Goal: Task Accomplishment & Management: Manage account settings

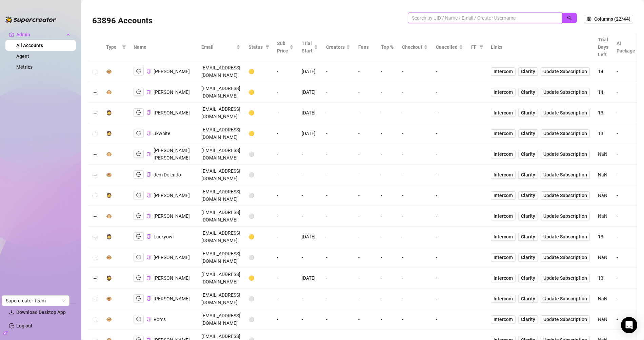
click at [440, 20] on input "search" at bounding box center [482, 17] width 141 height 7
paste input "g4E2wwhp72TmD6UM2ecYGxKF0z72"
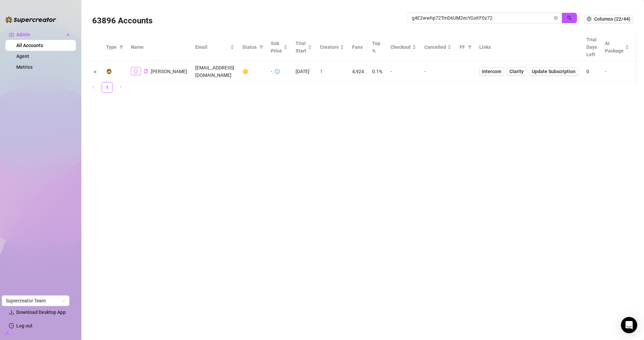
click at [136, 69] on icon "logout" at bounding box center [135, 71] width 5 height 4
drag, startPoint x: 95, startPoint y: 70, endPoint x: 118, endPoint y: 23, distance: 52.4
click at [95, 69] on button "Expand row" at bounding box center [94, 71] width 5 height 5
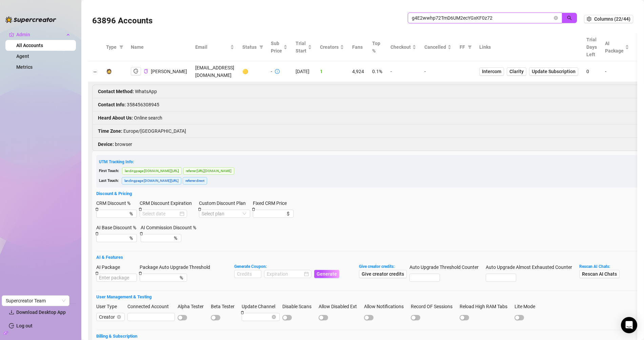
click at [439, 16] on input "g4E2wwhp72TmD6UM2ecYGxKF0z72" at bounding box center [482, 17] width 141 height 7
paste input "688XnDfXRIeKjbZokHszQo8BwM33"
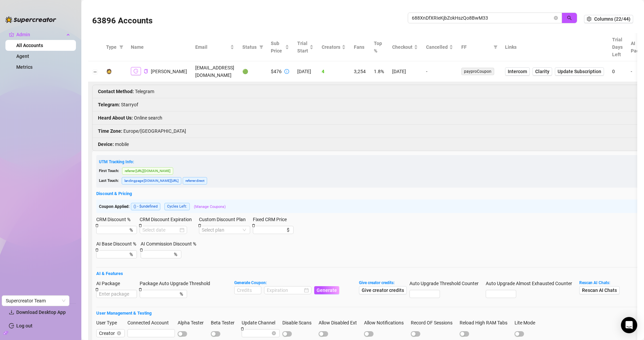
click at [135, 71] on icon "logout" at bounding box center [135, 71] width 5 height 5
click at [478, 16] on input "688XnDfXRIeKjbZokHszQo8BwM33" at bounding box center [482, 17] width 141 height 7
click at [435, 21] on input "688XnDfXRIeKjbZokHszQo8BwM33" at bounding box center [482, 17] width 141 height 7
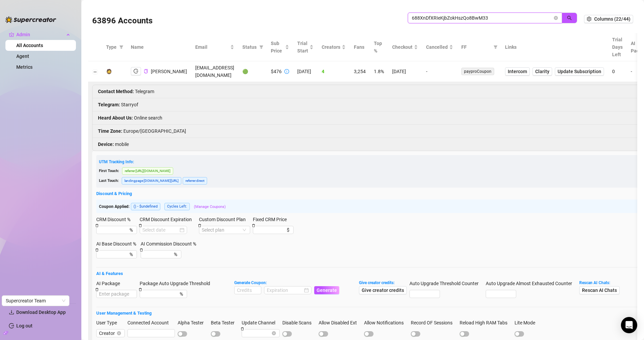
click at [435, 21] on input "688XnDfXRIeKjbZokHszQo8BwM33" at bounding box center [482, 17] width 141 height 7
paste input "iS8TpHwKOKTNePitpRRnVWL5CPq2"
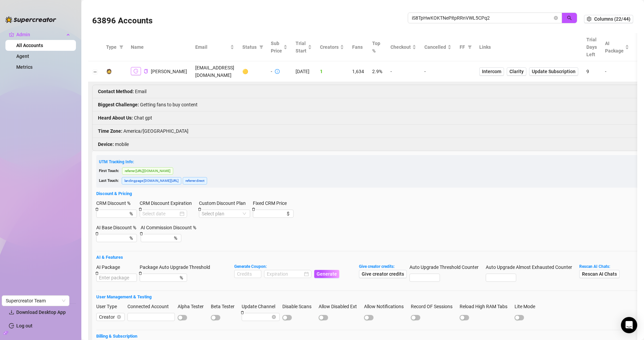
click at [134, 73] on icon "logout" at bounding box center [135, 71] width 5 height 5
click at [147, 71] on icon "copy" at bounding box center [145, 71] width 3 height 4
click at [296, 15] on div "63896 Accounts" at bounding box center [249, 18] width 315 height 23
click at [419, 17] on input "iS8TpHwKOKTNePitpRRnVWL5CPq2" at bounding box center [482, 17] width 141 height 7
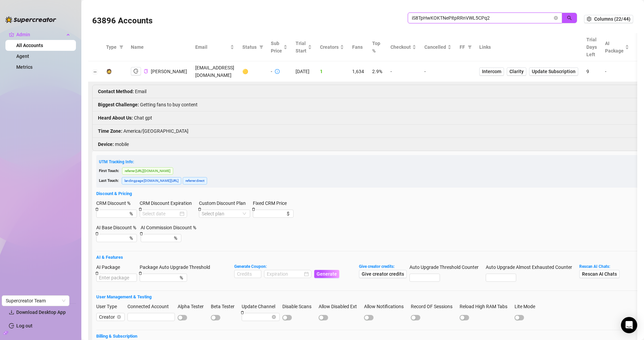
click at [419, 16] on input "iS8TpHwKOKTNePitpRRnVWL5CPq2" at bounding box center [482, 17] width 141 height 7
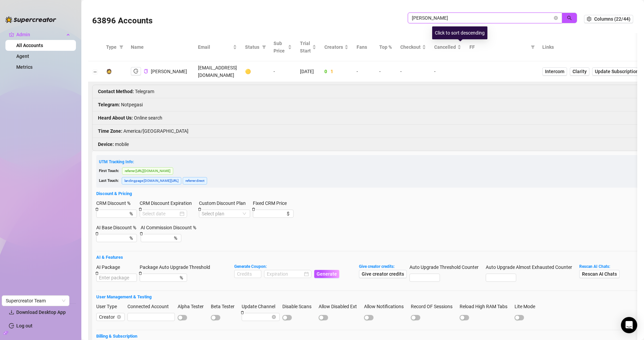
click at [431, 19] on input "kendra" at bounding box center [482, 17] width 141 height 7
type input "jaime"
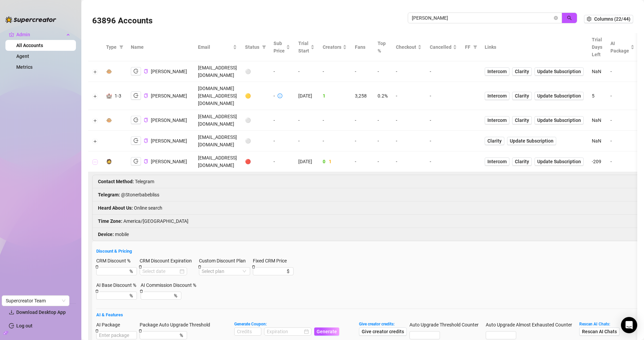
click at [96, 159] on button "Collapse row" at bounding box center [94, 161] width 5 height 5
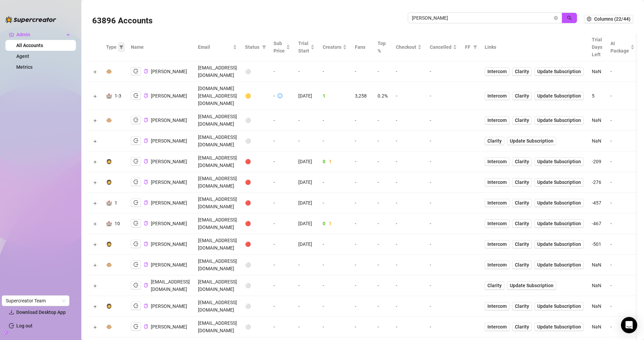
click at [120, 48] on icon "filter" at bounding box center [121, 47] width 4 height 4
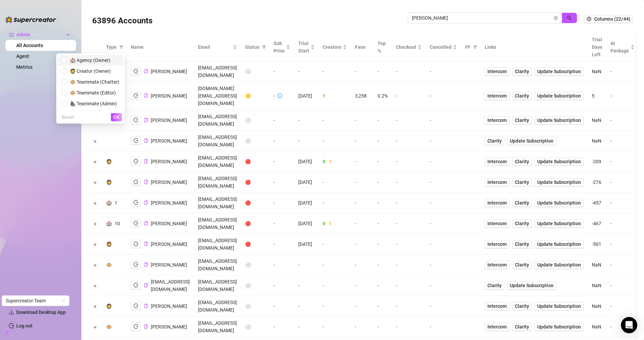
click at [94, 64] on span "🏰 Agency (Owner)" at bounding box center [91, 60] width 58 height 7
checkbox input "true"
click at [94, 70] on span "🧔 Creator (Owner)" at bounding box center [89, 70] width 44 height 5
checkbox input "true"
drag, startPoint x: 115, startPoint y: 114, endPoint x: 166, endPoint y: 112, distance: 51.5
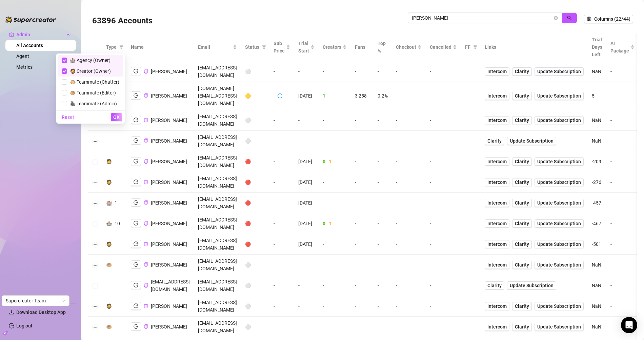
click at [115, 114] on span "OK" at bounding box center [116, 116] width 6 height 5
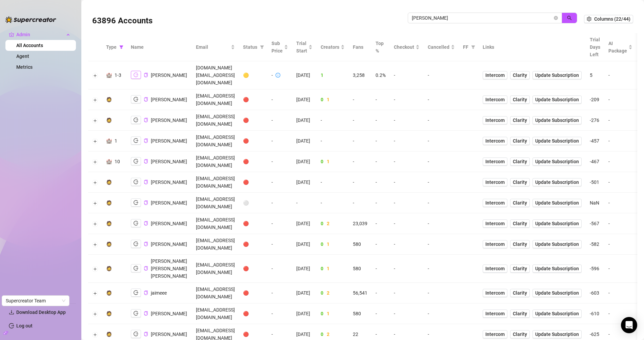
click at [133, 72] on icon "logout" at bounding box center [135, 74] width 5 height 5
click at [120, 46] on icon "filter" at bounding box center [122, 46] width 4 height 3
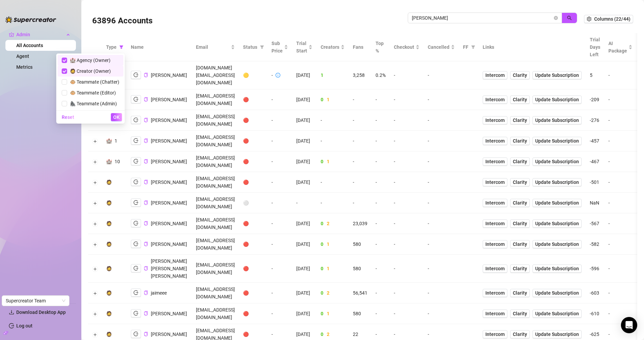
click at [106, 62] on span "🏰 Agency (Owner)" at bounding box center [88, 60] width 43 height 5
checkbox input "false"
click at [103, 70] on span "🧔 Creator (Owner)" at bounding box center [89, 70] width 44 height 5
checkbox input "false"
click at [145, 73] on icon "copy" at bounding box center [146, 75] width 4 height 4
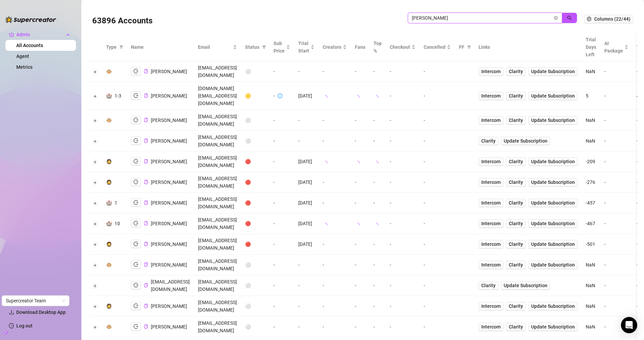
click at [450, 15] on input "jaime" at bounding box center [482, 17] width 141 height 7
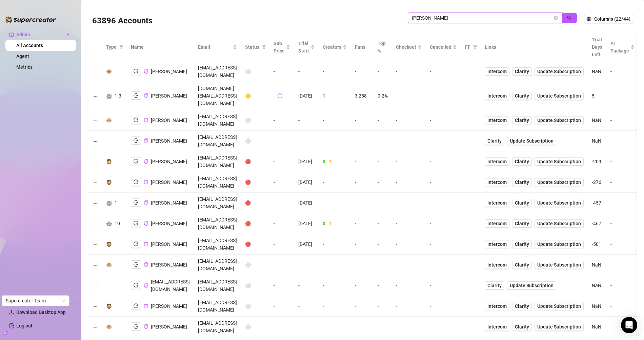
click at [448, 16] on input "jaime" at bounding box center [482, 17] width 141 height 7
paste input "LtpBQSS5zjRCIYynR8UdJo2joX32"
type input "LtpBQSS5zjRCIYynR8UdJo2joX32"
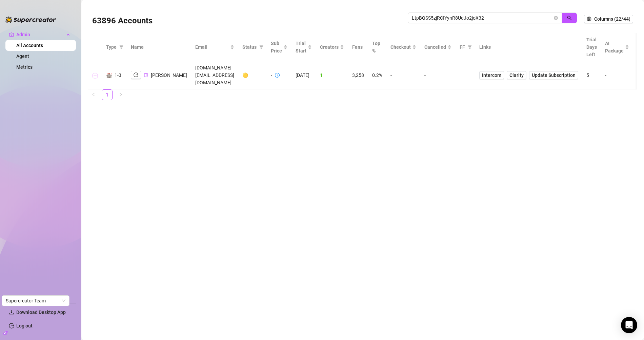
click at [94, 73] on button "Expand row" at bounding box center [94, 75] width 5 height 5
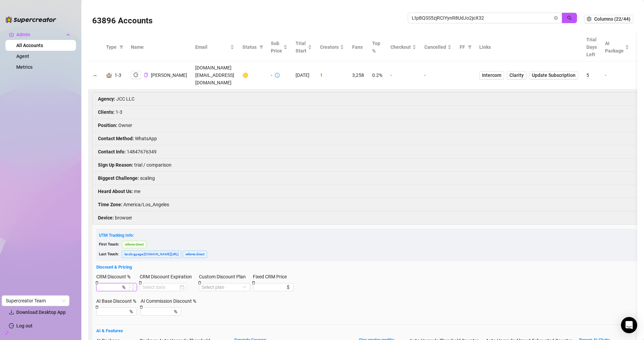
click at [114, 283] on input "CRM Discount %" at bounding box center [110, 286] width 22 height 7
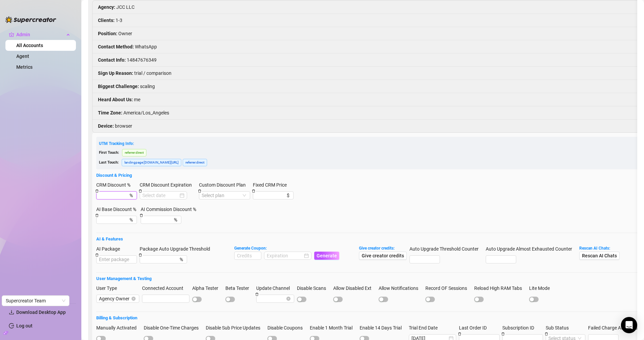
scroll to position [139, 0]
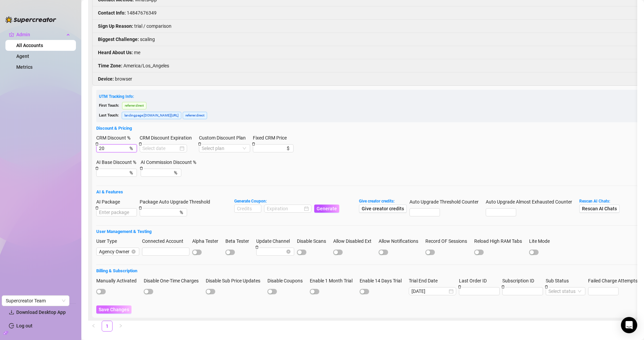
type input "20"
click at [121, 307] on span "Save Changes" at bounding box center [114, 309] width 30 height 5
click at [114, 307] on span "Save Changes" at bounding box center [114, 309] width 30 height 5
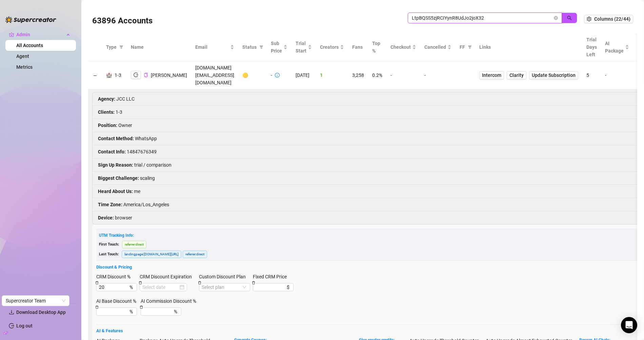
drag, startPoint x: 499, startPoint y: 20, endPoint x: 382, endPoint y: 12, distance: 117.5
click at [383, 11] on div "63896 Accounts LtpBQSS5zjRCIYynR8UdJo2joX32" at bounding box center [337, 18] width 491 height 23
paste input "iS8TpHwKOKTNePitpRRnVWL5CPq"
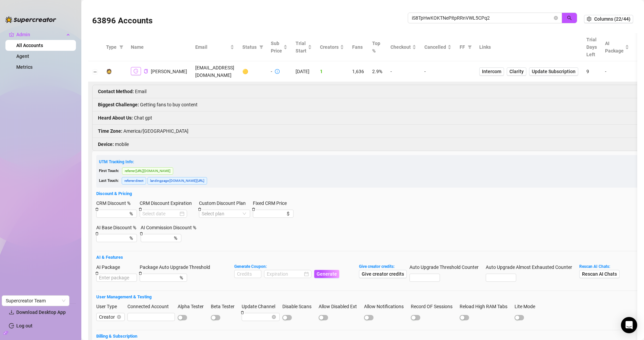
click at [132, 69] on button "button" at bounding box center [136, 71] width 10 height 8
click at [441, 16] on input "iS8TpHwKOKTNePitpRRnVWL5CPq2" at bounding box center [482, 17] width 141 height 7
paste input "8TLUPTsZ5xUjzZPlJX29uQslbNm1"
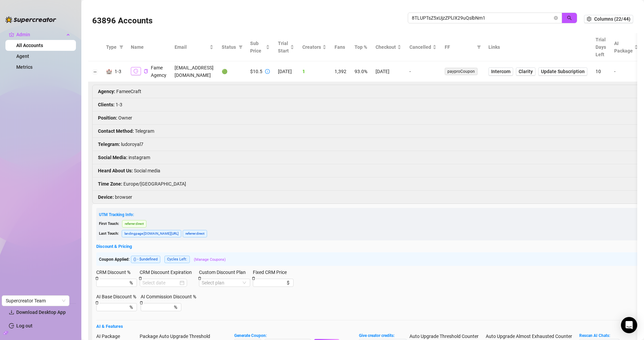
click at [136, 69] on icon "logout" at bounding box center [135, 71] width 5 height 5
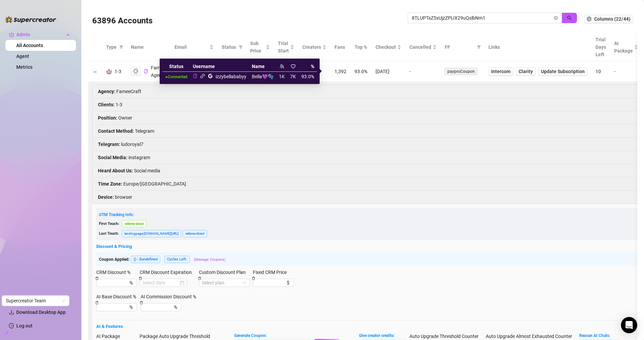
click at [205, 76] on icon "link" at bounding box center [202, 75] width 5 height 5
click at [205, 77] on icon "link" at bounding box center [202, 75] width 5 height 5
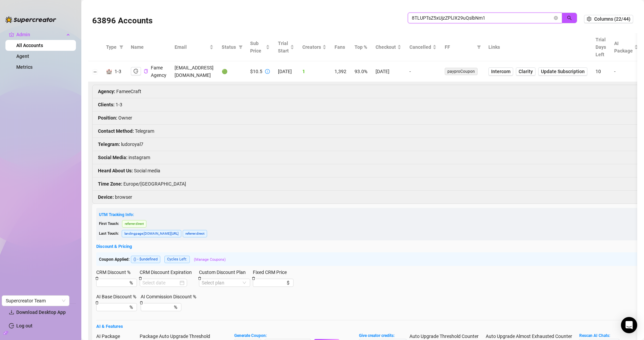
click at [450, 16] on input "8TLUPTsZ5xUjzZPlJX29uQslbNm1" at bounding box center [482, 17] width 141 height 7
paste input "1b2B2k0ye5cv35OOJ72ALhcdFC42"
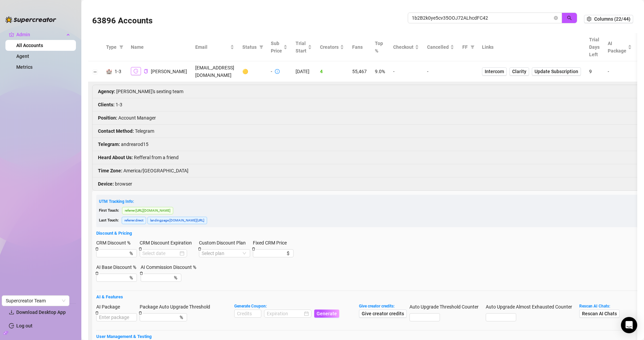
click at [135, 71] on icon "logout" at bounding box center [135, 71] width 5 height 4
click at [134, 71] on icon "logout" at bounding box center [135, 71] width 5 height 5
click at [450, 20] on input "1b2B2k0ye5cv35OOJ72ALhcdFC42" at bounding box center [482, 17] width 141 height 7
paste input "9P3TBfEqDsa0PAhQWuJlIMqGiIB3"
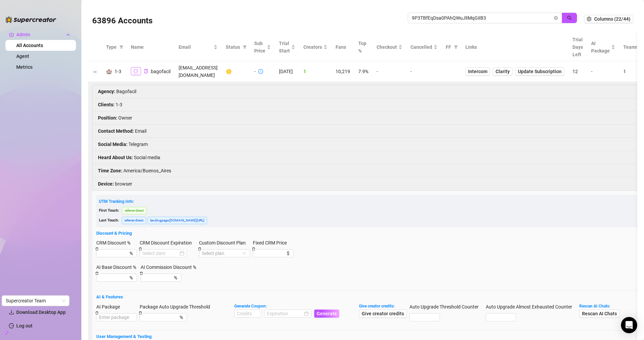
click at [135, 69] on icon "logout" at bounding box center [135, 71] width 5 height 5
click at [421, 19] on input "9P3TBfEqDsa0PAhQWuJlIMqGiIB3" at bounding box center [482, 17] width 141 height 7
click at [420, 19] on input "9P3TBfEqDsa0PAhQWuJlIMqGiIB3" at bounding box center [482, 17] width 141 height 7
click at [419, 19] on input "9P3TBfEqDsa0PAhQWuJlIMqGiIB3" at bounding box center [482, 17] width 141 height 7
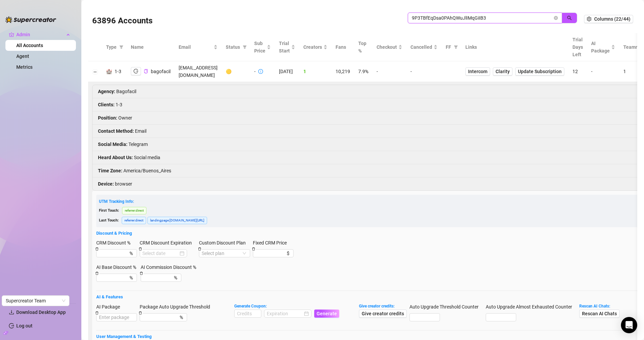
click at [418, 19] on input "9P3TBfEqDsa0PAhQWuJlIMqGiIB3" at bounding box center [482, 17] width 141 height 7
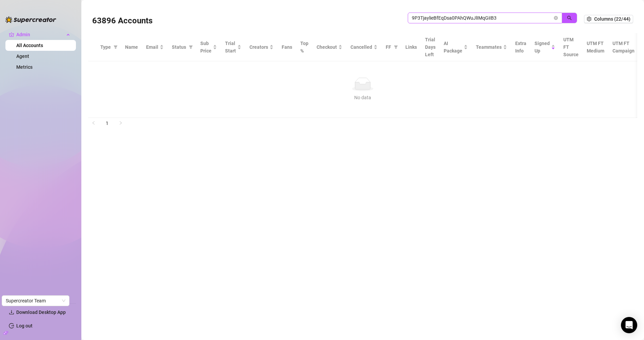
click at [496, 22] on span "9P3TjaylieBfEqDsa0PAhQWuJlIMqGiIB3" at bounding box center [484, 18] width 154 height 11
click at [497, 21] on input "9P3TjaylieBfEqDsa0PAhQWuJlIMqGiIB3" at bounding box center [482, 17] width 141 height 7
click at [496, 21] on input "9P3TjaylieBfEqDsa0PAhQWuJlIMqGiIB3" at bounding box center [482, 17] width 141 height 7
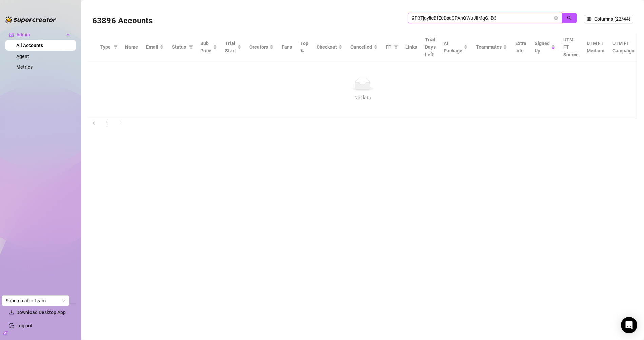
click at [496, 21] on input "9P3TjaylieBfEqDsa0PAhQWuJlIMqGiIB3" at bounding box center [482, 17] width 141 height 7
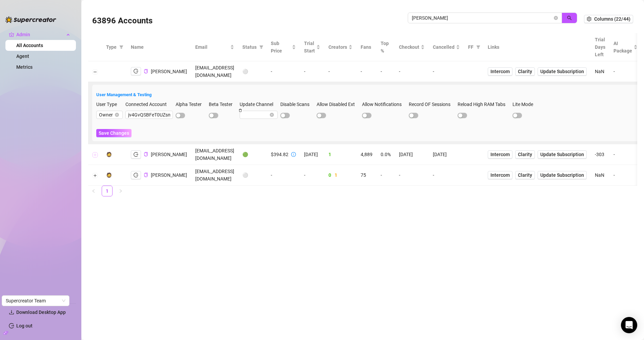
click at [92, 152] on button "Expand row" at bounding box center [94, 154] width 5 height 5
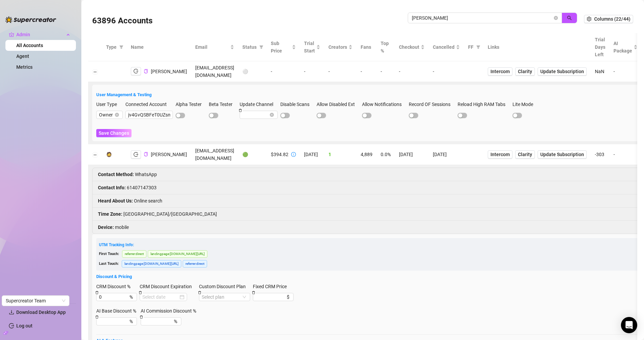
click at [274, 156] on td "$394.82" at bounding box center [283, 154] width 33 height 21
click at [271, 151] on div "$394.82" at bounding box center [280, 154] width 18 height 7
click at [236, 168] on li "Contact Method : WhatsApp" at bounding box center [463, 174] width 743 height 13
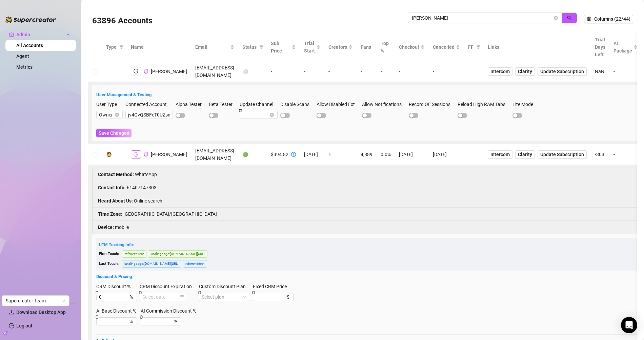
click at [133, 150] on button "button" at bounding box center [136, 154] width 10 height 8
drag, startPoint x: 271, startPoint y: 152, endPoint x: 284, endPoint y: 152, distance: 12.5
click at [284, 152] on div "$394.82" at bounding box center [283, 154] width 25 height 7
click at [271, 151] on div "$394.82" at bounding box center [280, 154] width 18 height 7
click at [433, 19] on input "jaylie" at bounding box center [482, 17] width 141 height 7
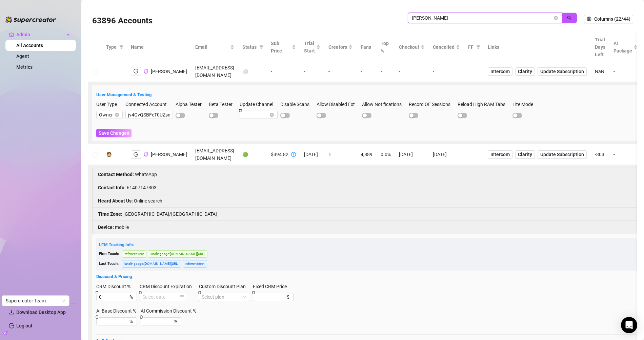
click at [433, 19] on input "jaylie" at bounding box center [482, 17] width 141 height 7
paste input "iLiG21tv3ZZmGHTJEwa35pq19s12"
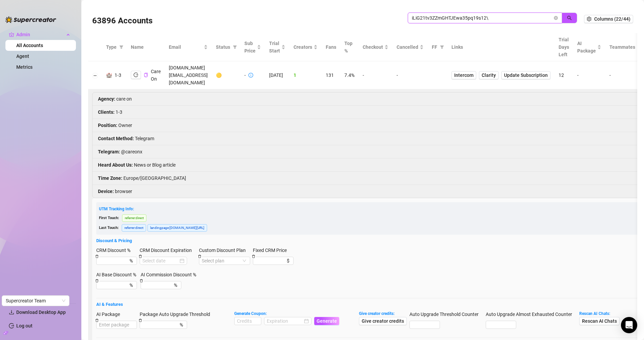
click at [506, 14] on input "iLiG21tv3ZZmGHTJEwa35pq19s12\" at bounding box center [482, 17] width 141 height 7
click at [137, 72] on icon "logout" at bounding box center [135, 74] width 5 height 5
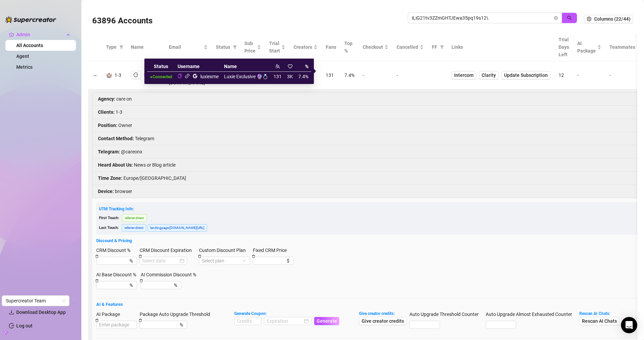
click at [187, 79] on link at bounding box center [187, 76] width 5 height 6
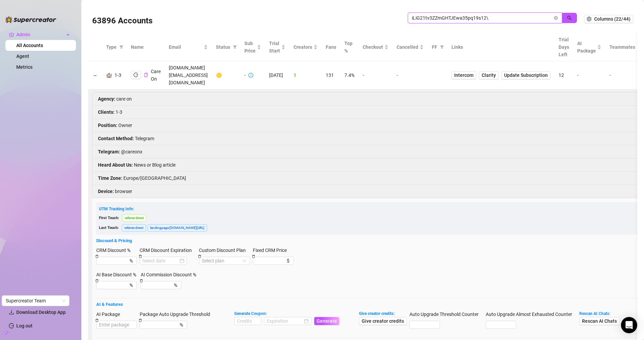
click at [427, 17] on input "iLiG21tv3ZZmGHTJEwa35pq19s12\" at bounding box center [482, 17] width 141 height 7
paste input "kSZuhaTU8rV0PKnR5hvULTfNwY73"
type input "kSZuhaTU8rV0PKnR5hvULTfNwY73"
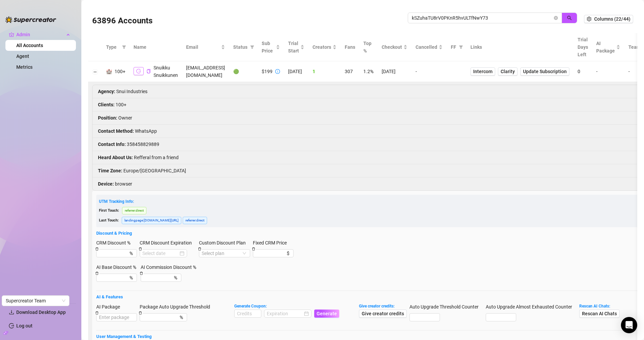
click at [137, 72] on icon "logout" at bounding box center [138, 71] width 5 height 5
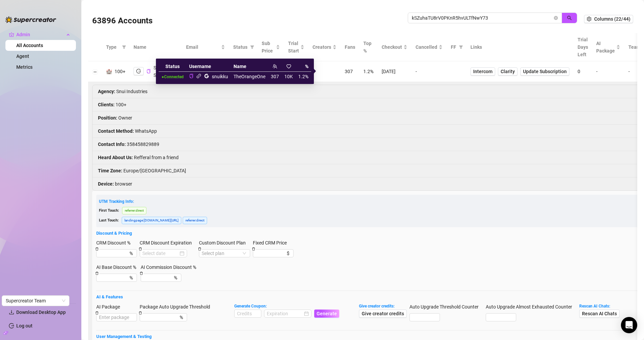
click at [199, 75] on icon "link" at bounding box center [198, 75] width 5 height 5
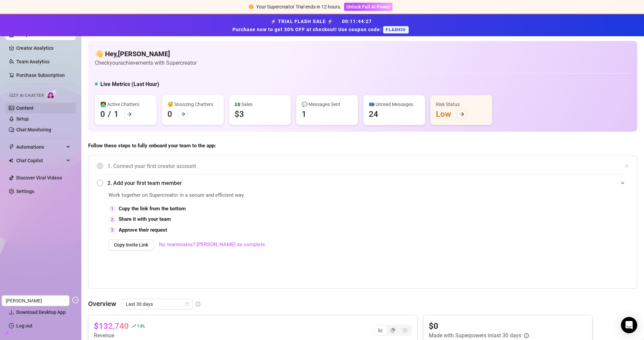
click at [26, 105] on link "Content" at bounding box center [24, 107] width 17 height 5
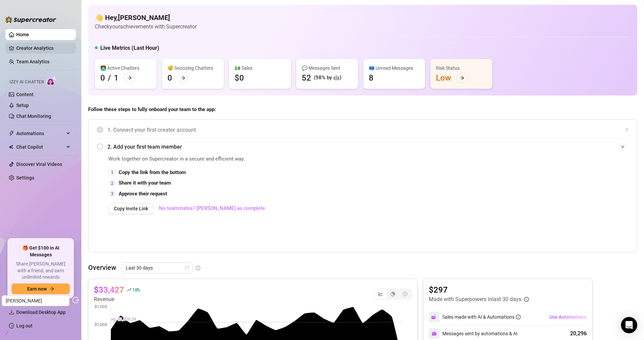
click at [49, 48] on link "Creator Analytics" at bounding box center [43, 48] width 54 height 11
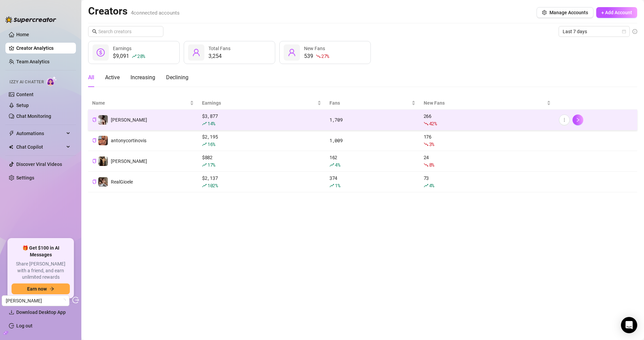
click at [152, 117] on td "Johnnyrichs" at bounding box center [143, 120] width 110 height 21
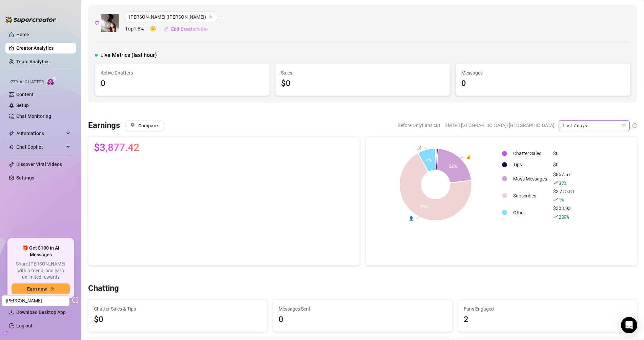
click at [600, 127] on span "Last 7 days" at bounding box center [593, 126] width 63 height 10
click at [590, 163] on div "Last 30 days" at bounding box center [588, 159] width 60 height 7
click at [29, 107] on link "Setup" at bounding box center [22, 105] width 13 height 5
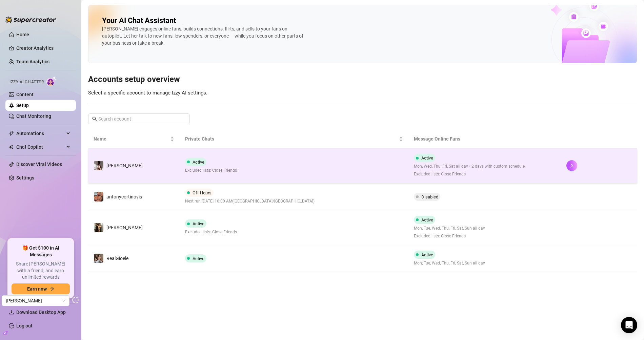
click at [221, 158] on div "Active Excluded lists: Close Friends" at bounding box center [211, 166] width 52 height 16
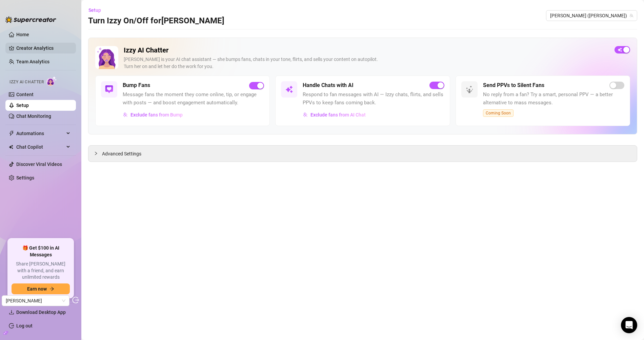
click at [33, 50] on link "Creator Analytics" at bounding box center [43, 48] width 54 height 11
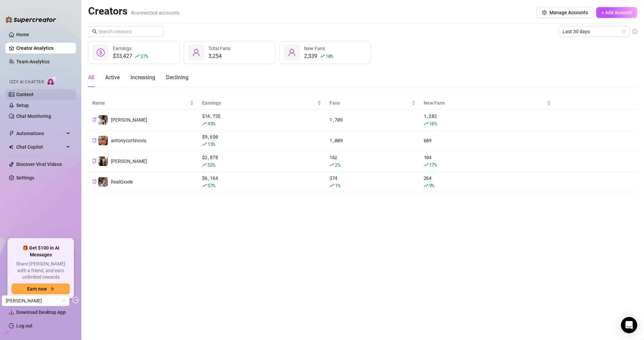
click at [34, 93] on link "Content" at bounding box center [24, 94] width 17 height 5
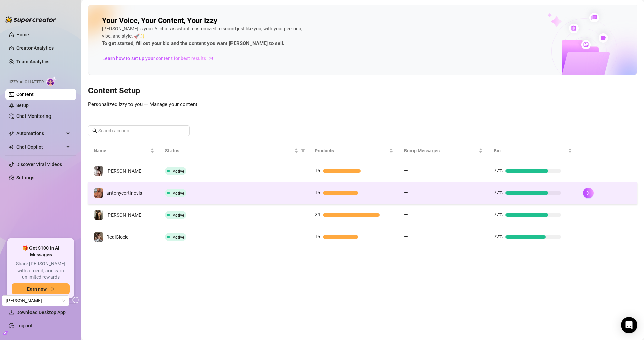
click at [232, 187] on td "Active" at bounding box center [234, 193] width 149 height 22
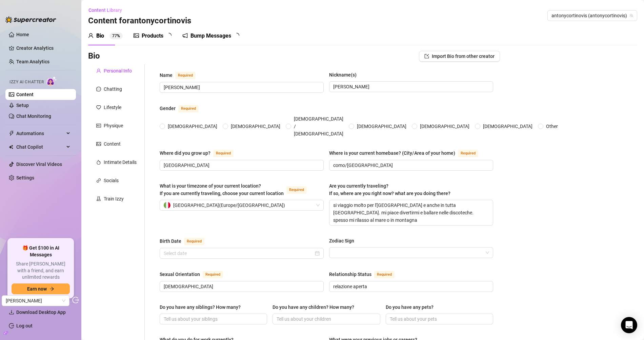
radio input "true"
type input "February 16th, 1985"
click at [211, 38] on div "Bump Messages" at bounding box center [215, 36] width 41 height 8
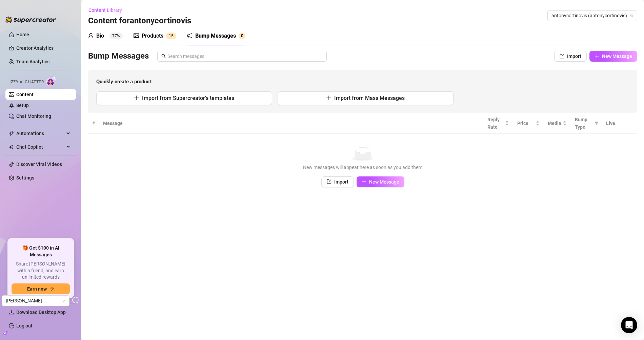
click at [26, 97] on link "Content" at bounding box center [24, 94] width 17 height 5
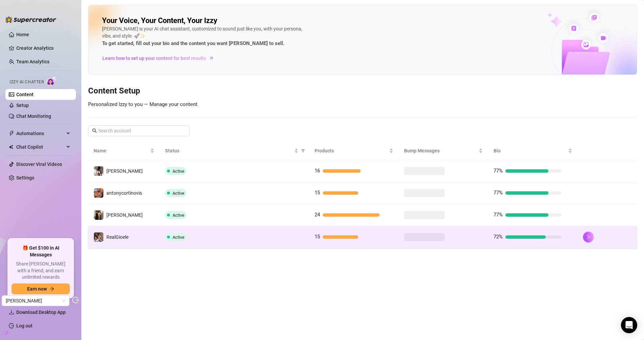
click at [134, 237] on td "RealGioele" at bounding box center [123, 237] width 71 height 22
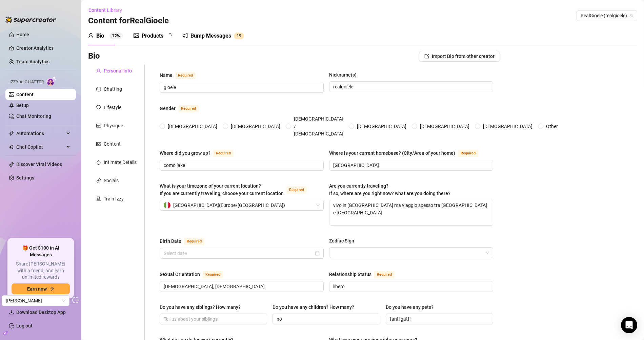
radio input "true"
type input "September 13th, 2003"
click at [212, 36] on div "Bump Messages" at bounding box center [215, 36] width 41 height 8
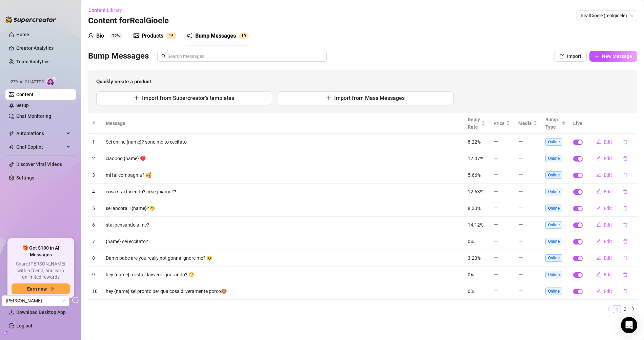
click at [34, 97] on link "Content" at bounding box center [24, 94] width 17 height 5
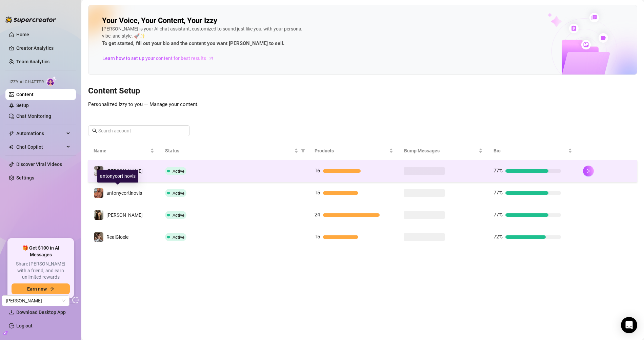
click at [172, 175] on td "Active" at bounding box center [234, 171] width 149 height 22
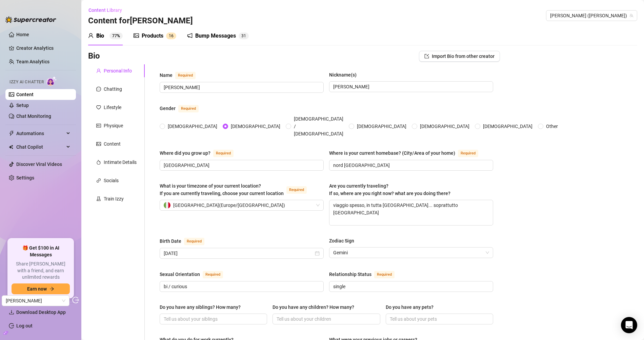
click at [34, 97] on link "Content" at bounding box center [24, 94] width 17 height 5
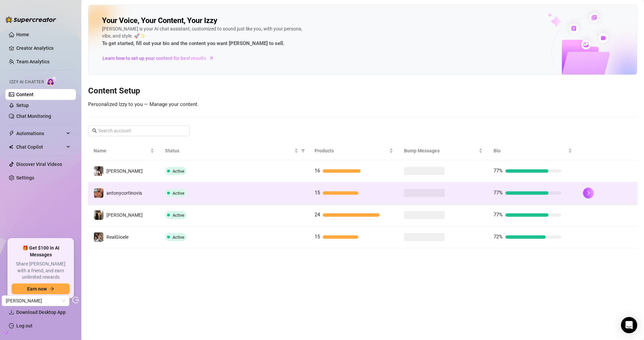
click at [157, 197] on td "antonycortinovis" at bounding box center [123, 193] width 71 height 22
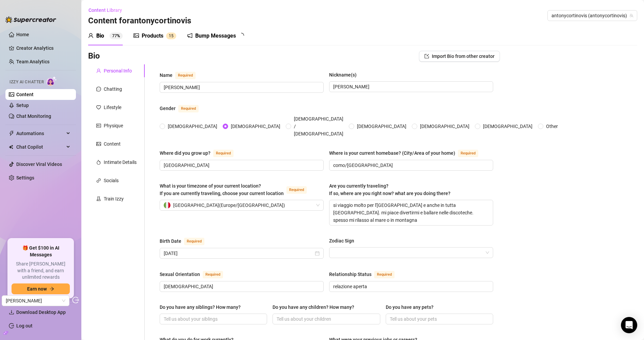
click at [220, 33] on div "Bump Messages" at bounding box center [215, 36] width 41 height 8
click at [29, 106] on link "Setup" at bounding box center [22, 105] width 13 height 5
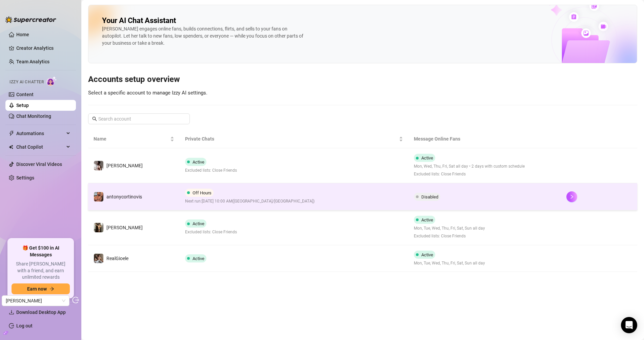
click at [163, 203] on td "antonycortinovis" at bounding box center [133, 196] width 91 height 27
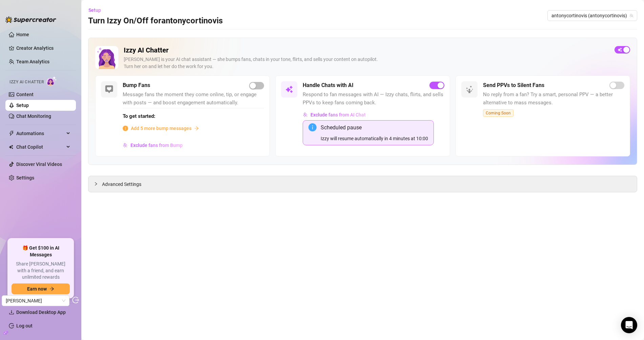
click at [203, 231] on main "Setup Turn Izzy On/Off for antonycortinovis antonycortinovis (antonycortinovis)…" at bounding box center [362, 170] width 562 height 340
click at [29, 107] on link "Setup" at bounding box center [22, 105] width 13 height 5
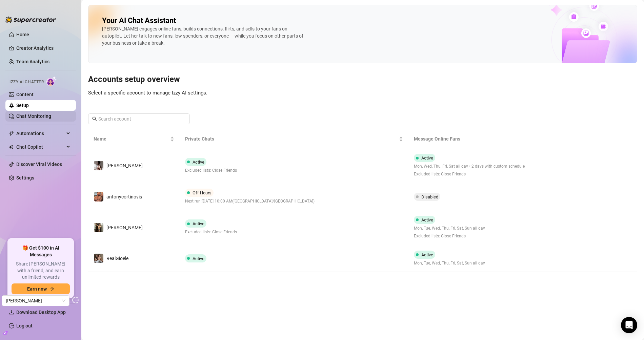
click at [38, 113] on link "Chat Monitoring" at bounding box center [33, 115] width 35 height 5
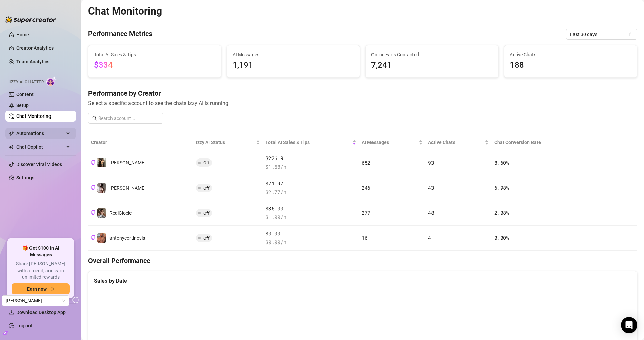
click at [51, 136] on span "Automations" at bounding box center [40, 133] width 48 height 11
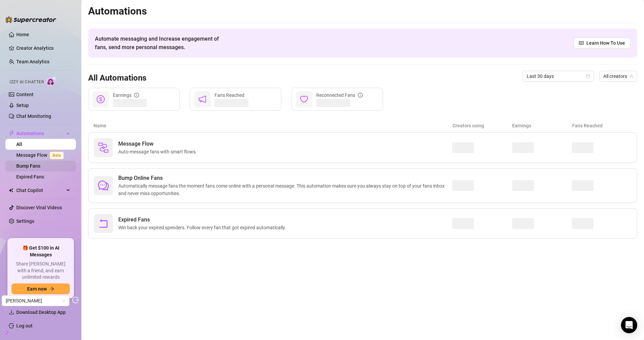
click at [40, 164] on link "Bump Fans" at bounding box center [28, 165] width 24 height 5
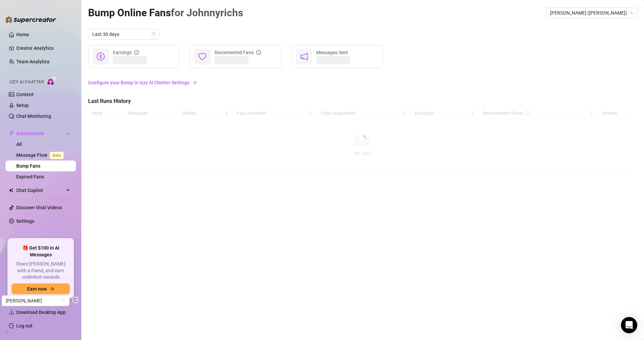
click at [35, 165] on link "Bump Fans" at bounding box center [28, 165] width 24 height 5
click at [34, 115] on link "Chat Monitoring" at bounding box center [33, 115] width 35 height 5
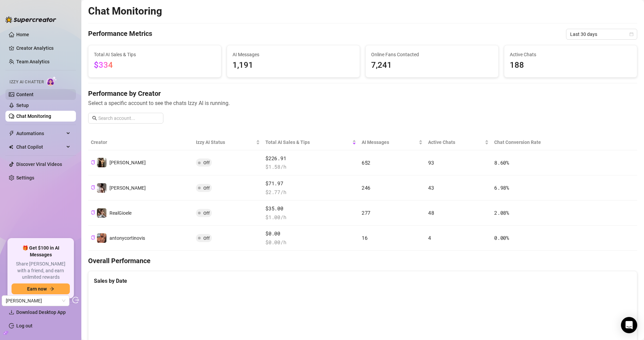
click at [34, 97] on link "Content" at bounding box center [24, 94] width 17 height 5
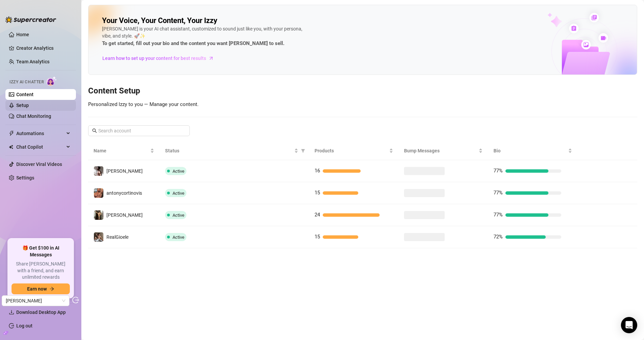
click at [29, 105] on link "Setup" at bounding box center [22, 105] width 13 height 5
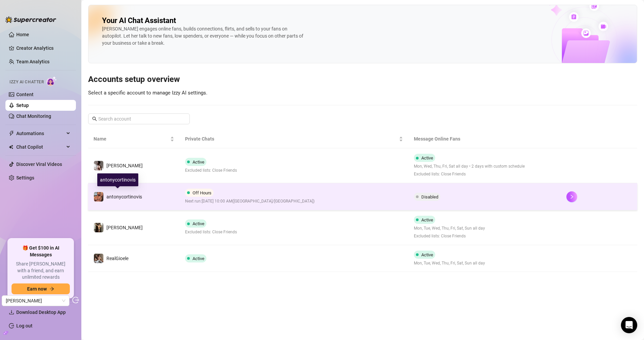
click at [131, 198] on span "antonycortinovis" at bounding box center [124, 196] width 36 height 5
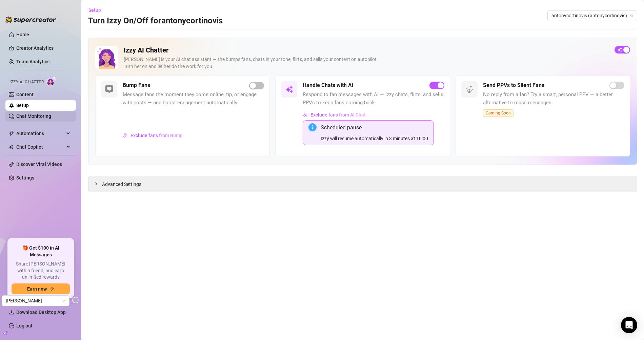
click at [34, 119] on link "Chat Monitoring" at bounding box center [33, 115] width 35 height 5
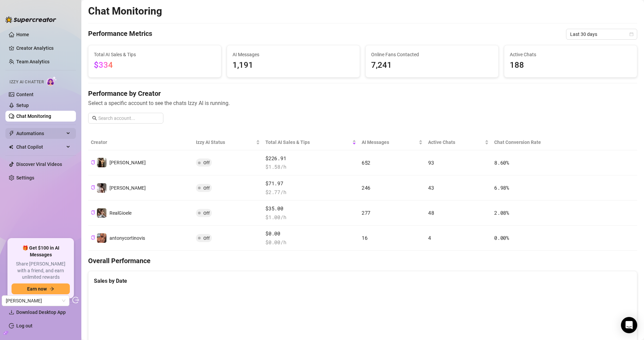
click at [39, 129] on span "Automations" at bounding box center [40, 133] width 48 height 11
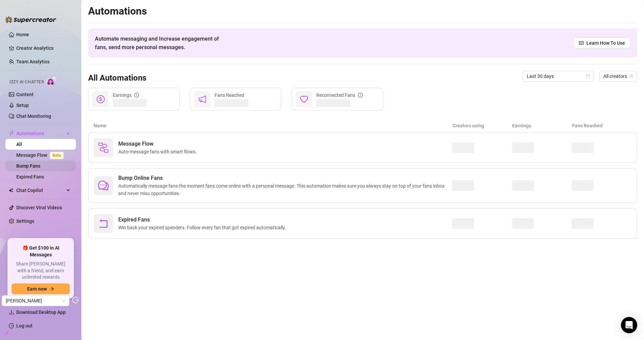
click at [40, 168] on link "Bump Fans" at bounding box center [28, 165] width 24 height 5
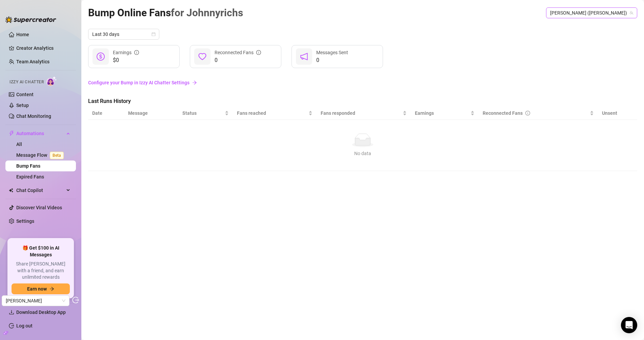
click at [574, 16] on span "Johnnyrichs (johnnyrichsxx)" at bounding box center [591, 13] width 83 height 10
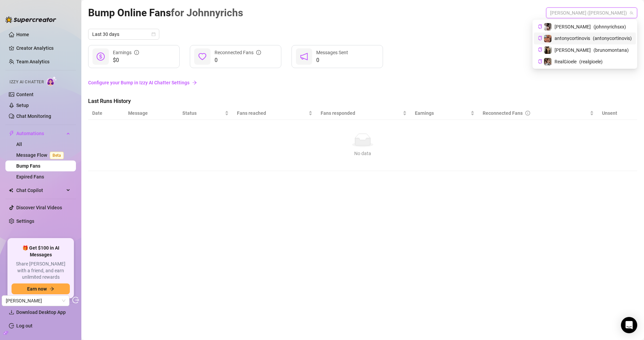
click at [575, 40] on span "antonycortinovis" at bounding box center [572, 38] width 36 height 7
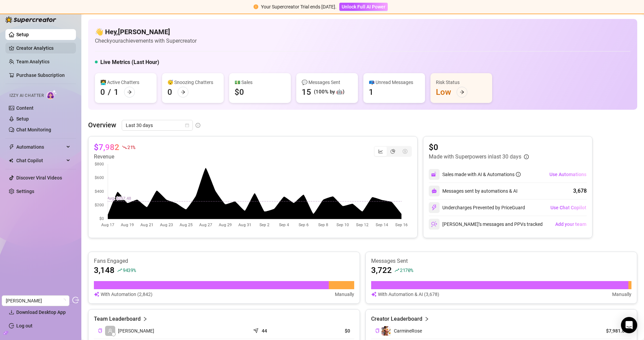
click at [42, 48] on link "Creator Analytics" at bounding box center [43, 48] width 54 height 11
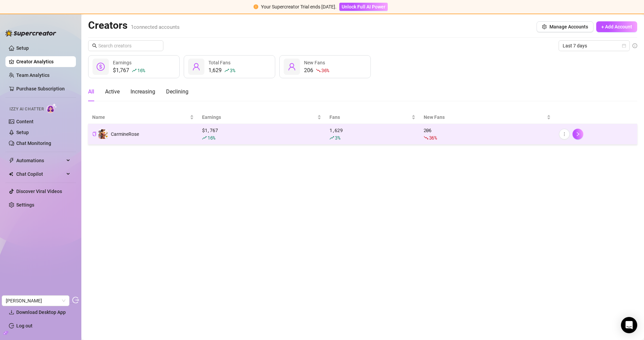
click at [150, 127] on td "CarmineRose" at bounding box center [143, 134] width 110 height 21
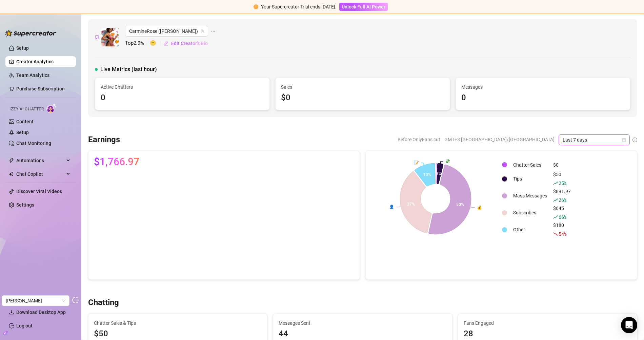
click at [562, 143] on span "Last 7 days" at bounding box center [593, 140] width 63 height 10
click at [585, 173] on div "Last 30 days" at bounding box center [588, 174] width 60 height 7
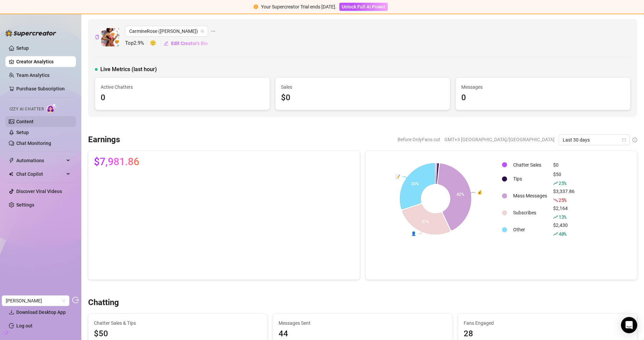
click at [34, 124] on link "Content" at bounding box center [24, 121] width 17 height 5
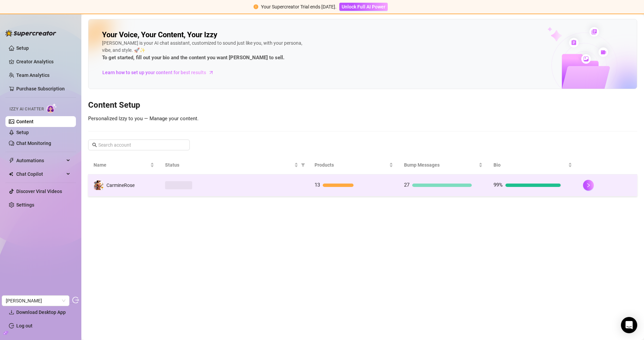
click at [173, 190] on td at bounding box center [234, 185] width 149 height 22
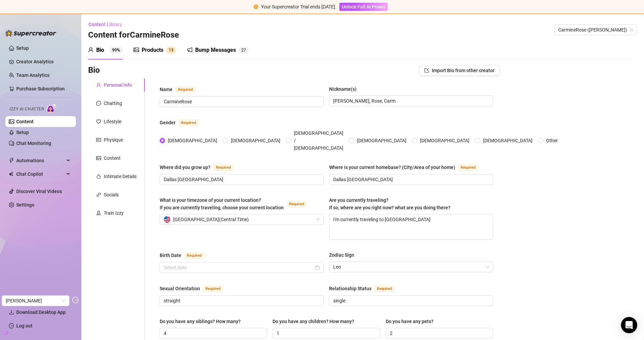
type input "July 30th, 1996"
click at [156, 54] on div "Products 1 3" at bounding box center [154, 50] width 43 height 19
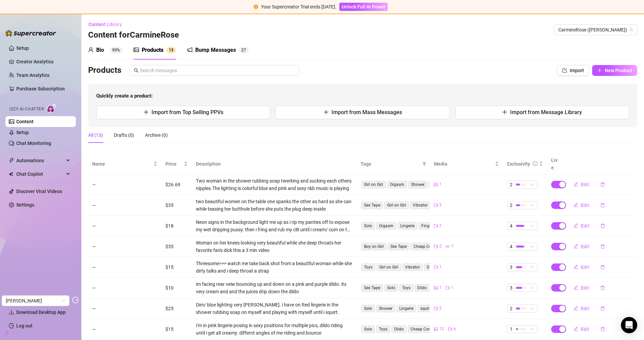
scroll to position [70, 0]
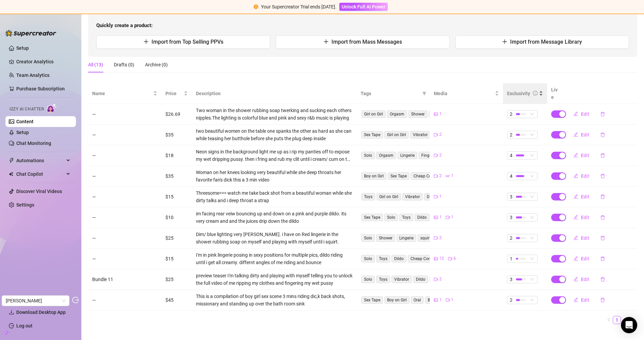
click at [512, 90] on div "Exclusivity" at bounding box center [518, 93] width 23 height 7
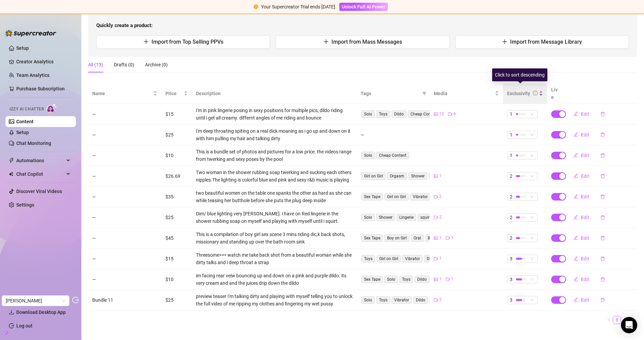
click at [512, 90] on div "Exclusivity" at bounding box center [518, 93] width 23 height 7
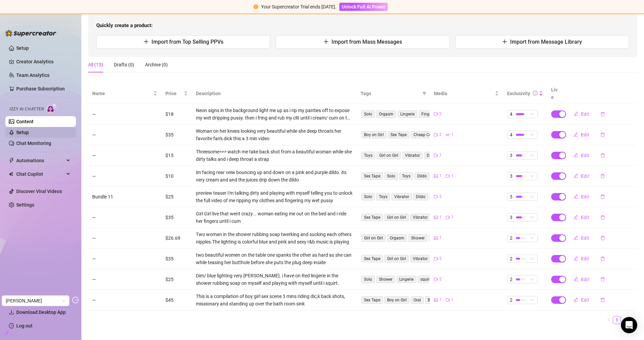
click at [27, 130] on link "Setup" at bounding box center [22, 132] width 13 height 5
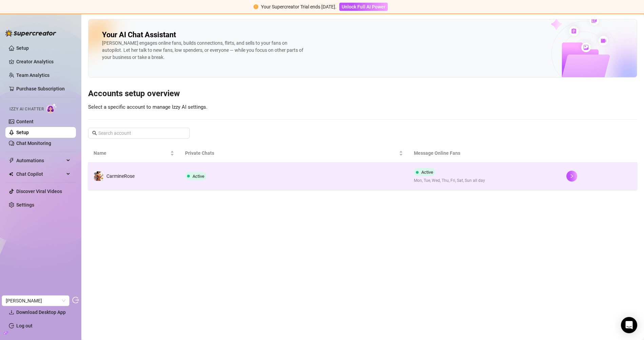
click at [227, 187] on td "Active" at bounding box center [294, 176] width 229 height 27
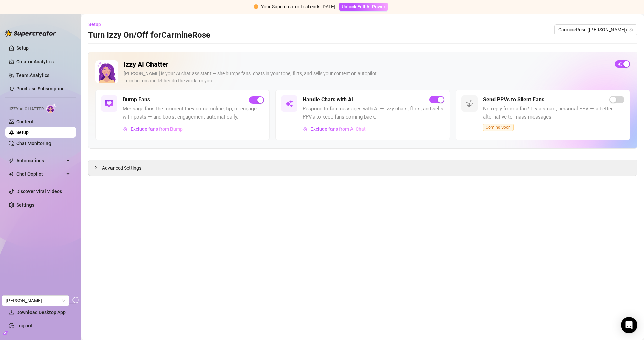
click at [49, 150] on ul "Setup Creator Analytics Team Analytics Purchase Subscription Izzy AI Chatter Co…" at bounding box center [40, 170] width 70 height 260
click at [50, 146] on link "Chat Monitoring" at bounding box center [33, 143] width 35 height 5
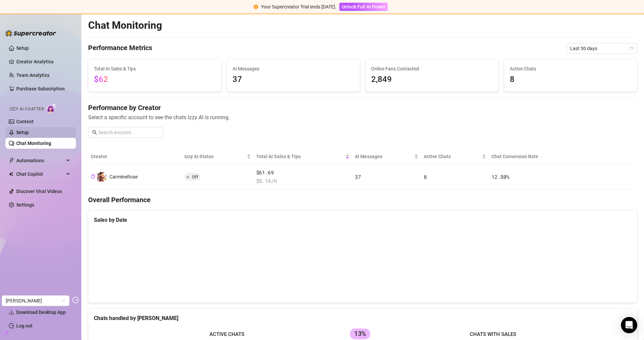
click at [29, 130] on link "Setup" at bounding box center [22, 132] width 13 height 5
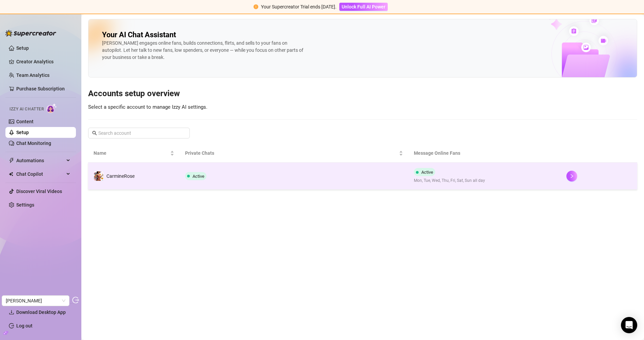
click at [299, 179] on td "Active" at bounding box center [294, 176] width 229 height 27
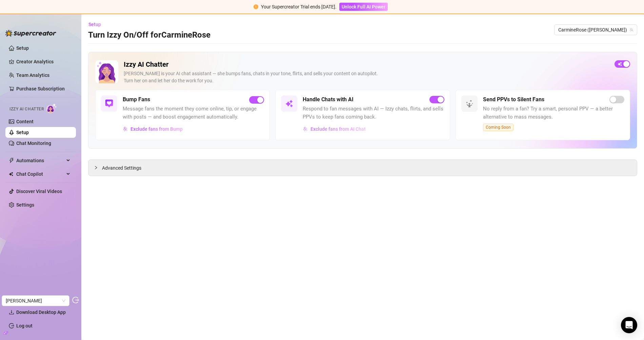
click at [320, 129] on span "Exclude fans from AI Chat" at bounding box center [337, 128] width 55 height 5
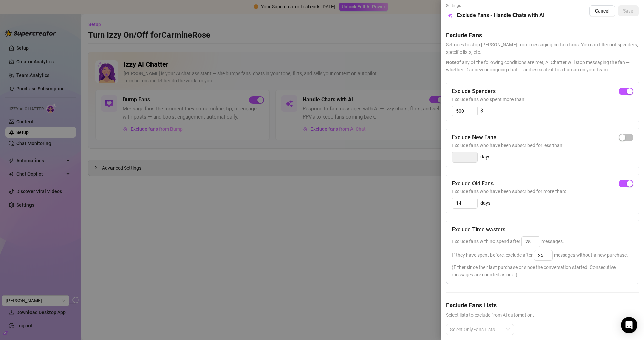
click at [323, 211] on div at bounding box center [322, 170] width 644 height 340
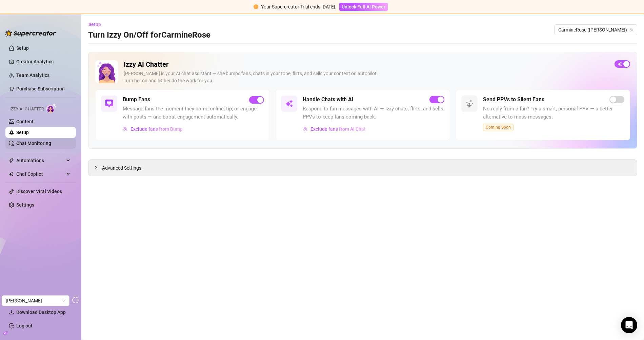
click at [28, 142] on link "Chat Monitoring" at bounding box center [33, 143] width 35 height 5
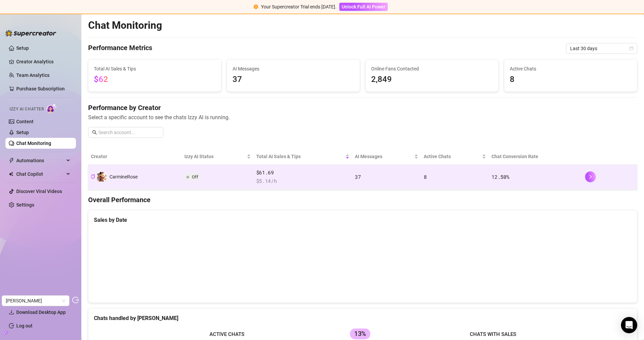
click at [213, 172] on td "Off" at bounding box center [217, 177] width 71 height 25
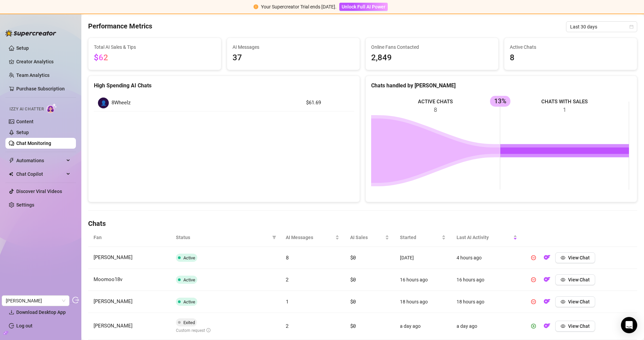
scroll to position [134, 0]
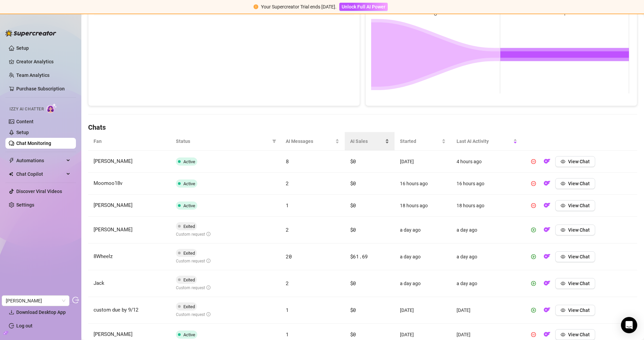
click at [355, 138] on div "AI Sales" at bounding box center [369, 141] width 39 height 7
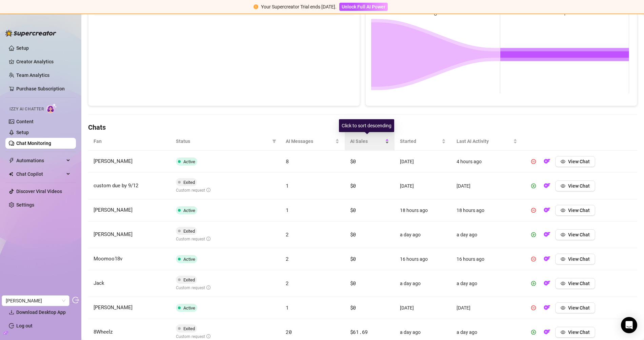
click at [355, 138] on div "AI Sales" at bounding box center [369, 141] width 39 height 7
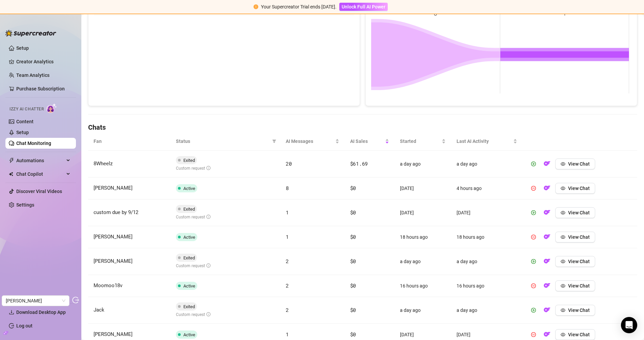
scroll to position [0, 0]
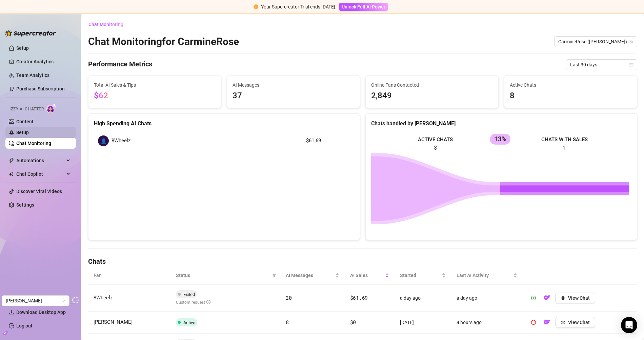
click at [29, 130] on link "Setup" at bounding box center [22, 132] width 13 height 5
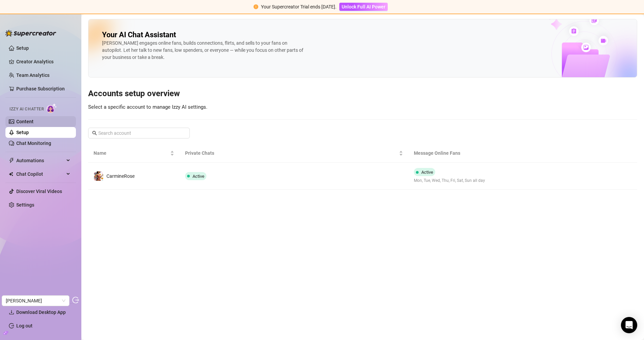
click at [34, 124] on link "Content" at bounding box center [24, 121] width 17 height 5
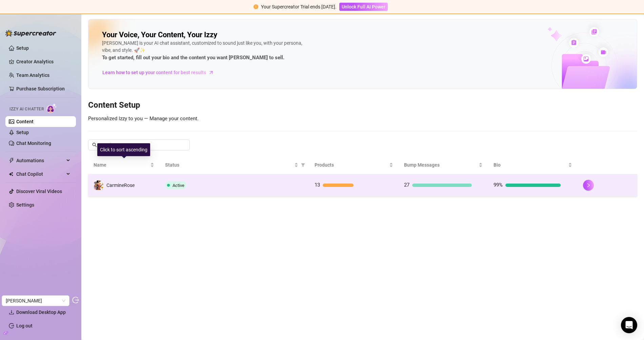
click at [147, 185] on td "CarmineRose" at bounding box center [123, 185] width 71 height 22
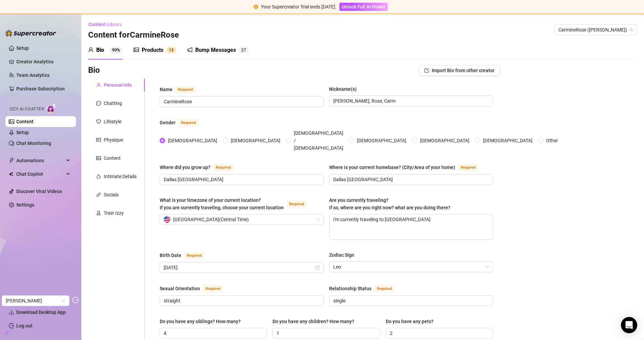
click at [144, 53] on div "Products" at bounding box center [153, 50] width 22 height 8
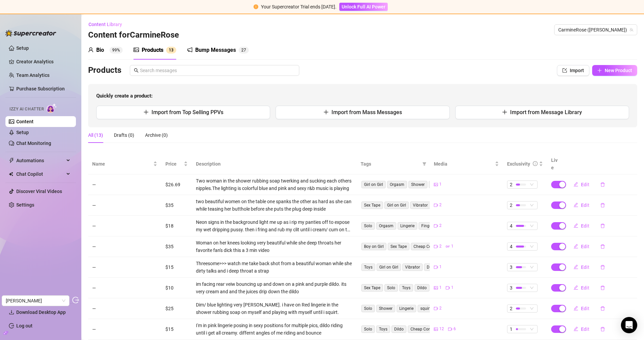
click at [115, 39] on h3 "Content for CarmineRose" at bounding box center [133, 35] width 91 height 11
click at [109, 51] on div "Bio 99%" at bounding box center [105, 50] width 35 height 8
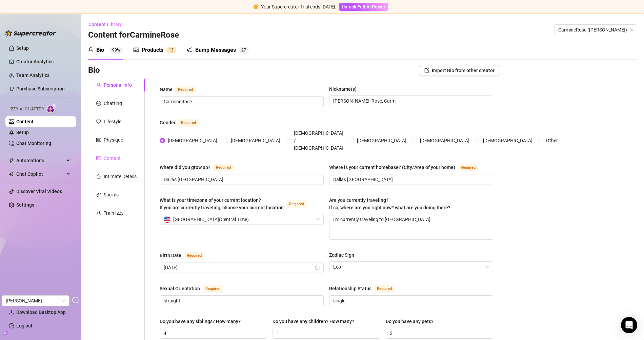
click at [114, 152] on div "Content" at bounding box center [116, 158] width 57 height 13
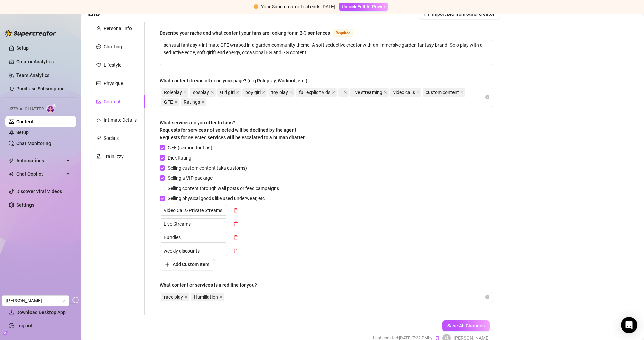
scroll to position [19, 0]
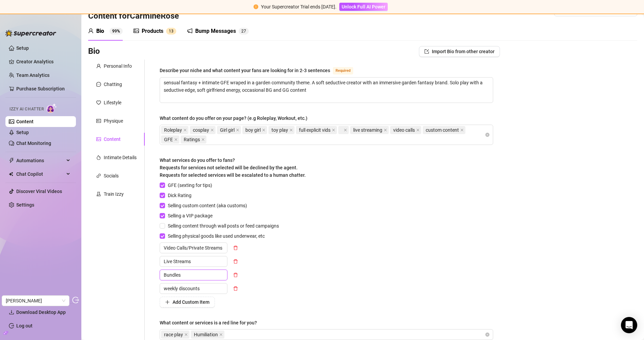
click at [183, 276] on input "Bundles" at bounding box center [194, 275] width 68 height 11
click at [187, 283] on input "weekly discounts" at bounding box center [194, 288] width 68 height 11
click at [132, 248] on div "Personal Info Chatting Lifestyle Physique Content Intimate Details Socials Trai…" at bounding box center [116, 206] width 57 height 293
click at [29, 134] on link "Setup" at bounding box center [22, 132] width 13 height 5
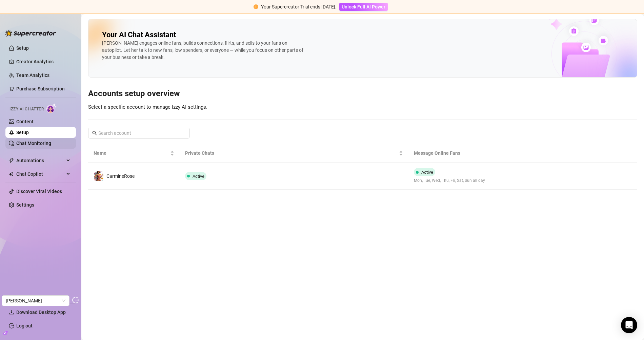
click at [34, 142] on link "Chat Monitoring" at bounding box center [33, 143] width 35 height 5
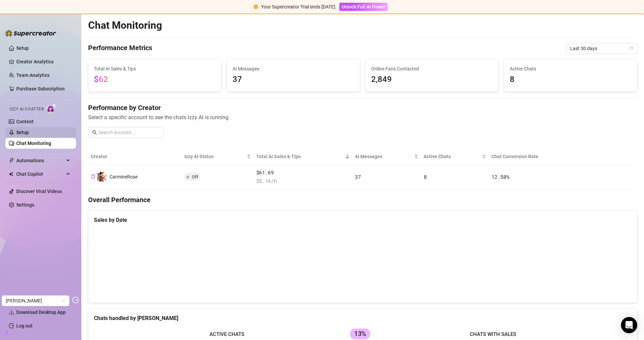
click at [29, 132] on link "Setup" at bounding box center [22, 132] width 13 height 5
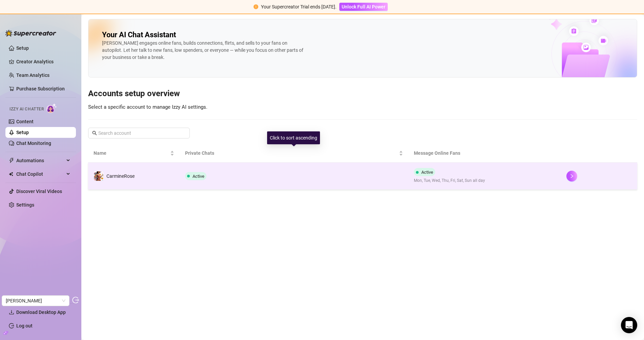
click at [208, 167] on td "Active" at bounding box center [294, 176] width 229 height 27
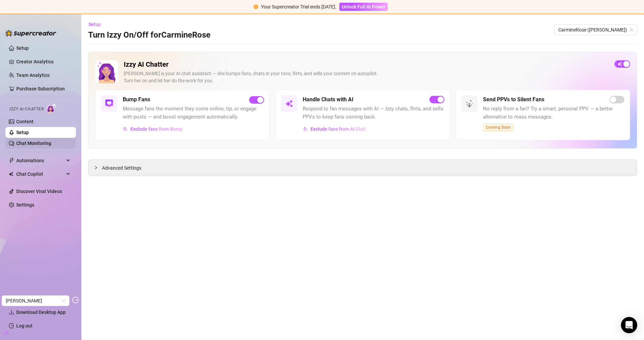
click at [30, 142] on link "Chat Monitoring" at bounding box center [33, 143] width 35 height 5
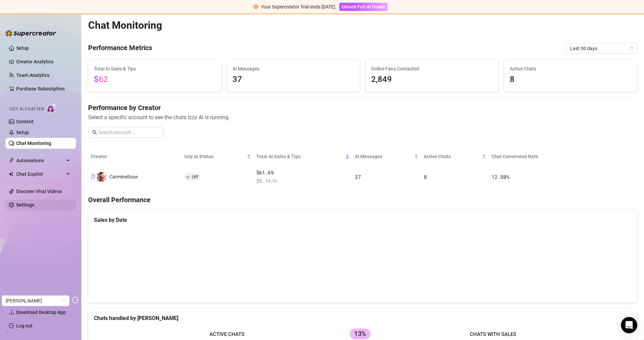
click at [27, 202] on link "Settings" at bounding box center [25, 204] width 18 height 5
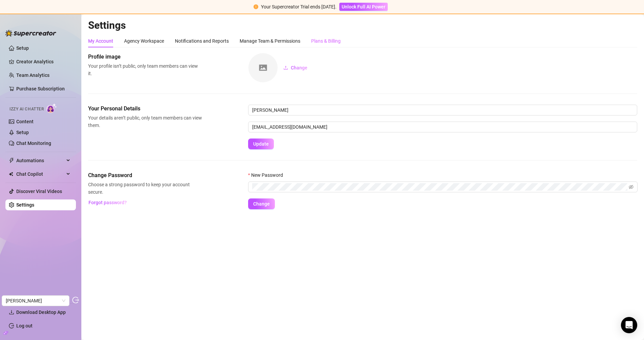
click at [336, 47] on div "Plans & Billing" at bounding box center [325, 41] width 29 height 13
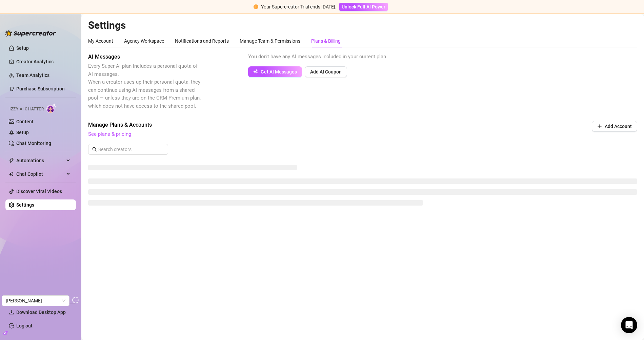
click at [334, 44] on div "Plans & Billing" at bounding box center [325, 40] width 29 height 7
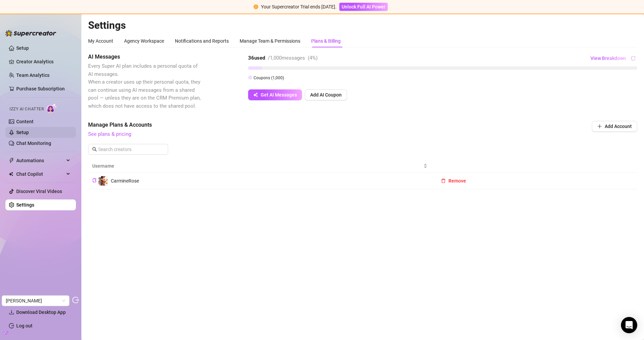
click at [29, 131] on link "Setup" at bounding box center [22, 132] width 13 height 5
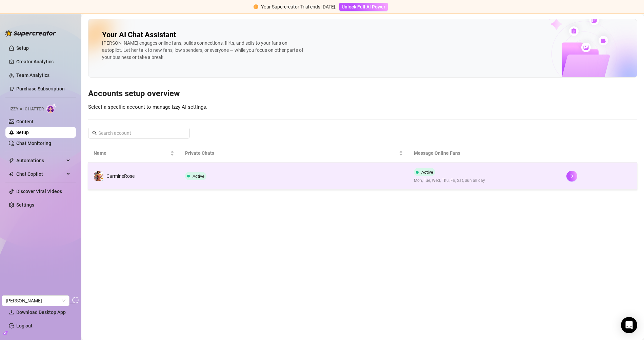
click at [192, 179] on span "Active" at bounding box center [195, 176] width 21 height 8
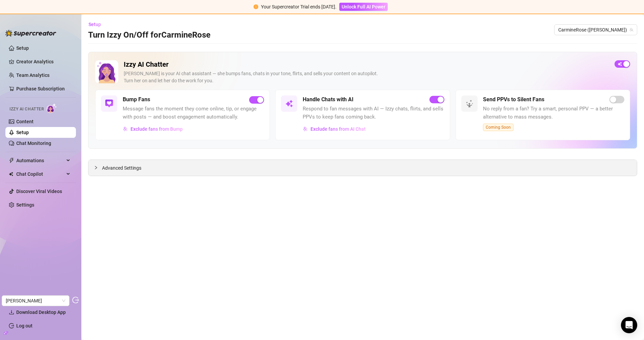
click at [121, 169] on span "Advanced Settings" at bounding box center [121, 167] width 39 height 7
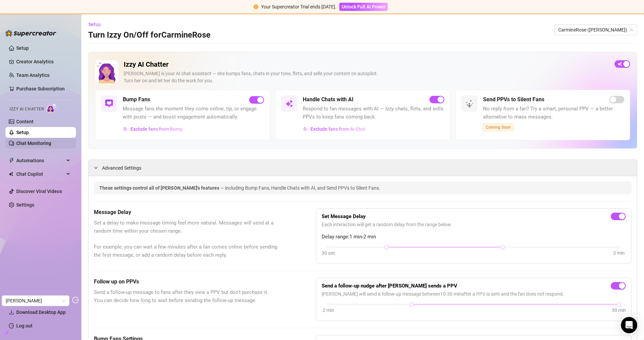
click at [46, 141] on link "Chat Monitoring" at bounding box center [33, 143] width 35 height 5
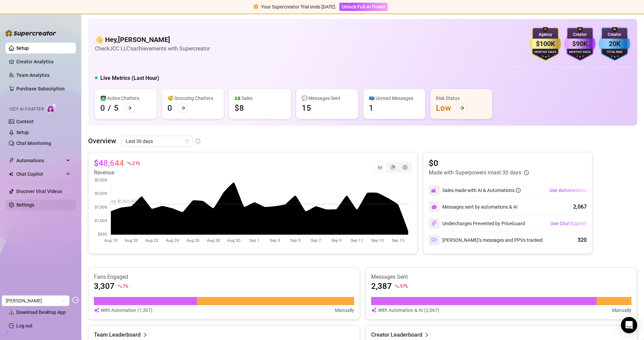
click at [28, 208] on link "Settings" at bounding box center [25, 204] width 18 height 5
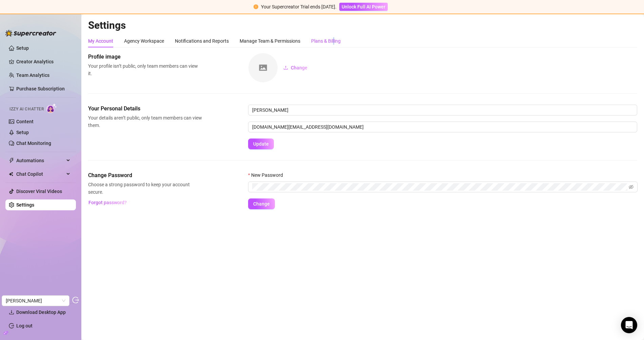
click at [335, 43] on div "Plans & Billing" at bounding box center [325, 40] width 29 height 7
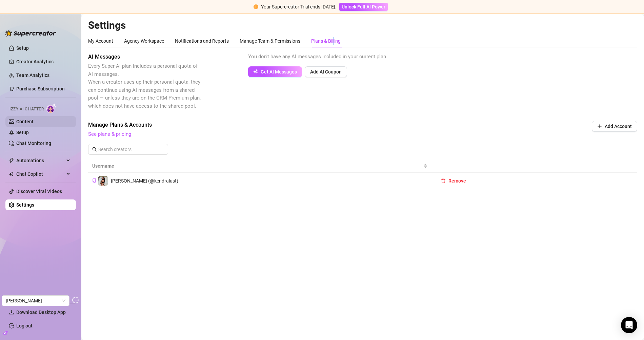
click at [30, 119] on link "Content" at bounding box center [24, 121] width 17 height 5
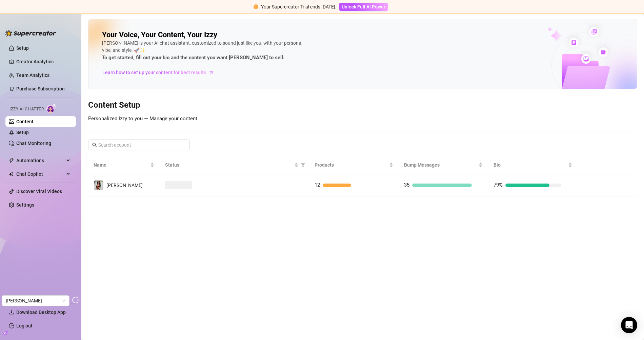
click at [214, 182] on div at bounding box center [234, 185] width 138 height 8
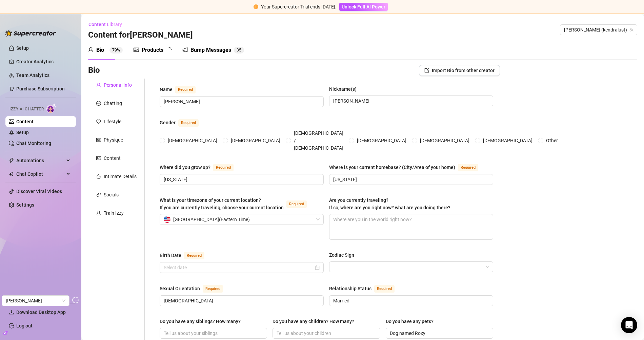
type input "[PERSON_NAME]"
type input "[US_STATE]"
type input "[DEMOGRAPHIC_DATA]"
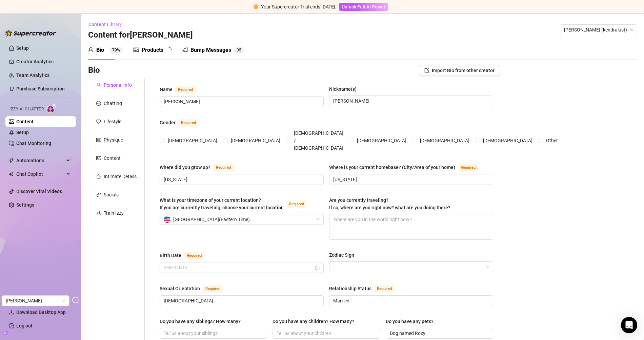
type input "Married"
type input "Dog named Roxy"
type input "Adult Actress"
type input "Nurse, cam girl"
type textarea "Sometimes I'm silly and accidentally put my underwear on inside out or backwards"
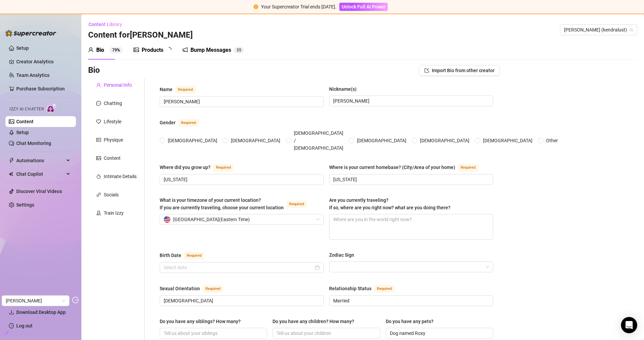
radio input "true"
type input "[DATE]"
click at [107, 207] on div "Train Izzy" at bounding box center [116, 213] width 57 height 13
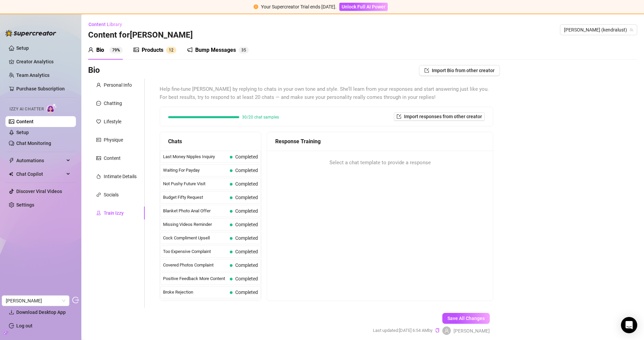
click at [226, 48] on div "Bump Messages" at bounding box center [215, 50] width 41 height 8
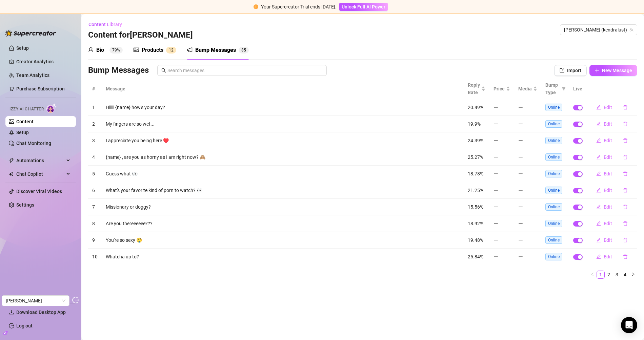
click at [152, 49] on div "Products" at bounding box center [153, 50] width 22 height 8
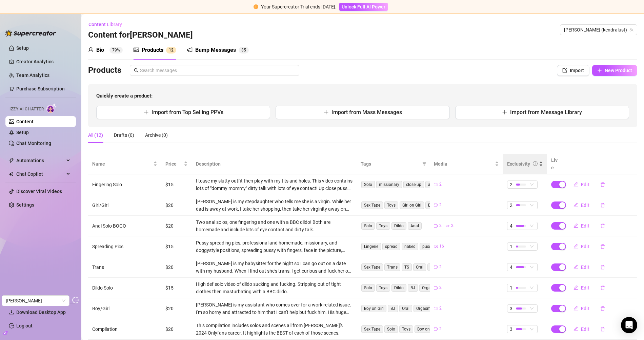
click at [518, 160] on div "Exclusivity" at bounding box center [525, 163] width 36 height 7
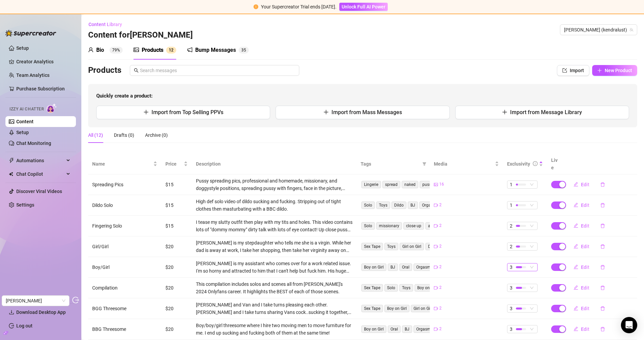
scroll to position [70, 0]
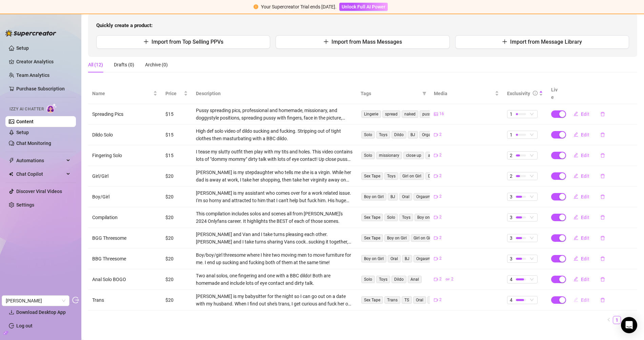
click at [579, 297] on span "Edit" at bounding box center [585, 299] width 8 height 5
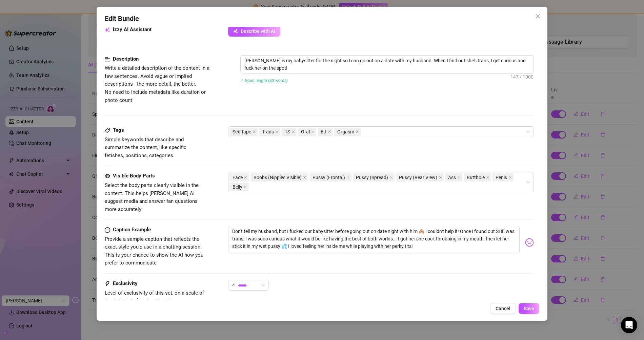
scroll to position [303, 0]
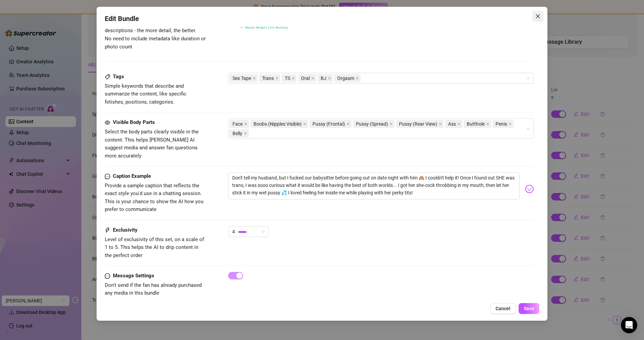
click at [535, 19] on icon "close" at bounding box center [537, 16] width 5 height 5
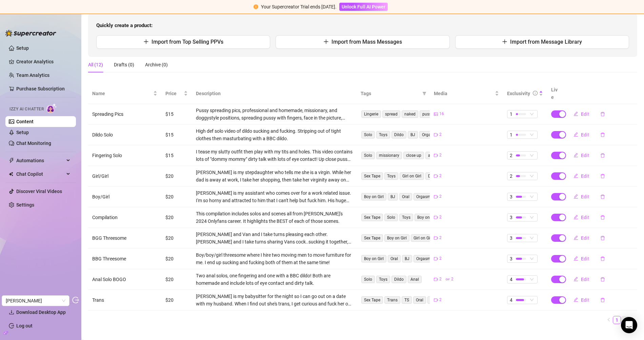
click at [579, 306] on link "2" at bounding box center [624, 319] width 7 height 7
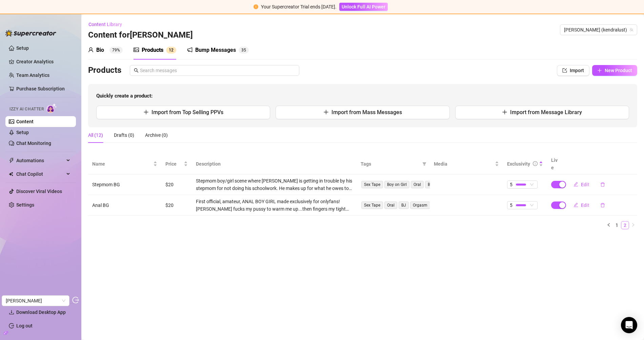
scroll to position [0, 0]
click at [577, 179] on button "Edit" at bounding box center [581, 184] width 27 height 11
type textarea "Coaxing the cum right out of LITTLE Juan's BIG balls! 😍 As a good stepmom, I'm …"
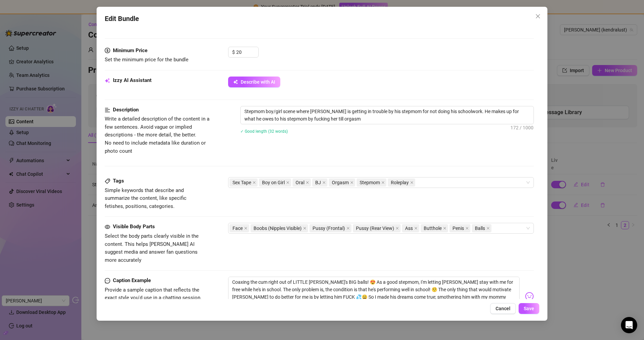
scroll to position [204, 0]
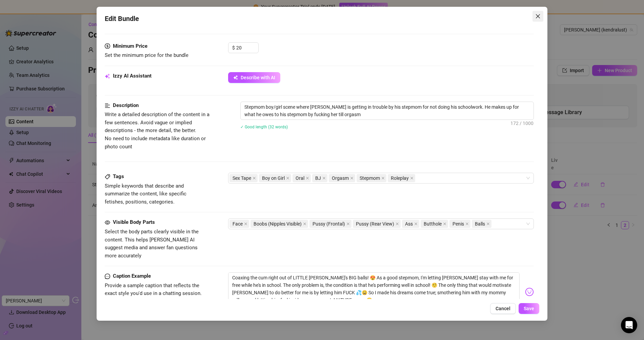
click at [542, 14] on span "Close" at bounding box center [537, 16] width 11 height 5
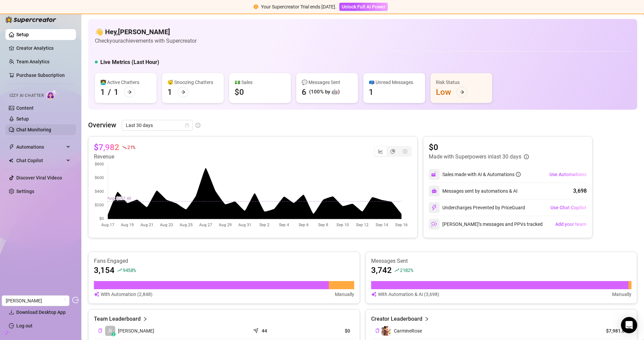
click at [38, 128] on link "Chat Monitoring" at bounding box center [33, 129] width 35 height 5
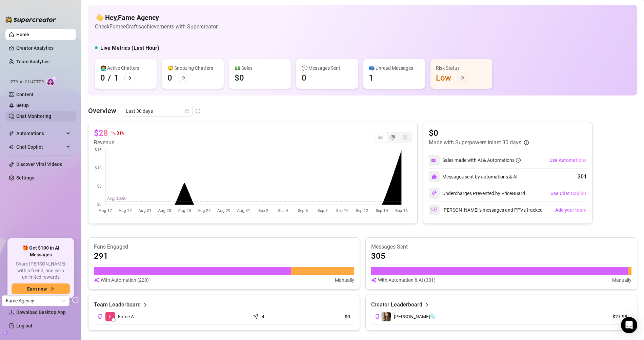
click at [36, 115] on link "Chat Monitoring" at bounding box center [33, 115] width 35 height 5
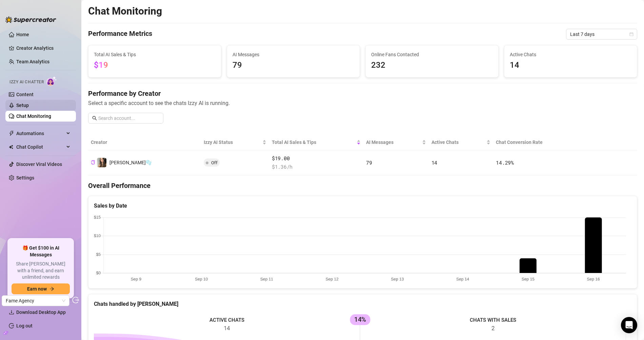
click at [29, 108] on link "Setup" at bounding box center [22, 105] width 13 height 5
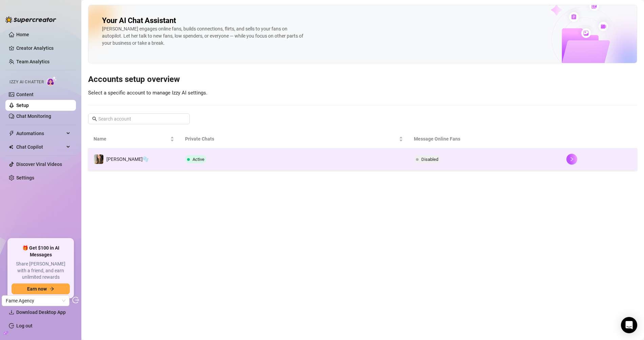
click at [246, 161] on td "Active" at bounding box center [294, 159] width 229 height 22
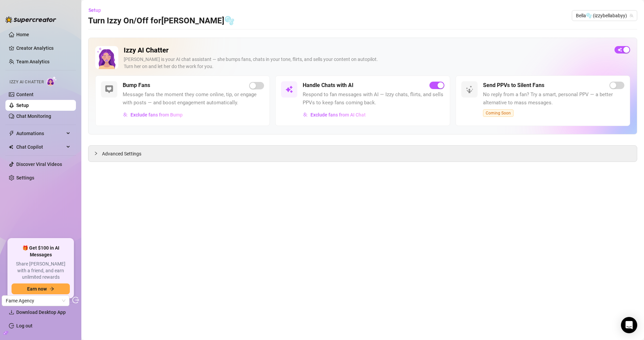
click at [29, 104] on link "Setup" at bounding box center [22, 105] width 13 height 5
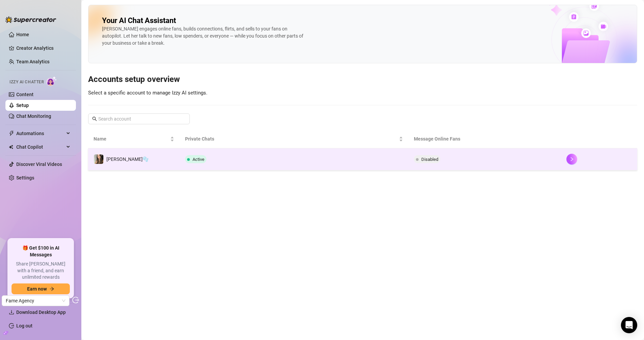
click at [223, 156] on td "Active" at bounding box center [294, 159] width 229 height 22
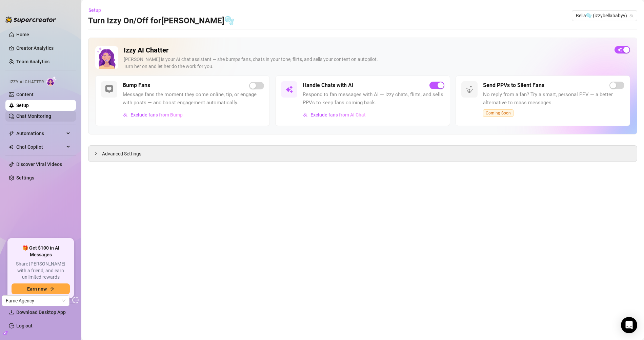
click at [25, 115] on link "Chat Monitoring" at bounding box center [33, 115] width 35 height 5
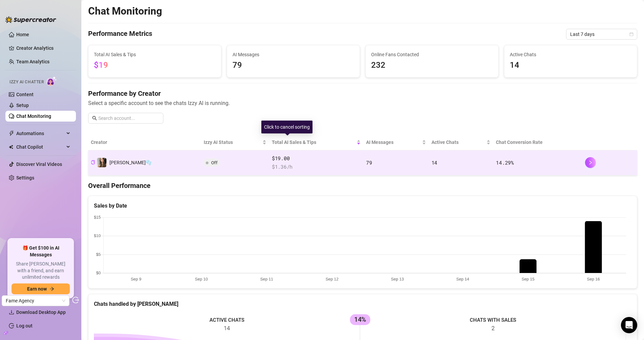
click at [293, 163] on span "$ 1.36 /h" at bounding box center [316, 167] width 89 height 8
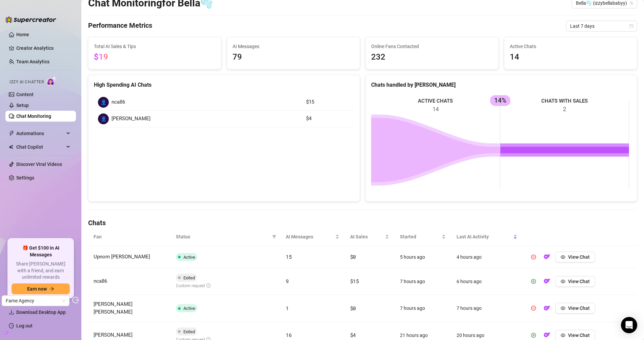
scroll to position [60, 0]
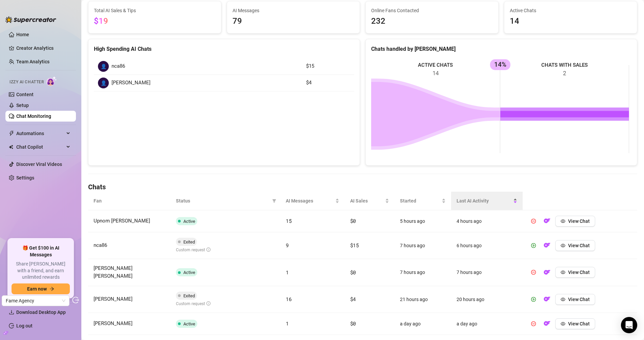
click at [474, 197] on div "Last AI Activity" at bounding box center [486, 200] width 60 height 7
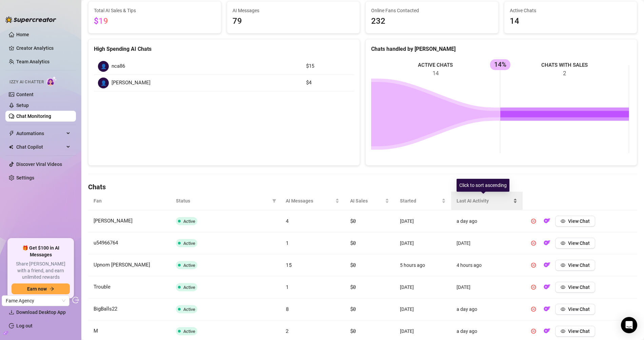
click at [474, 197] on div "Last AI Activity" at bounding box center [486, 200] width 60 height 7
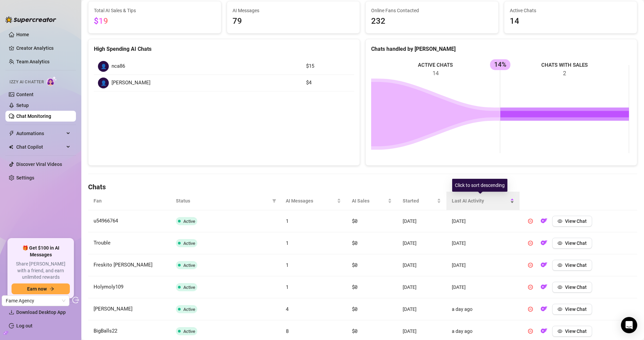
click at [474, 197] on div "Last AI Activity" at bounding box center [482, 200] width 62 height 7
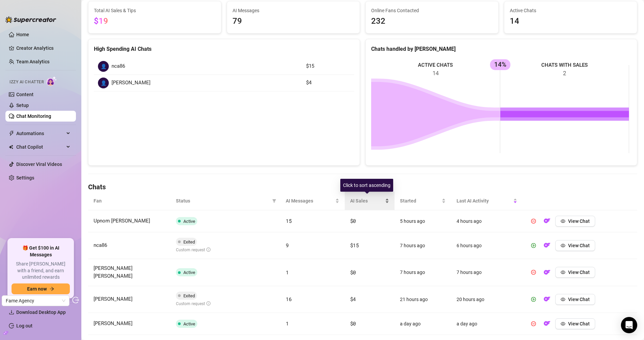
click at [363, 200] on span "AI Sales" at bounding box center [367, 200] width 34 height 7
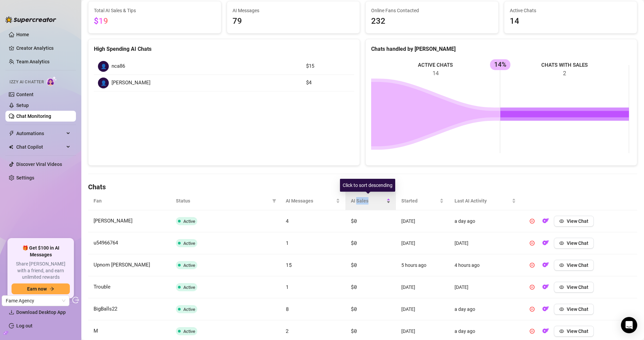
click at [363, 200] on span "AI Sales" at bounding box center [368, 200] width 34 height 7
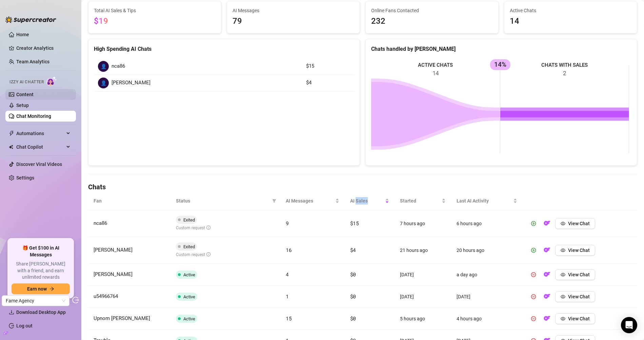
click at [34, 93] on link "Content" at bounding box center [24, 94] width 17 height 5
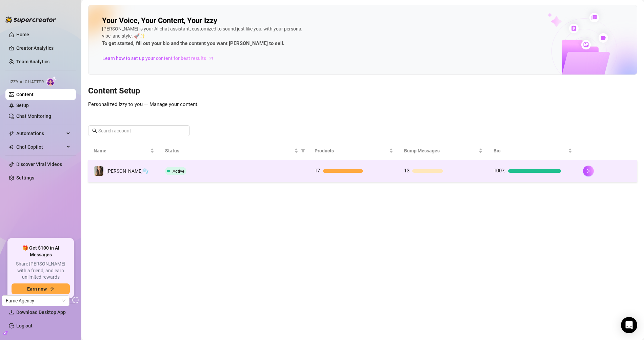
click at [178, 164] on td "Active" at bounding box center [234, 171] width 149 height 22
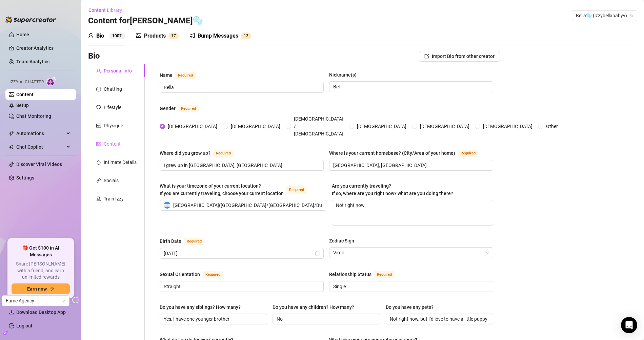
click at [124, 145] on div "Content" at bounding box center [116, 144] width 57 height 13
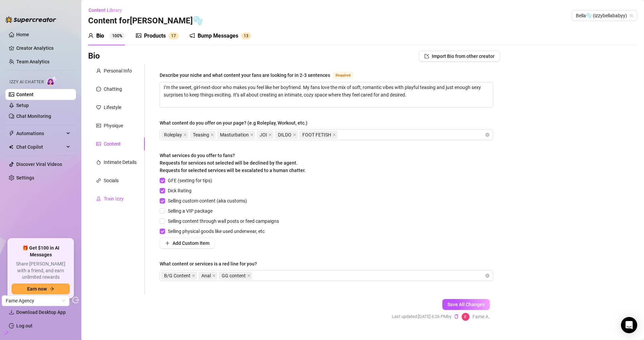
click at [106, 198] on div "Train Izzy" at bounding box center [114, 198] width 20 height 7
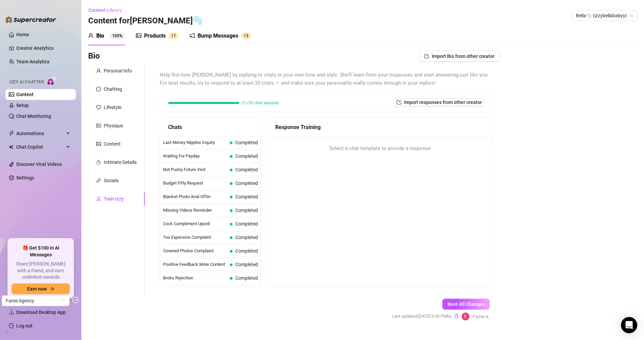
drag, startPoint x: 161, startPoint y: 23, endPoint x: 156, endPoint y: 28, distance: 6.7
click at [161, 23] on div "Content Library Content for Bella🫧 Bella🫧 (izzybellababyy)" at bounding box center [362, 16] width 549 height 22
click at [154, 29] on div "Products 1 7" at bounding box center [157, 35] width 43 height 19
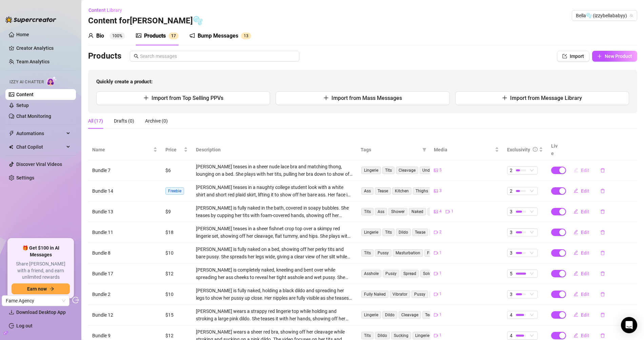
click at [581, 168] on span "Edit" at bounding box center [585, 170] width 8 height 5
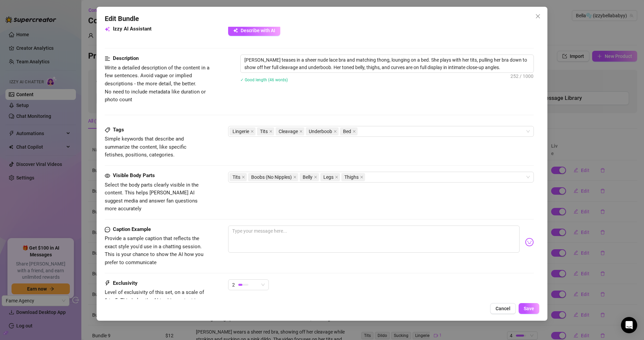
scroll to position [285, 0]
click at [536, 15] on icon "close" at bounding box center [537, 16] width 4 height 4
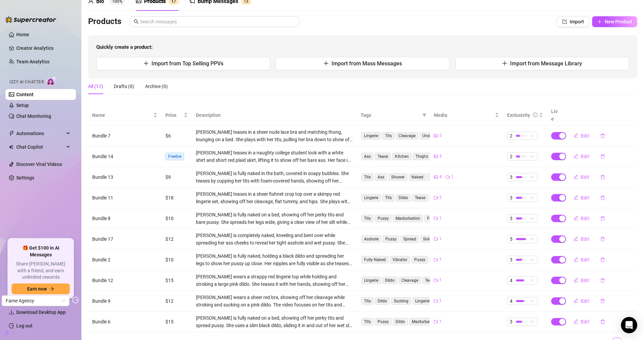
scroll to position [57, 0]
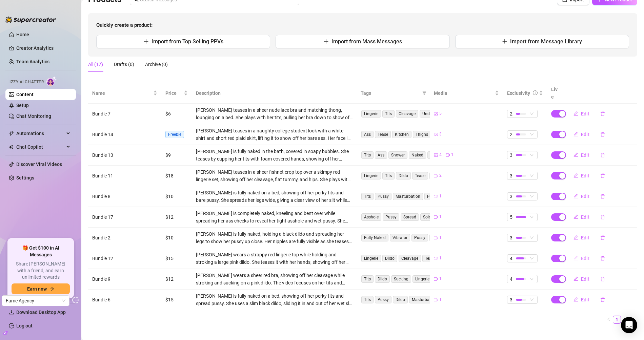
click at [581, 256] on span "Edit" at bounding box center [585, 258] width 8 height 5
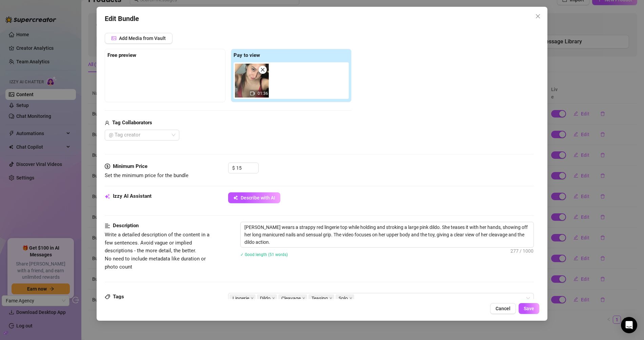
scroll to position [250, 0]
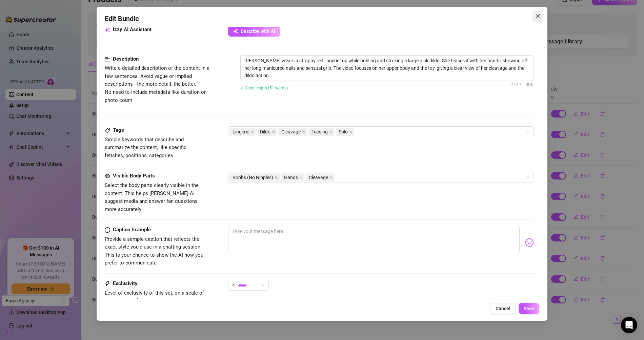
click at [540, 13] on button "Close" at bounding box center [537, 16] width 11 height 11
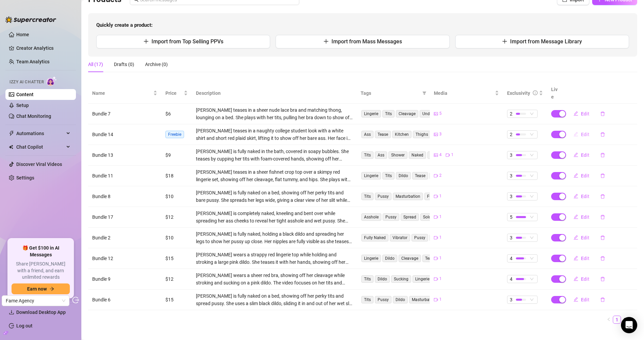
click at [574, 129] on button "Edit" at bounding box center [581, 134] width 27 height 11
type textarea "What do you think? Am i ready for university? 🤭"
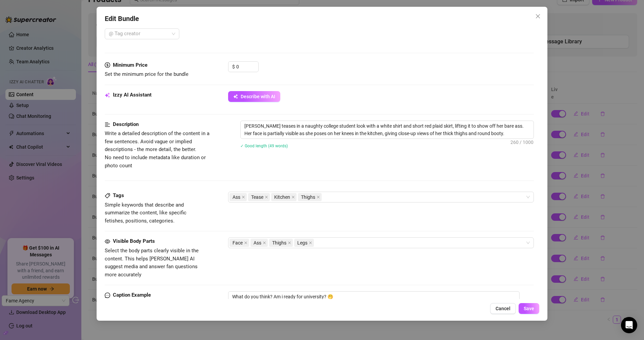
scroll to position [0, 0]
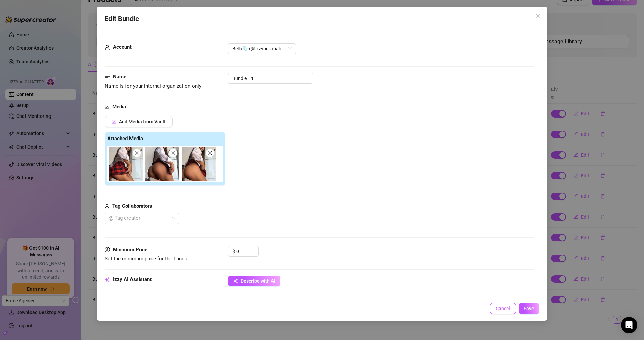
click at [496, 310] on span "Cancel" at bounding box center [502, 308] width 15 height 5
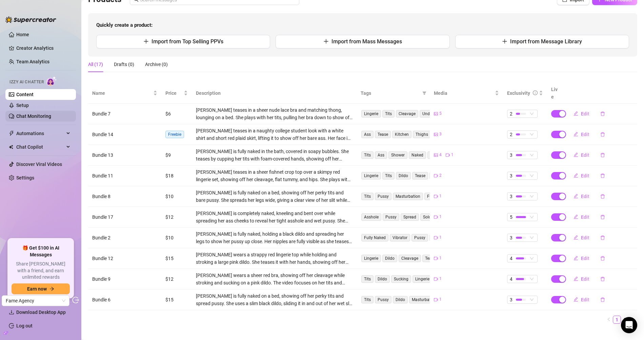
click at [46, 119] on link "Chat Monitoring" at bounding box center [33, 115] width 35 height 5
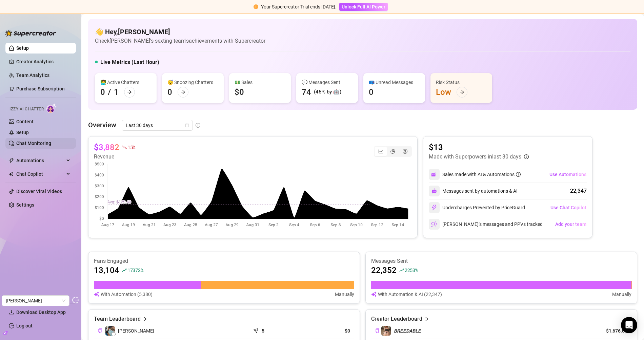
click at [20, 141] on link "Chat Monitoring" at bounding box center [33, 143] width 35 height 5
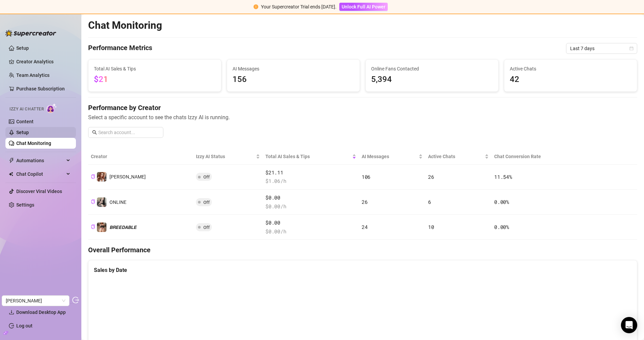
click at [29, 130] on link "Setup" at bounding box center [22, 132] width 13 height 5
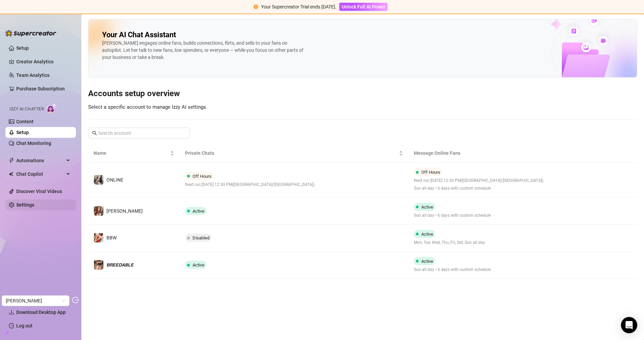
click at [22, 202] on link "Settings" at bounding box center [25, 204] width 18 height 5
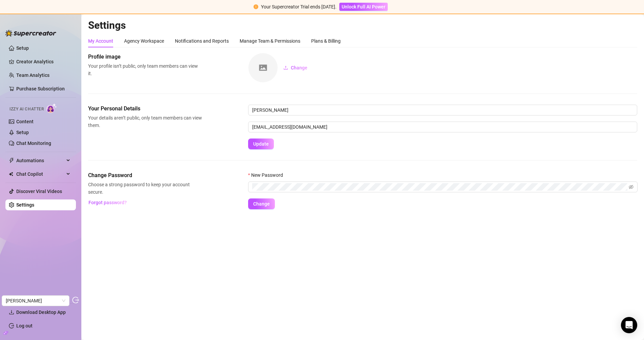
click at [327, 34] on div "Settings My Account Agency Workspace Notifications and Reports Manage Team & Pe…" at bounding box center [362, 118] width 549 height 198
click at [327, 37] on div "Plans & Billing" at bounding box center [325, 40] width 29 height 7
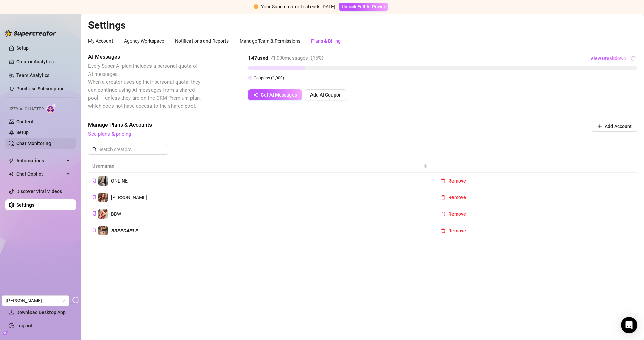
click at [20, 141] on link "Chat Monitoring" at bounding box center [33, 143] width 35 height 5
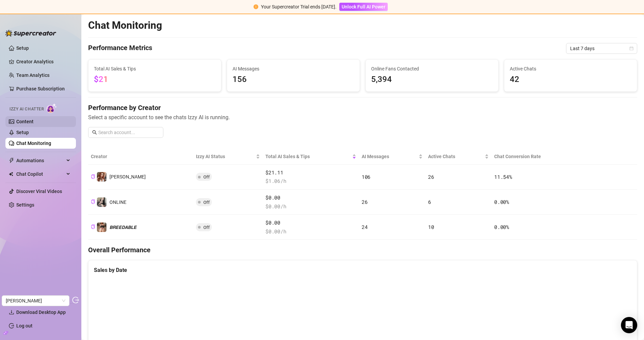
click at [34, 120] on link "Content" at bounding box center [24, 121] width 17 height 5
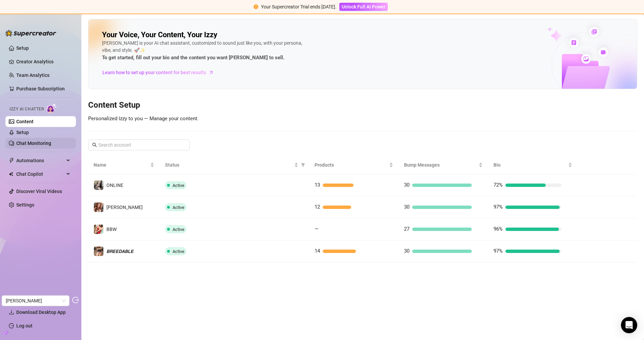
click at [18, 141] on link "Chat Monitoring" at bounding box center [33, 143] width 35 height 5
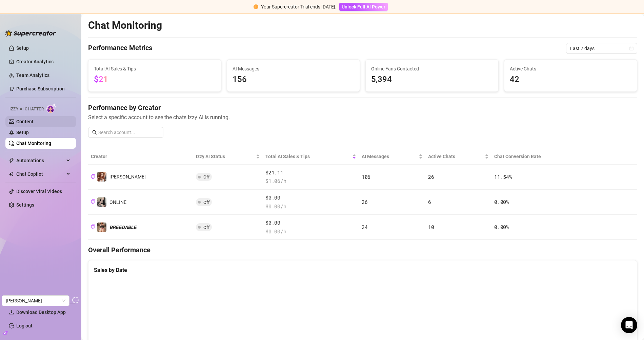
click at [16, 120] on link "Content" at bounding box center [24, 121] width 17 height 5
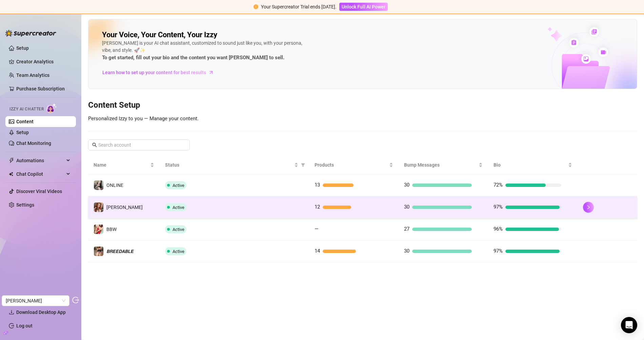
click at [141, 196] on td "𝘼𝙇𝙄𝘾𝙀" at bounding box center [123, 207] width 71 height 22
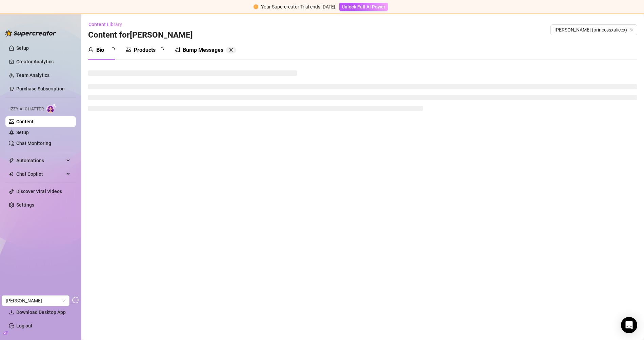
click at [546, 13] on div "Your Supercreator Trial ends in 9 days. Unlock Full AI Power" at bounding box center [322, 7] width 644 height 14
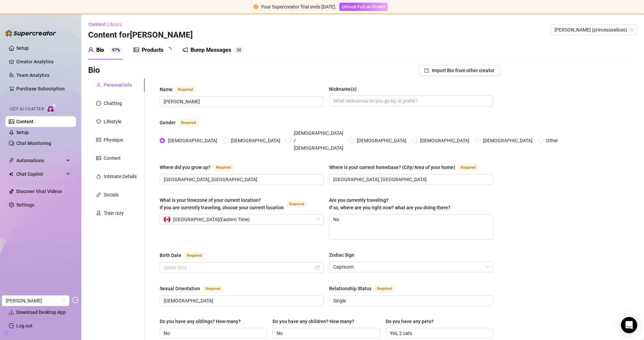
type input "January 17th, 1998"
click at [116, 157] on div "Content" at bounding box center [112, 157] width 17 height 7
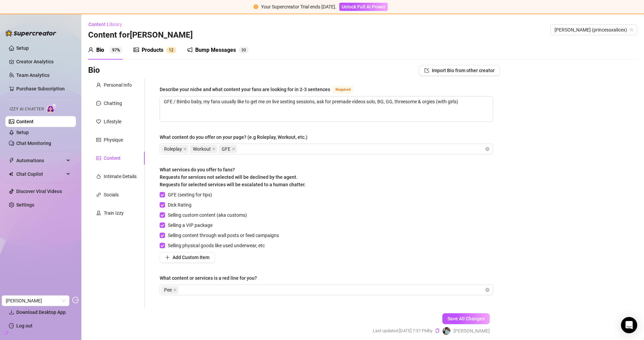
click at [163, 53] on div "Products" at bounding box center [153, 50] width 22 height 8
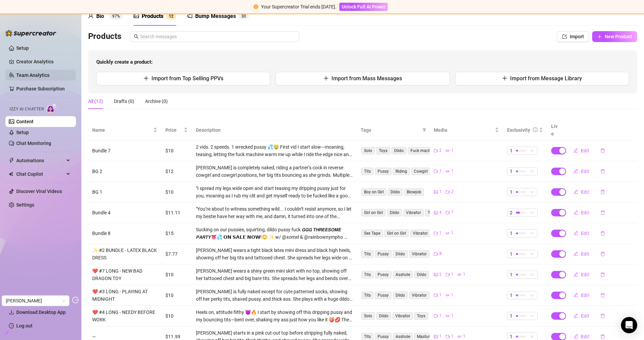
scroll to position [70, 0]
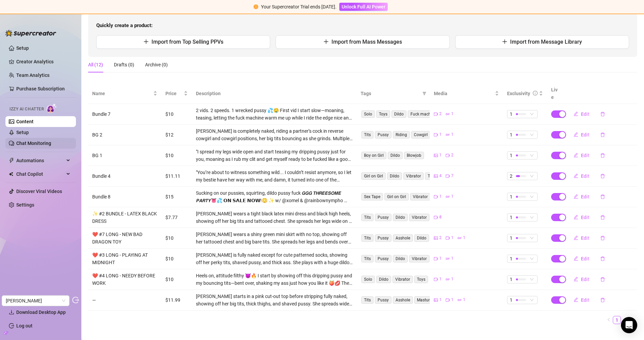
click at [29, 142] on link "Chat Monitoring" at bounding box center [33, 143] width 35 height 5
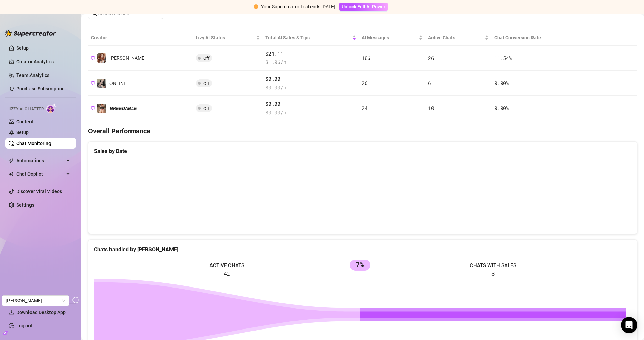
scroll to position [121, 0]
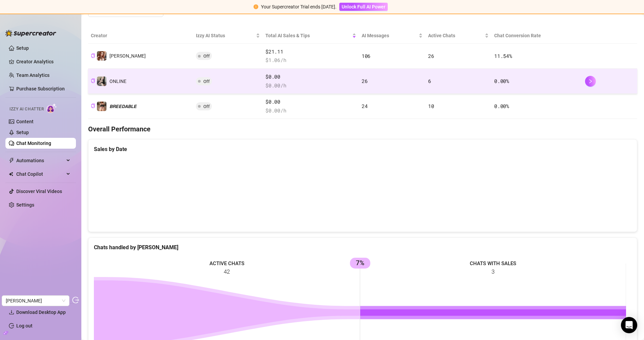
click at [201, 78] on td "Off" at bounding box center [227, 81] width 69 height 25
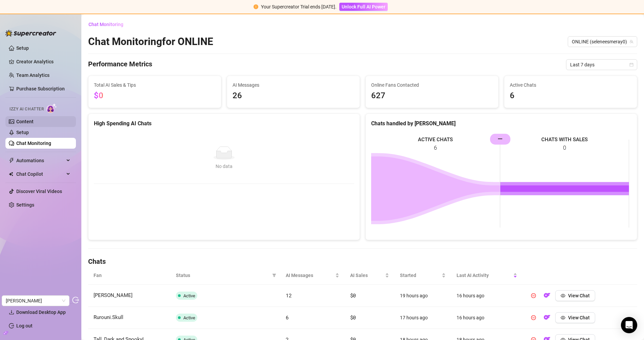
click at [31, 124] on link "Content" at bounding box center [24, 121] width 17 height 5
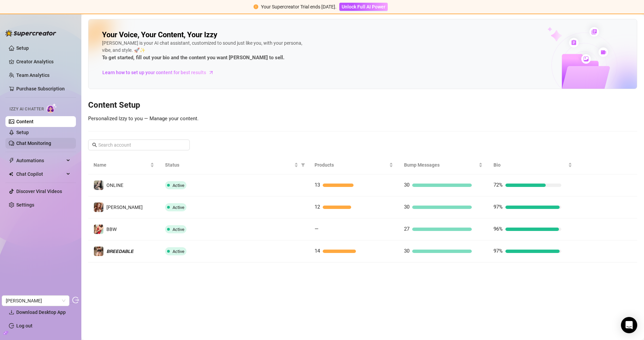
click at [41, 141] on link "Chat Monitoring" at bounding box center [33, 143] width 35 height 5
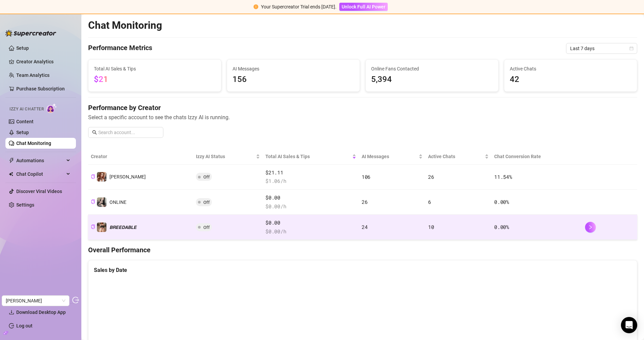
click at [128, 230] on div "𝘽𝙍𝙀𝙀𝘿𝘼𝘽𝙇𝙀" at bounding box center [117, 227] width 40 height 10
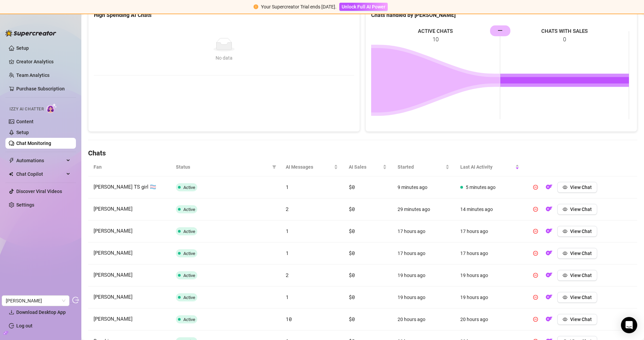
scroll to position [109, 0]
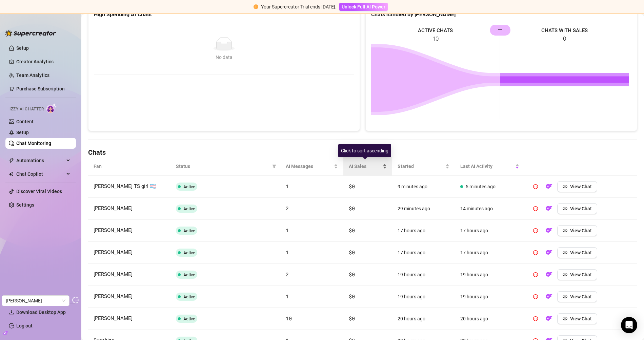
click at [369, 170] on div "AI Sales" at bounding box center [368, 166] width 38 height 7
click at [350, 163] on span "AI Sales" at bounding box center [365, 166] width 33 height 7
click at [579, 189] on button "View Chat" at bounding box center [577, 186] width 40 height 11
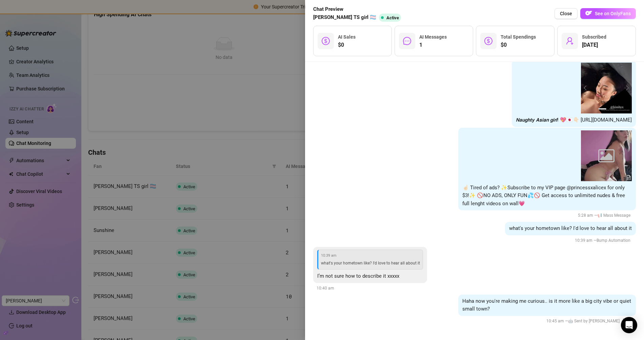
scroll to position [1123, 0]
click at [234, 123] on div at bounding box center [322, 170] width 644 height 340
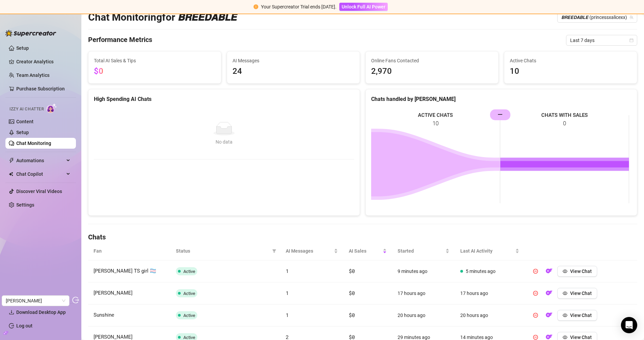
scroll to position [0, 0]
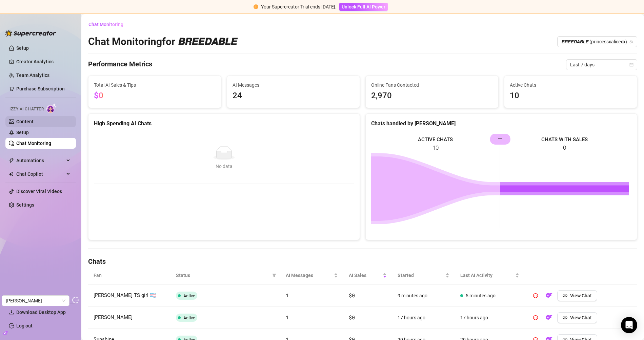
click at [34, 123] on link "Content" at bounding box center [24, 121] width 17 height 5
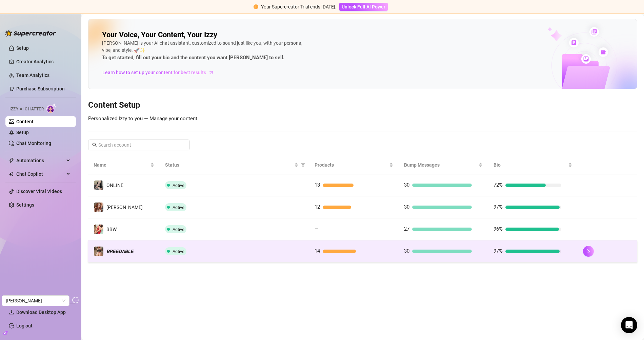
click at [117, 249] on span "𝘽𝙍𝙀𝙀𝘿𝘼𝘽𝙇𝙀" at bounding box center [119, 251] width 27 height 5
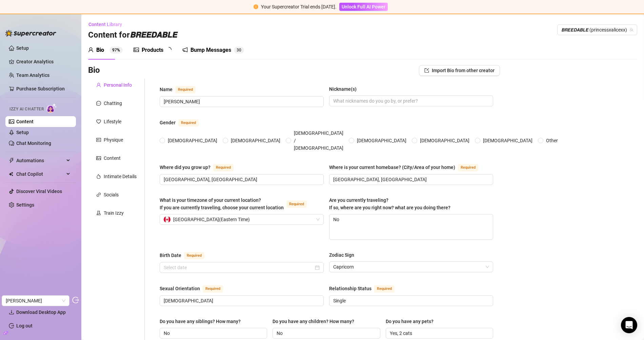
radio input "true"
type input "January 17th, 1998"
click at [152, 47] on div "Products" at bounding box center [153, 50] width 22 height 8
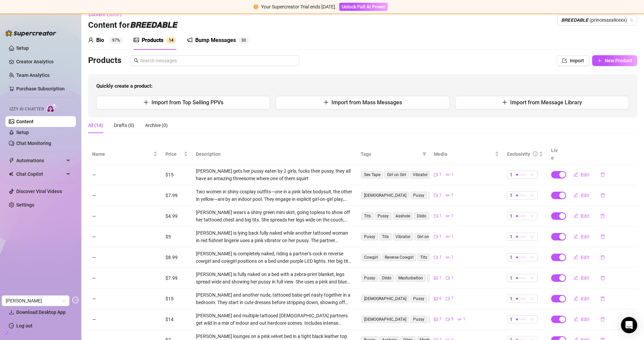
scroll to position [70, 0]
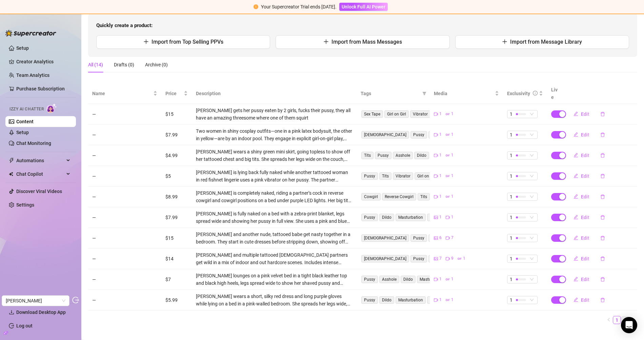
click at [579, 306] on link "2" at bounding box center [624, 319] width 7 height 7
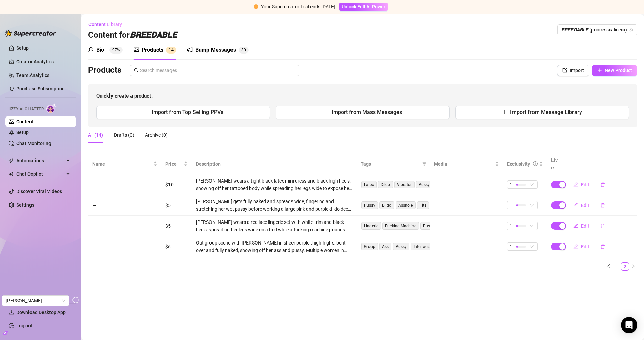
scroll to position [0, 0]
click at [579, 244] on span "Edit" at bounding box center [585, 246] width 8 height 5
type textarea "A little spanking session outside 😍🤭 Are we good girls for our mistresses? That…"
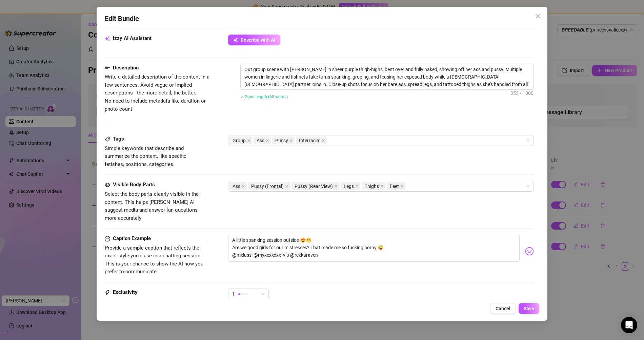
scroll to position [312, 0]
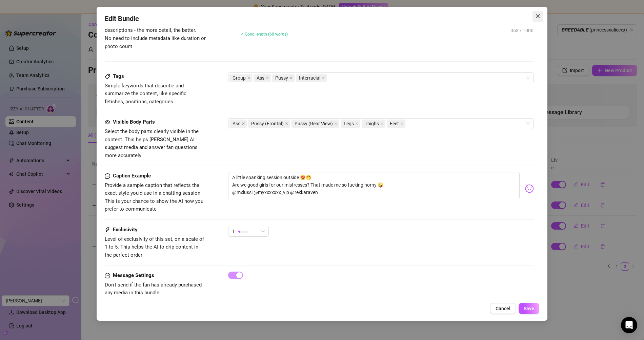
click at [533, 18] on span "Close" at bounding box center [537, 16] width 11 height 5
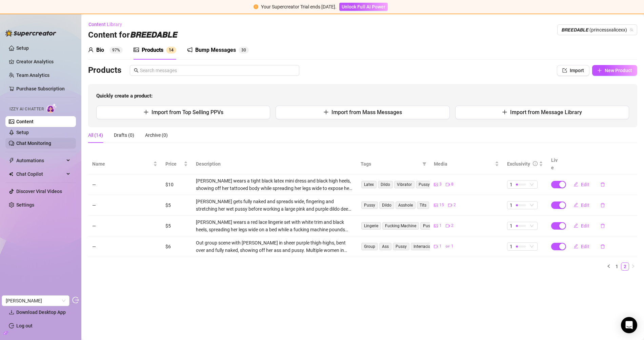
click at [43, 145] on link "Chat Monitoring" at bounding box center [33, 143] width 35 height 5
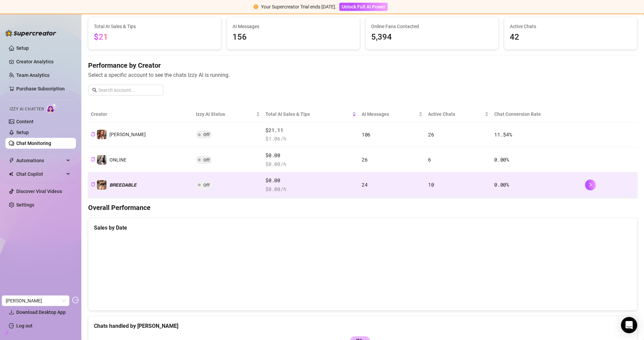
scroll to position [72, 0]
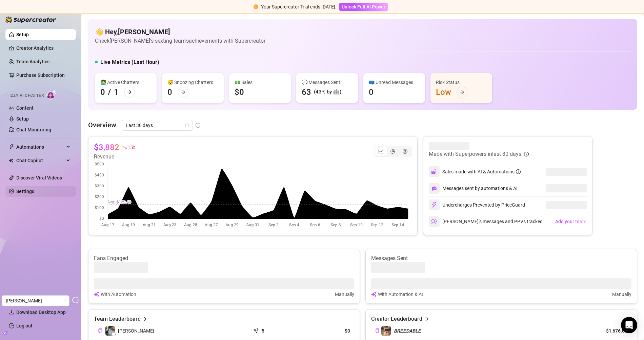
click at [28, 190] on link "Settings" at bounding box center [25, 191] width 18 height 5
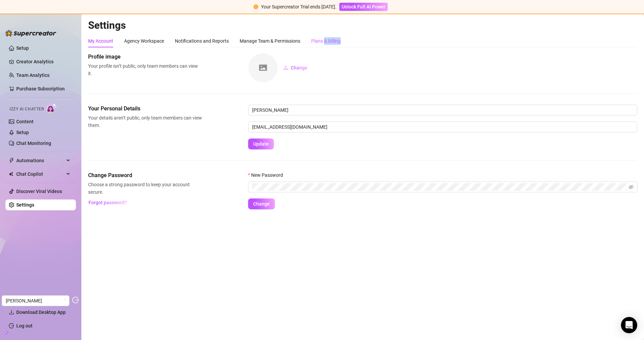
click at [325, 44] on div "Plans & Billing" at bounding box center [325, 41] width 29 height 13
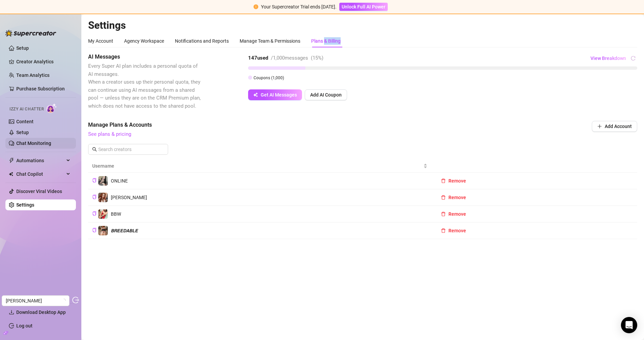
click at [26, 141] on link "Chat Monitoring" at bounding box center [33, 143] width 35 height 5
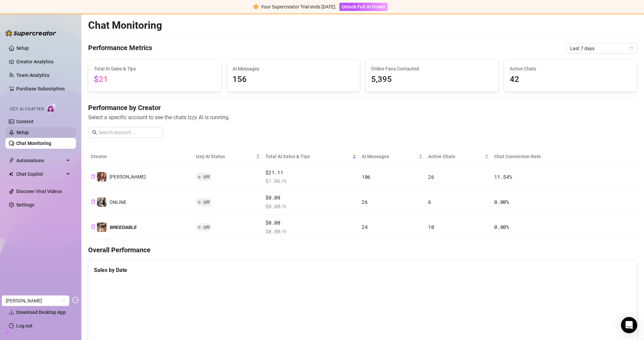
click at [29, 130] on link "Setup" at bounding box center [22, 132] width 13 height 5
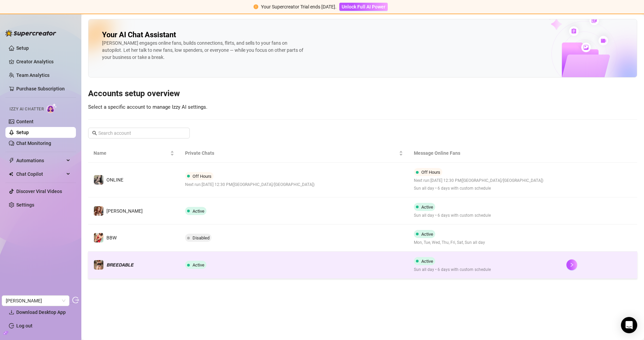
click at [164, 268] on td "𝘽𝙍𝙀𝙀𝘿𝘼𝘽𝙇𝙀" at bounding box center [133, 265] width 91 height 27
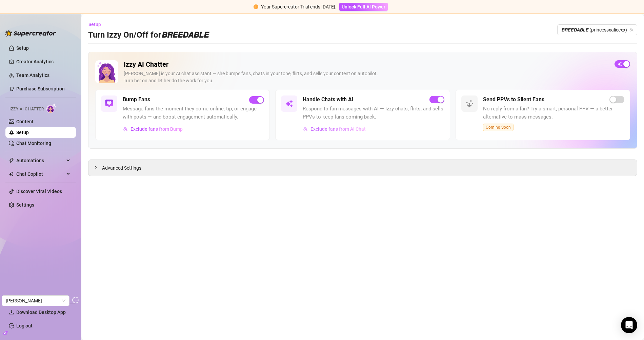
click at [339, 126] on span "Exclude fans from AI Chat" at bounding box center [337, 128] width 55 height 5
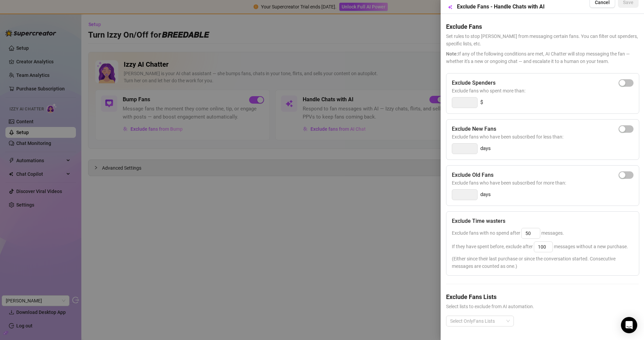
scroll to position [19, 0]
click at [332, 225] on div at bounding box center [322, 170] width 644 height 340
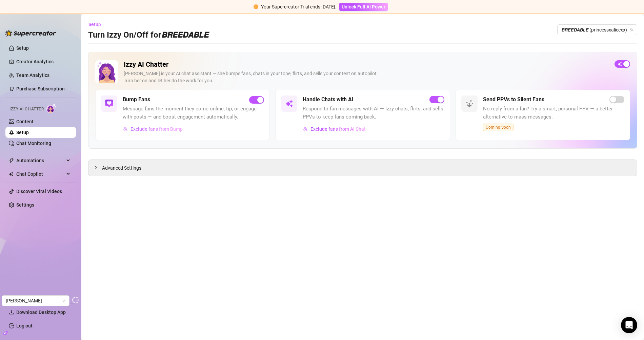
click at [178, 133] on button "Exclude fans from Bump" at bounding box center [153, 129] width 60 height 11
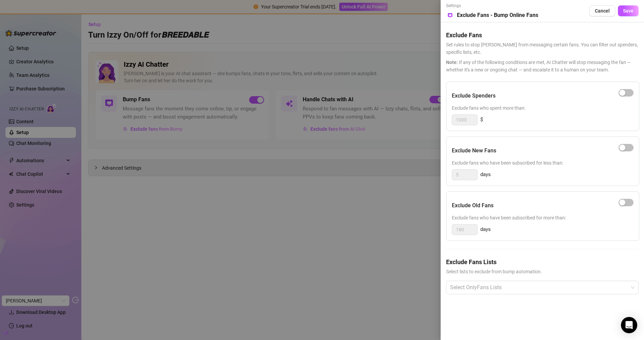
click at [360, 197] on div at bounding box center [322, 170] width 644 height 340
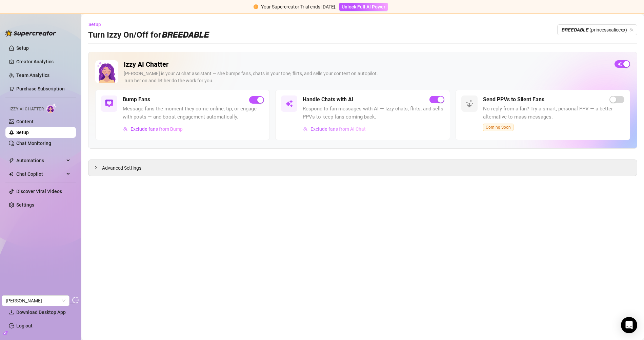
click at [340, 131] on button "Exclude fans from AI Chat" at bounding box center [333, 129] width 63 height 11
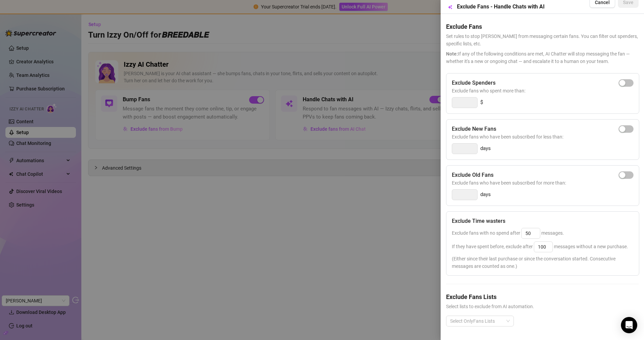
click at [334, 232] on div at bounding box center [322, 170] width 644 height 340
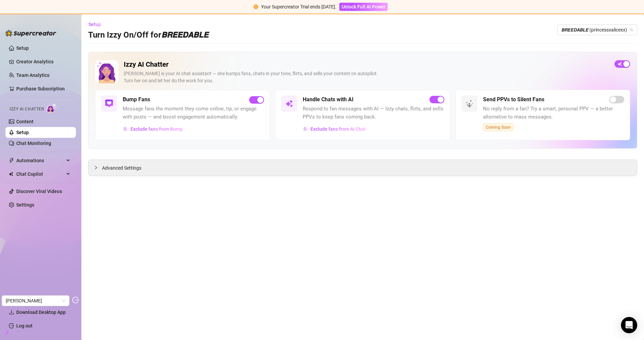
drag, startPoint x: 23, startPoint y: 121, endPoint x: 71, endPoint y: 130, distance: 48.5
click at [23, 121] on link "Content" at bounding box center [24, 121] width 17 height 5
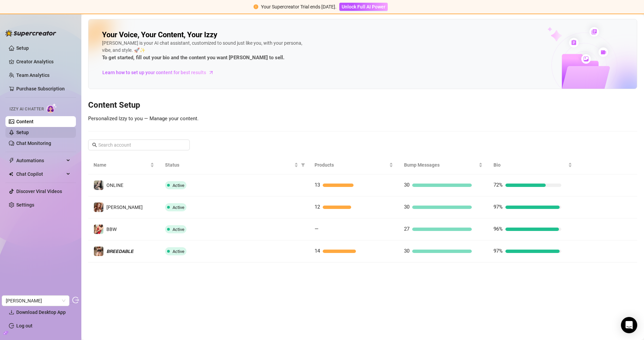
click at [29, 133] on link "Setup" at bounding box center [22, 132] width 13 height 5
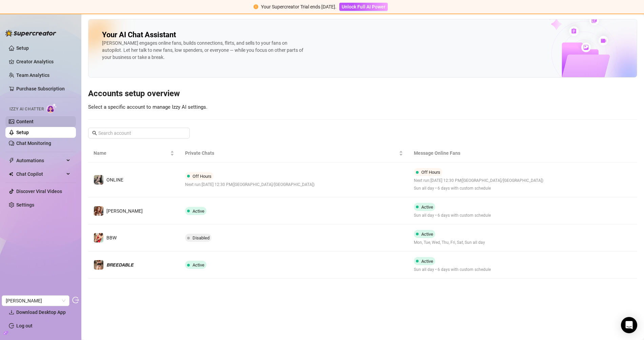
click at [34, 124] on link "Content" at bounding box center [24, 121] width 17 height 5
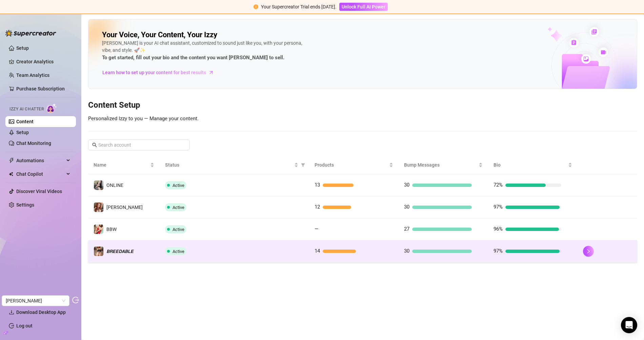
click at [135, 252] on td "𝘽𝙍𝙀𝙀𝘿𝘼𝘽𝙇𝙀" at bounding box center [123, 251] width 71 height 22
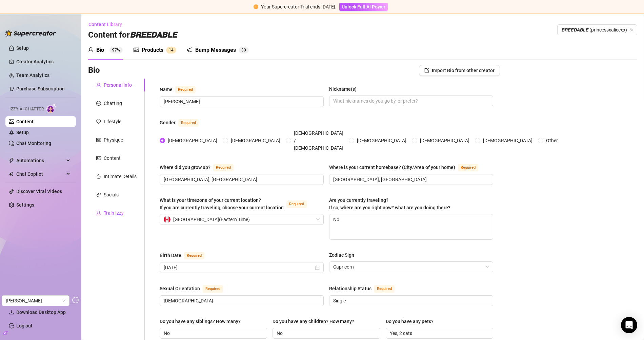
click at [123, 215] on div "Train Izzy" at bounding box center [114, 212] width 20 height 7
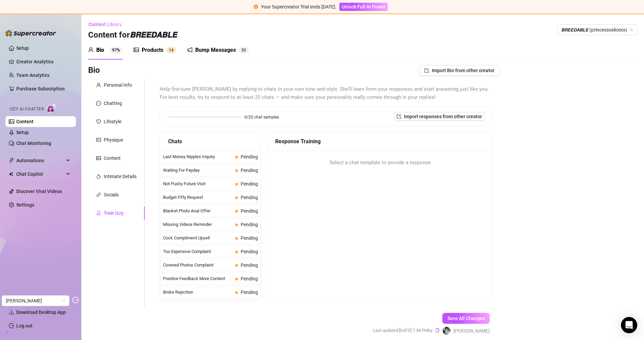
click at [34, 120] on link "Content" at bounding box center [24, 121] width 17 height 5
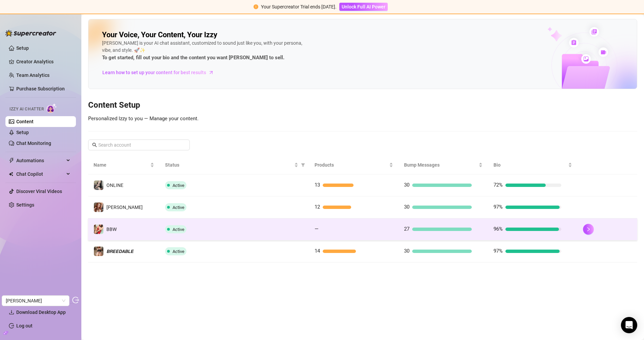
click at [125, 235] on td "BBW" at bounding box center [123, 229] width 71 height 22
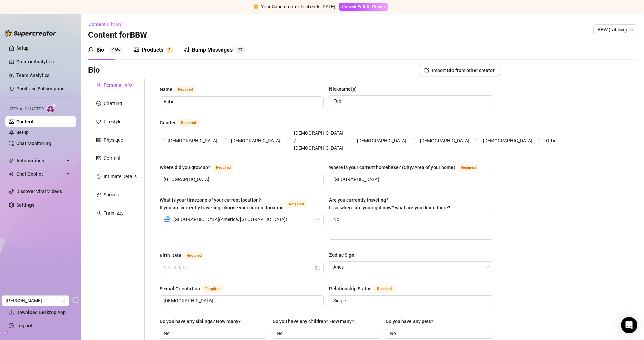
radio input "true"
type input "[DATE]"
click at [124, 214] on div "Train Izzy" at bounding box center [116, 213] width 57 height 13
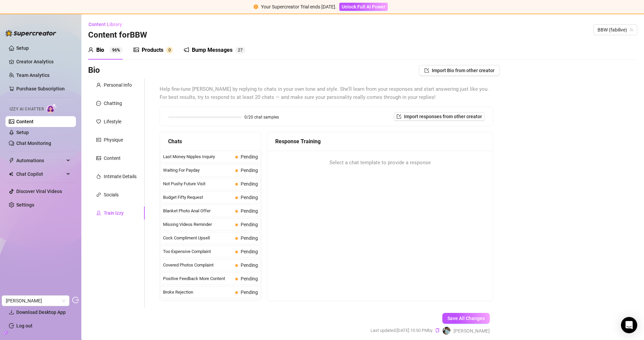
click at [34, 121] on link "Content" at bounding box center [24, 121] width 17 height 5
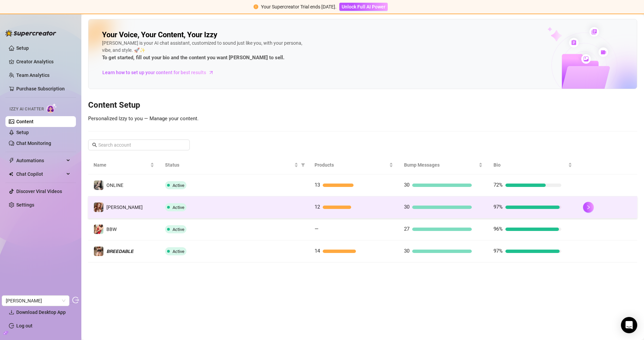
click at [124, 205] on td "[PERSON_NAME]" at bounding box center [123, 207] width 71 height 22
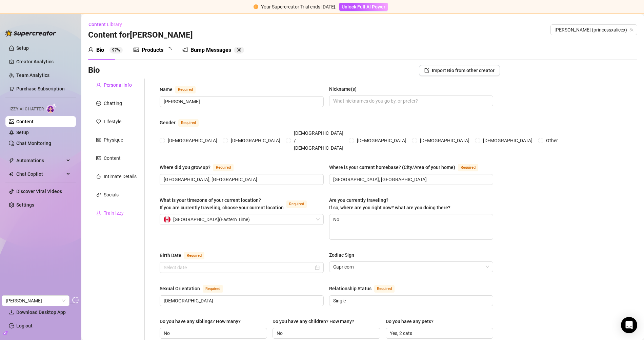
radio input "true"
type input "[DATE]"
click at [128, 213] on div "Train Izzy" at bounding box center [116, 213] width 57 height 13
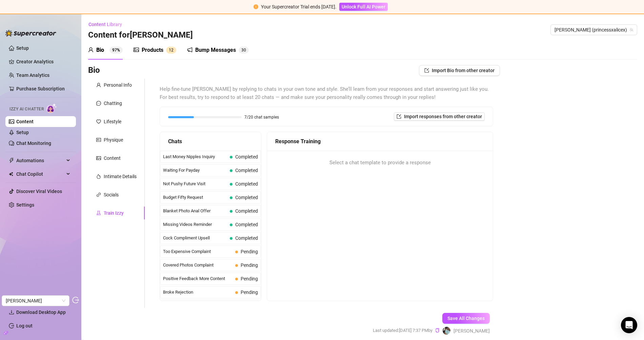
click at [34, 119] on link "Content" at bounding box center [24, 121] width 17 height 5
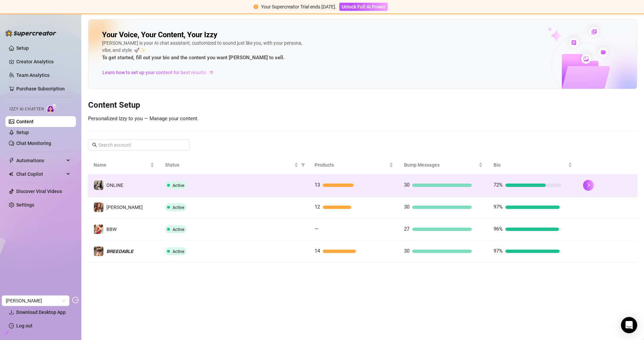
click at [131, 183] on td "ONLINE" at bounding box center [123, 185] width 71 height 22
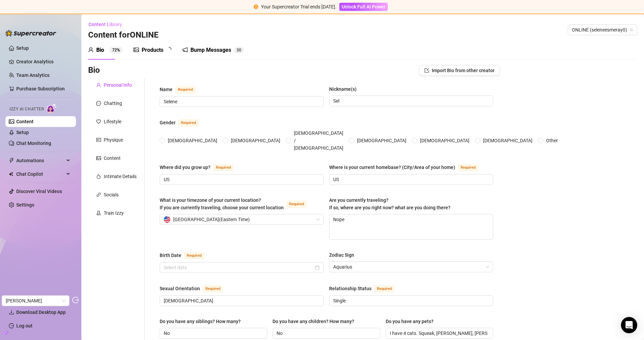
radio input "true"
type input "[DATE]"
click at [121, 217] on div "Train Izzy" at bounding box center [116, 213] width 57 height 13
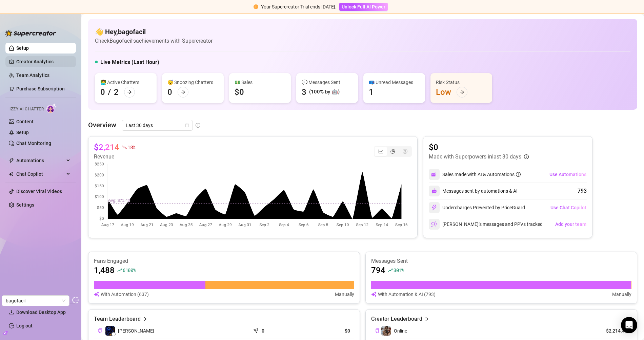
click at [51, 66] on link "Creator Analytics" at bounding box center [43, 61] width 54 height 11
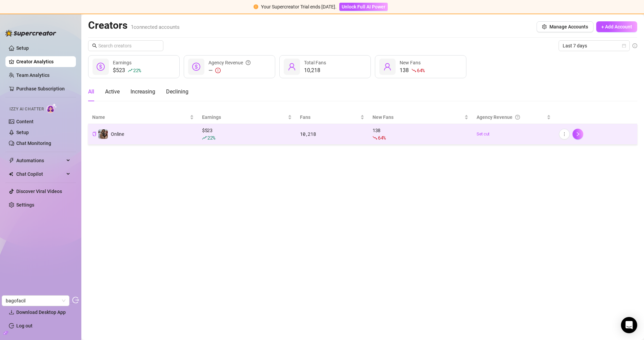
click at [175, 134] on td "Online" at bounding box center [143, 134] width 110 height 21
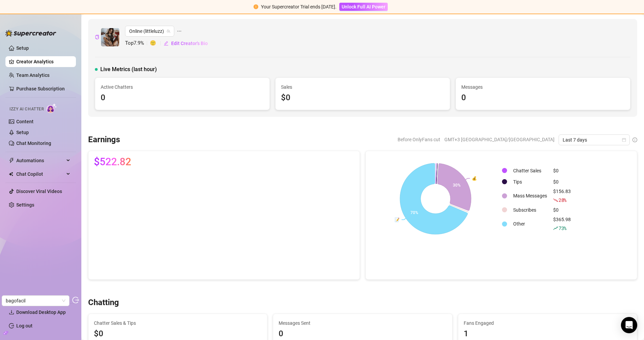
click at [587, 137] on span "Last 7 days" at bounding box center [593, 140] width 63 height 10
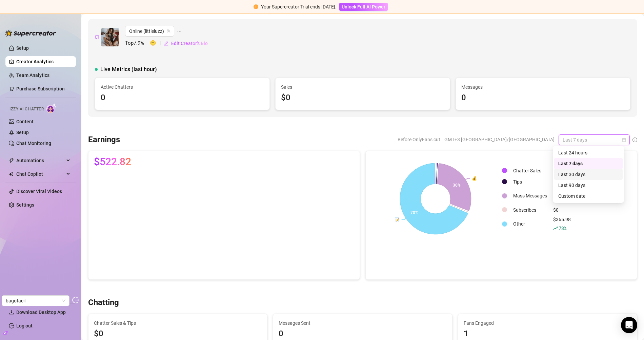
click at [580, 173] on div "Last 30 days" at bounding box center [588, 174] width 60 height 7
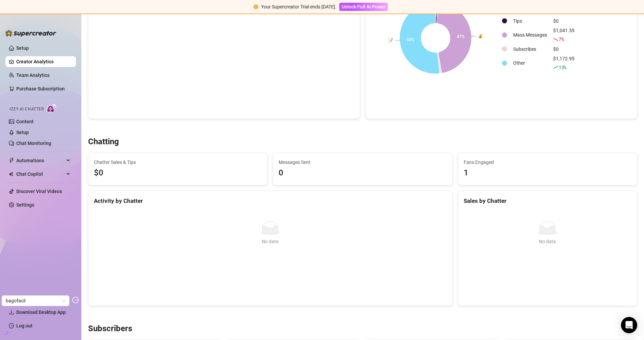
scroll to position [40, 0]
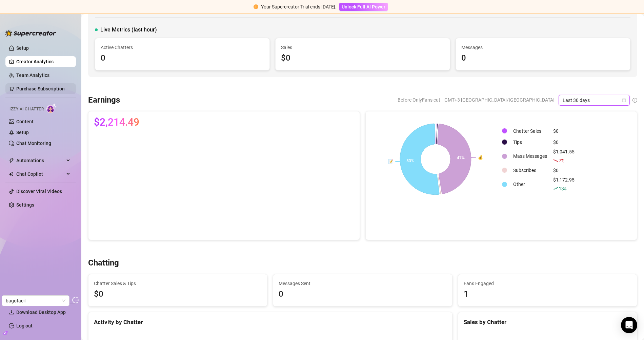
click at [28, 87] on link "Purchase Subscription" at bounding box center [43, 88] width 54 height 11
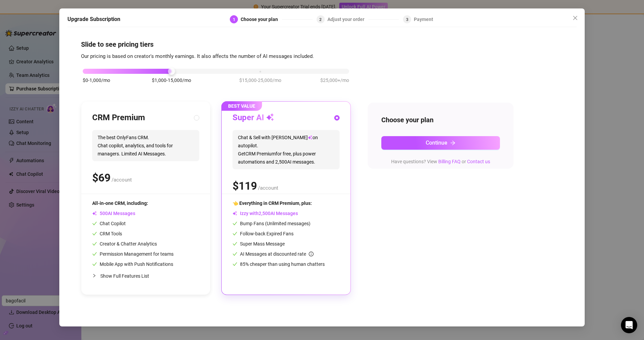
click at [38, 77] on div "Upgrade Subscription 1 Choose your plan 2 Adjust your order 3 Payment Slide to …" at bounding box center [322, 170] width 644 height 340
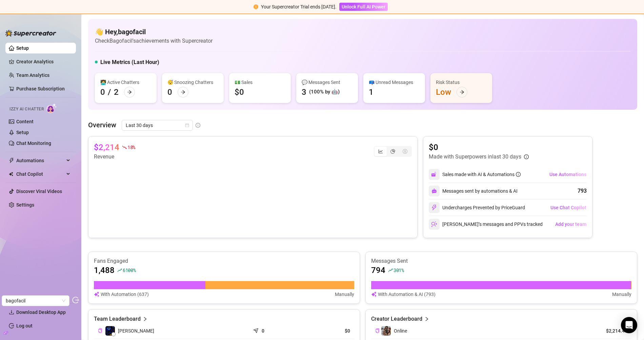
click at [35, 213] on ul "Setup Creator Analytics Team Analytics Purchase Subscription Izzy AI Chatter Co…" at bounding box center [40, 170] width 70 height 260
click at [34, 208] on link "Settings" at bounding box center [25, 204] width 18 height 5
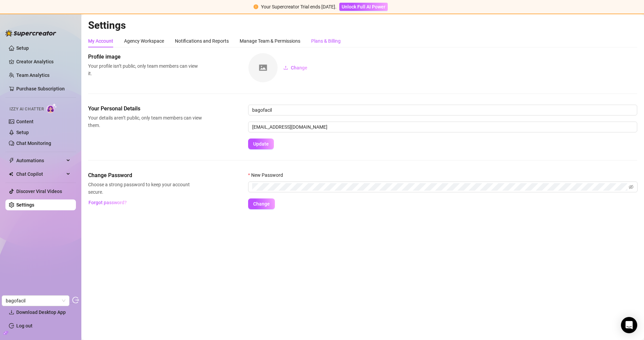
click at [328, 44] on div "Plans & Billing" at bounding box center [325, 40] width 29 height 7
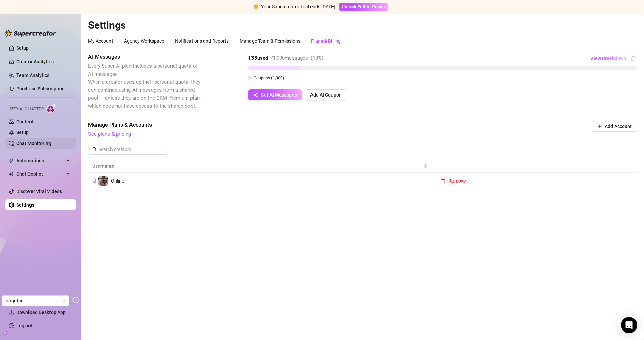
click at [22, 141] on link "Chat Monitoring" at bounding box center [33, 143] width 35 height 5
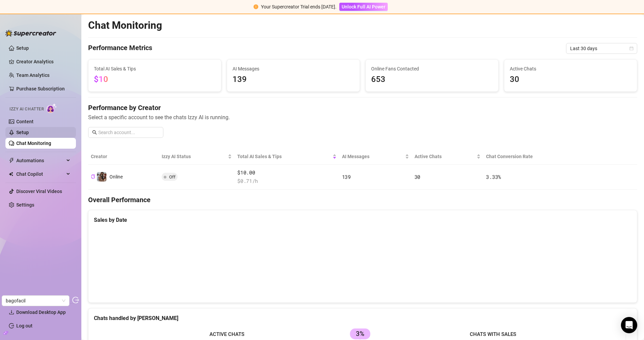
click at [29, 130] on link "Setup" at bounding box center [22, 132] width 13 height 5
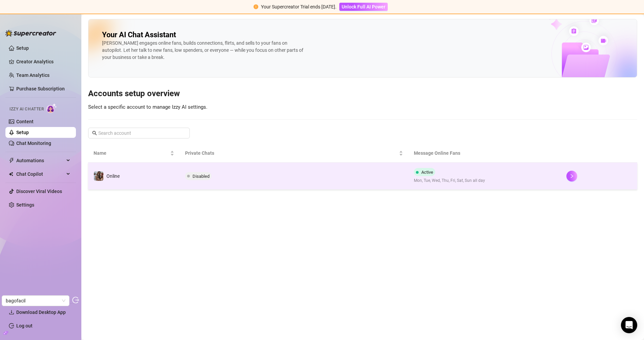
click at [260, 170] on td "Disabled" at bounding box center [294, 176] width 229 height 27
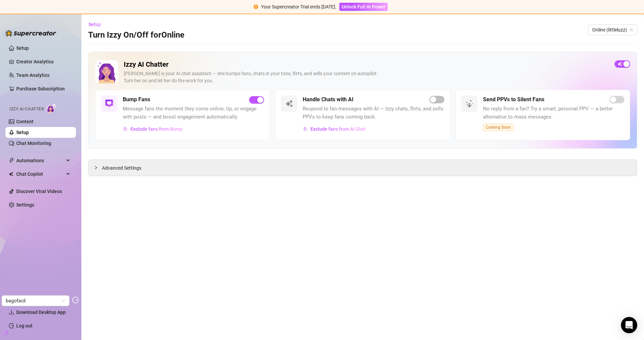
click at [315, 135] on div "Handle Chats with AI Respond to fan messages with AI — Izzy chats, flirts, and …" at bounding box center [362, 115] width 174 height 50
click at [316, 132] on button "Exclude fans from AI Chat" at bounding box center [333, 129] width 63 height 11
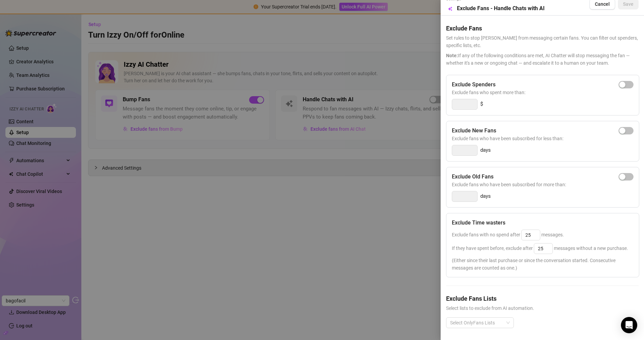
scroll to position [19, 0]
click at [317, 193] on div at bounding box center [322, 170] width 644 height 340
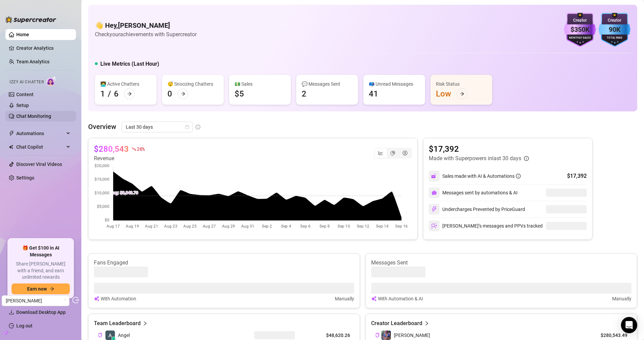
click at [38, 115] on link "Chat Monitoring" at bounding box center [33, 115] width 35 height 5
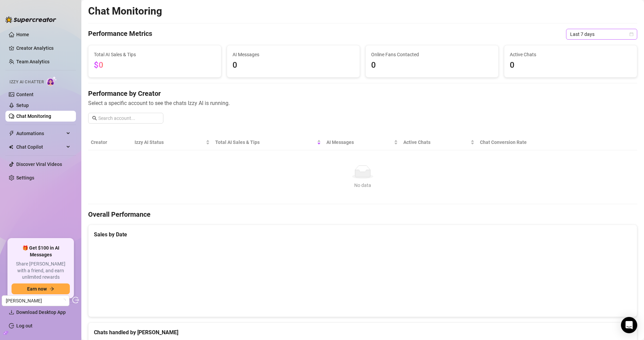
click at [583, 35] on span "Last 7 days" at bounding box center [601, 34] width 63 height 10
click at [583, 70] on div "Last 30 days" at bounding box center [595, 69] width 60 height 7
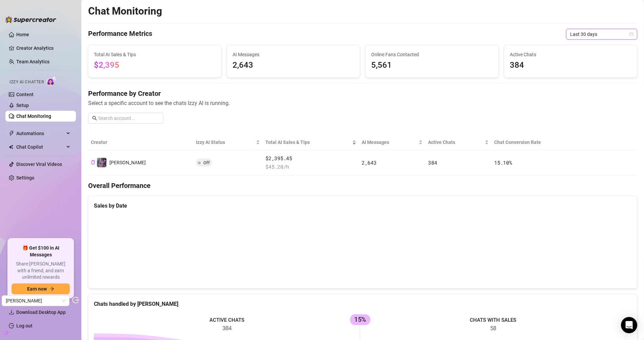
click at [590, 33] on span "Last 30 days" at bounding box center [601, 34] width 63 height 10
click at [30, 59] on link "Team Analytics" at bounding box center [32, 61] width 33 height 5
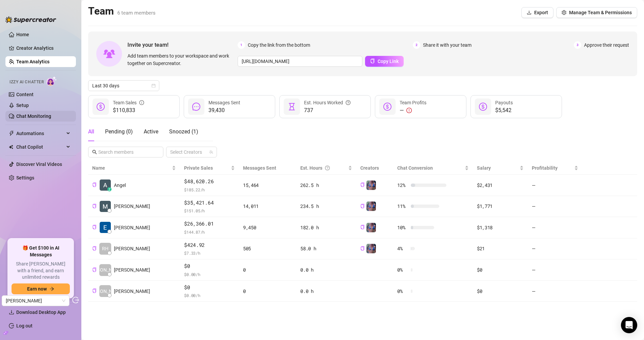
click at [38, 117] on link "Chat Monitoring" at bounding box center [33, 115] width 35 height 5
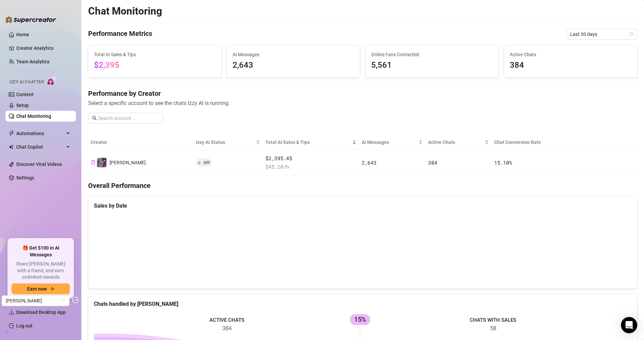
click at [267, 99] on span "Select a specific account to see the chats Izzy AI is running." at bounding box center [362, 103] width 549 height 8
click at [34, 181] on link "Settings" at bounding box center [25, 177] width 18 height 5
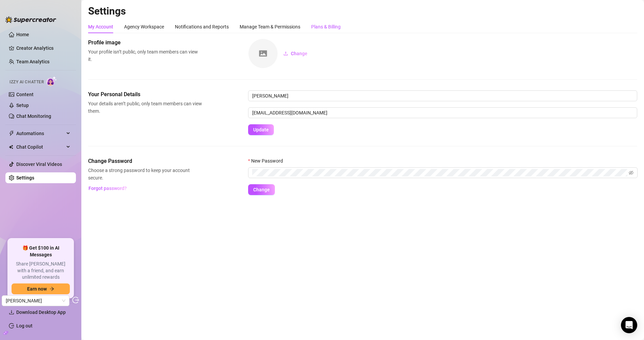
click at [331, 27] on div "Plans & Billing" at bounding box center [325, 26] width 29 height 7
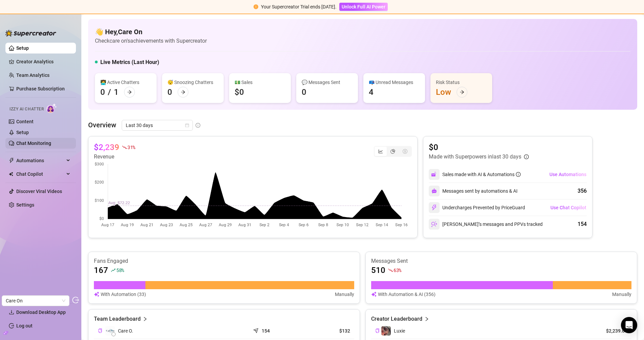
click at [37, 142] on link "Chat Monitoring" at bounding box center [33, 143] width 35 height 5
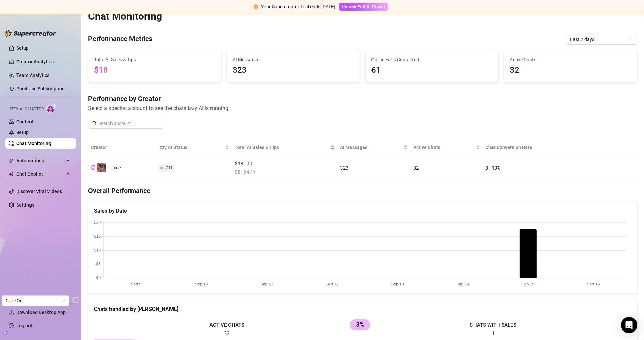
scroll to position [14, 0]
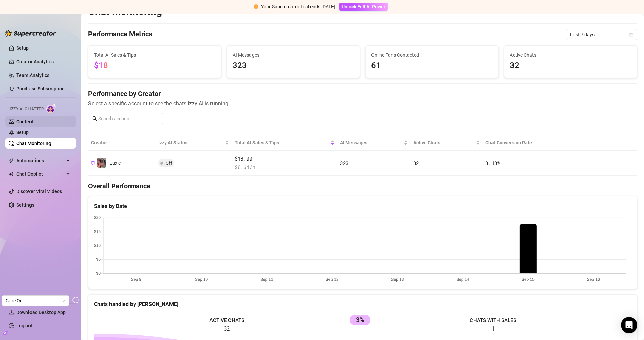
drag, startPoint x: 24, startPoint y: 128, endPoint x: 29, endPoint y: 122, distance: 7.7
click at [24, 130] on link "Setup" at bounding box center [22, 132] width 13 height 5
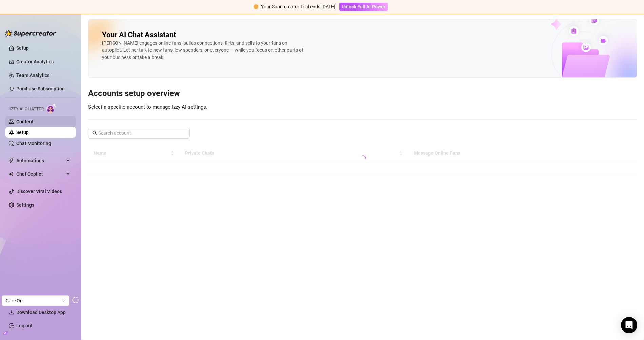
click at [29, 122] on link "Content" at bounding box center [24, 121] width 17 height 5
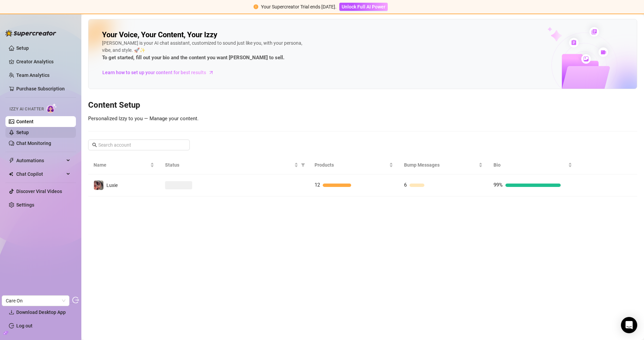
click at [29, 130] on link "Setup" at bounding box center [22, 132] width 13 height 5
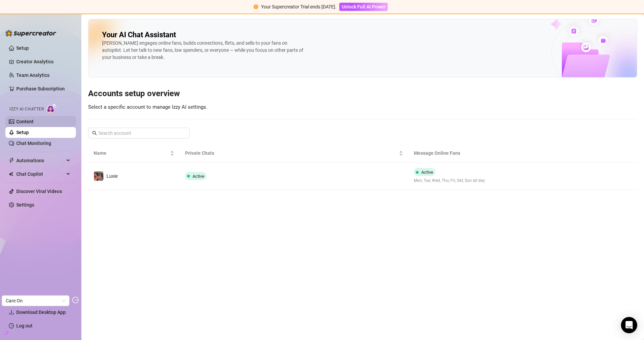
click at [34, 124] on link "Content" at bounding box center [24, 121] width 17 height 5
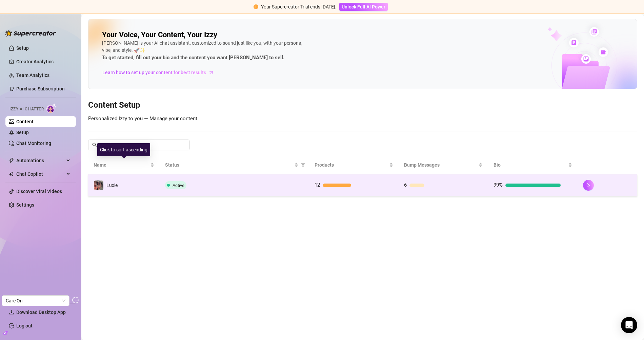
click at [118, 184] on td "Luxie" at bounding box center [123, 185] width 71 height 22
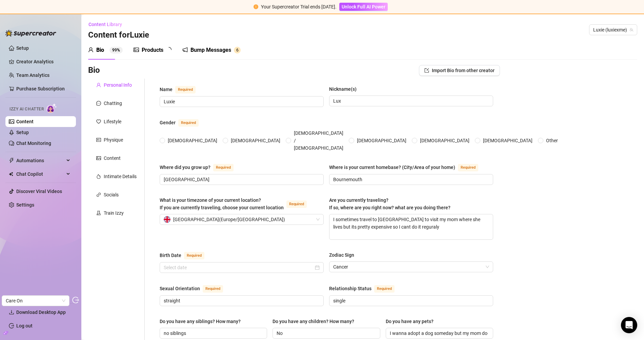
radio input "true"
checkbox input "true"
type input "[DATE]"
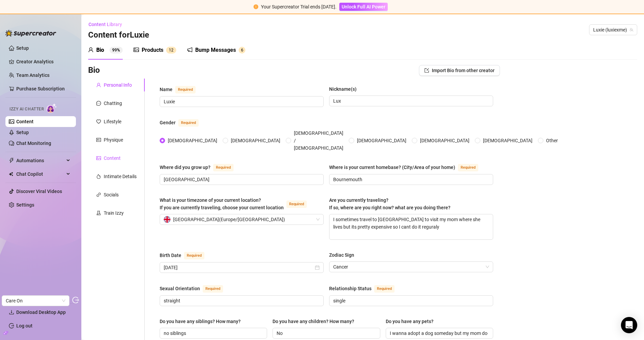
click at [103, 159] on div "Content" at bounding box center [108, 157] width 24 height 7
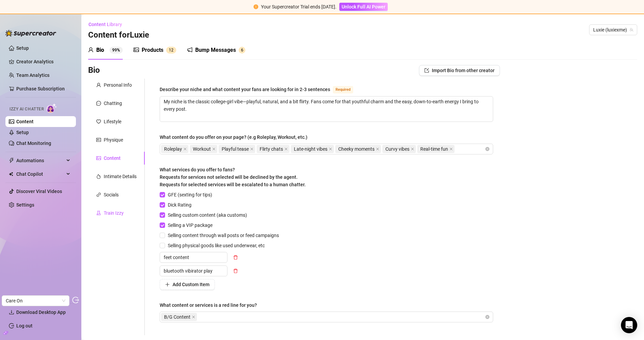
click at [106, 213] on div "Train Izzy" at bounding box center [114, 212] width 20 height 7
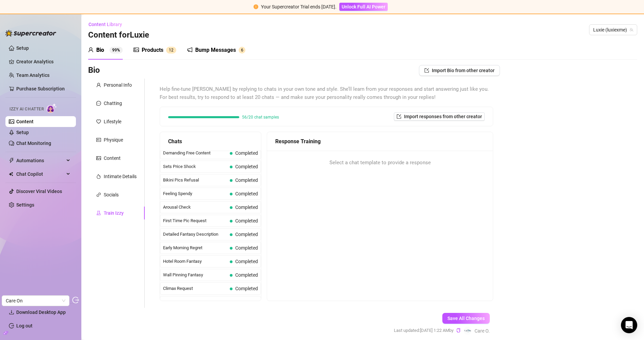
scroll to position [1, 0]
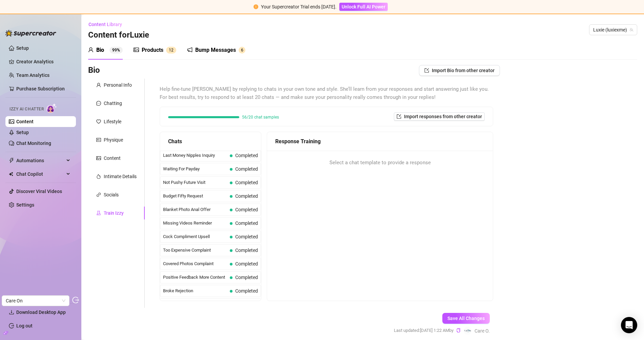
click at [222, 54] on div "Bump Messages" at bounding box center [215, 50] width 41 height 8
click at [146, 49] on div "Products" at bounding box center [153, 50] width 22 height 8
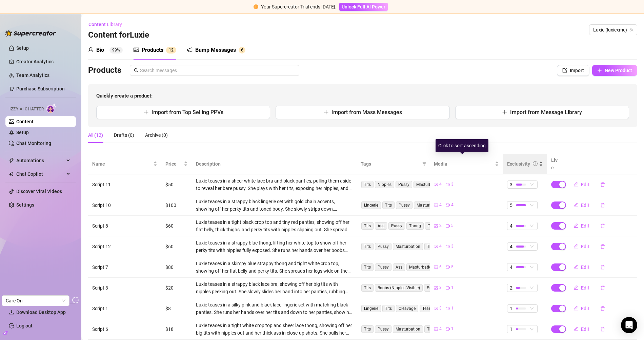
click at [510, 160] on div "Exclusivity" at bounding box center [518, 163] width 23 height 7
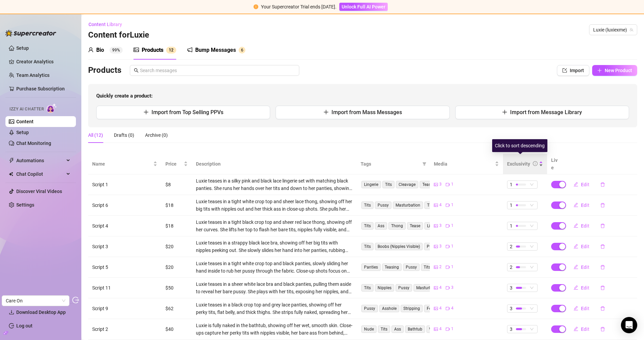
click at [514, 160] on div "Exclusivity" at bounding box center [518, 163] width 23 height 7
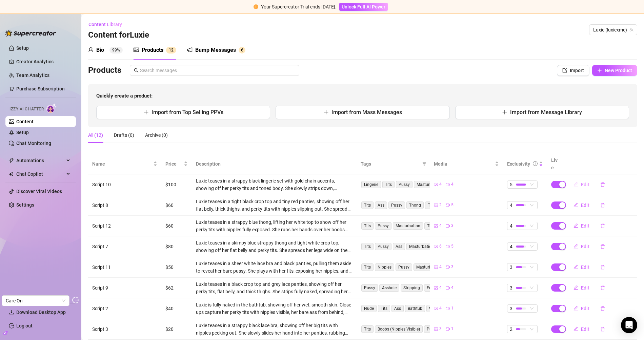
click at [573, 182] on span "button" at bounding box center [575, 184] width 5 height 5
type textarea "Ill put your head between them and start gently massaging it by my hands so I c…"
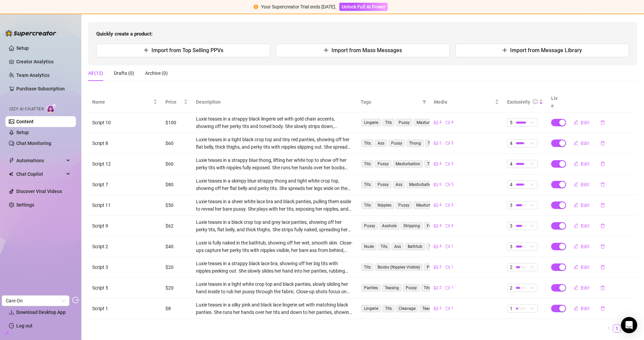
scroll to position [70, 0]
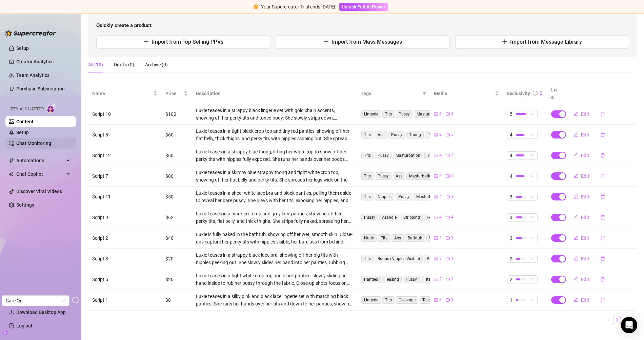
click at [16, 141] on link "Chat Monitoring" at bounding box center [33, 143] width 35 height 5
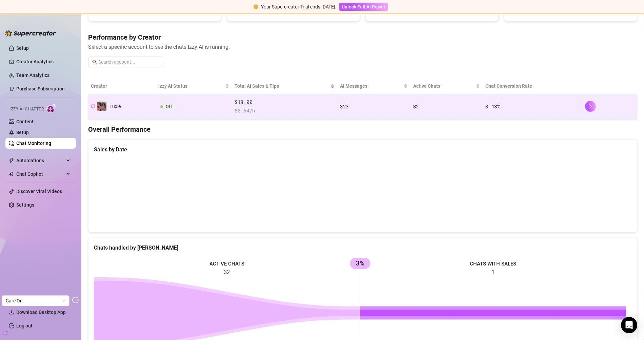
click at [267, 103] on span "$18.00" at bounding box center [284, 102] width 100 height 8
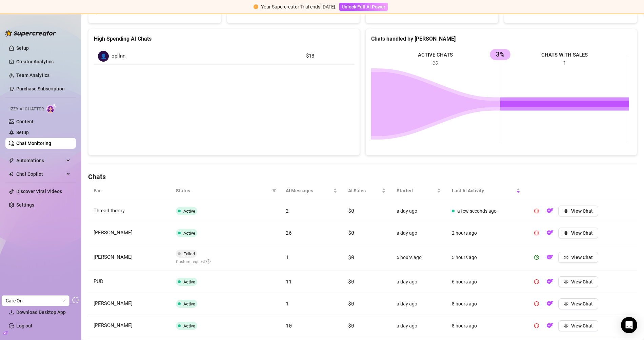
scroll to position [135, 0]
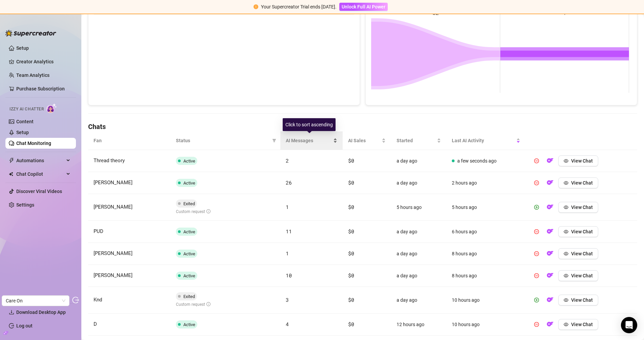
click at [305, 138] on span "AI Messages" at bounding box center [309, 140] width 46 height 7
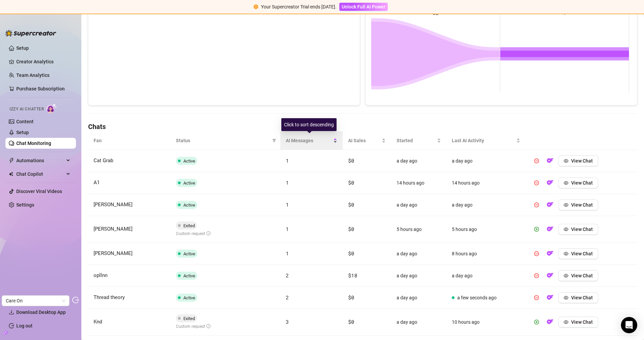
click at [305, 138] on span "AI Messages" at bounding box center [309, 140] width 46 height 7
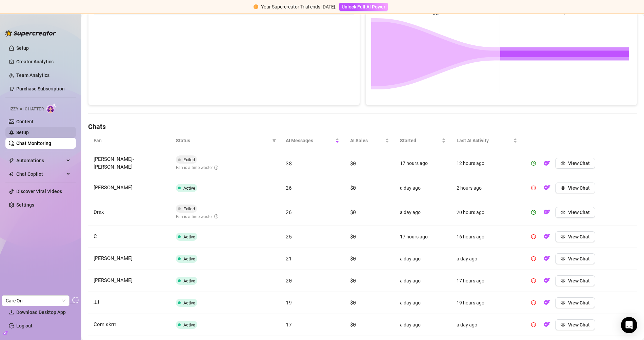
click at [29, 130] on link "Setup" at bounding box center [22, 132] width 13 height 5
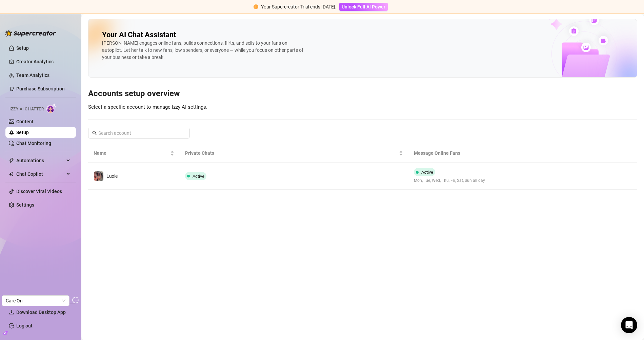
click at [239, 179] on td "Active" at bounding box center [294, 176] width 229 height 27
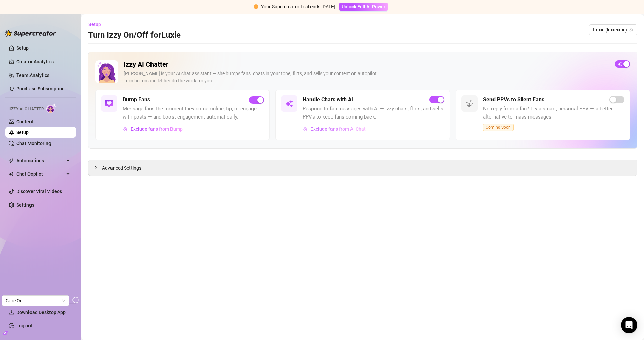
click at [337, 131] on button "Exclude fans from AI Chat" at bounding box center [333, 129] width 63 height 11
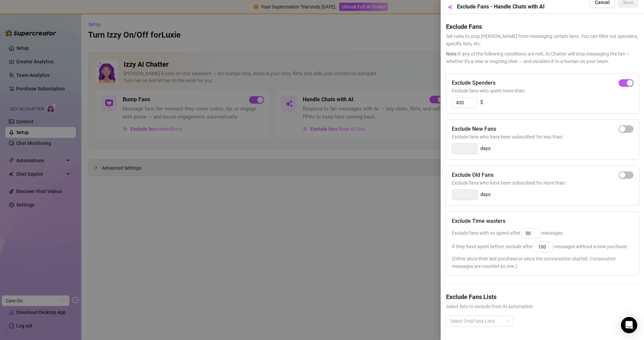
scroll to position [19, 0]
click at [310, 227] on div at bounding box center [322, 170] width 644 height 340
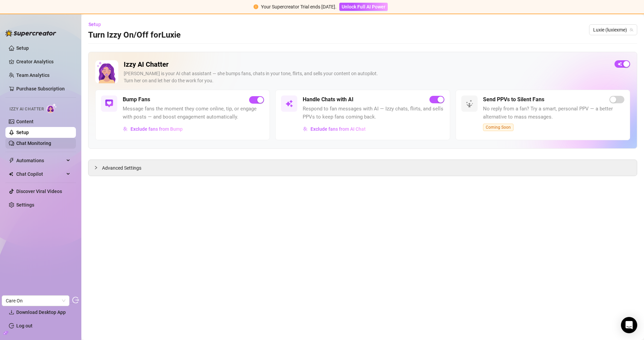
click at [51, 141] on link "Chat Monitoring" at bounding box center [33, 143] width 35 height 5
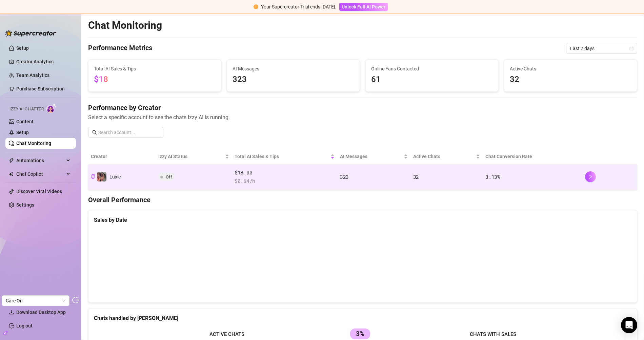
click at [270, 169] on span "$18.00" at bounding box center [284, 173] width 100 height 8
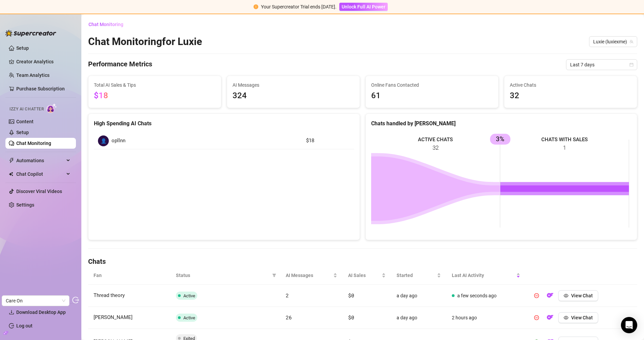
scroll to position [213, 0]
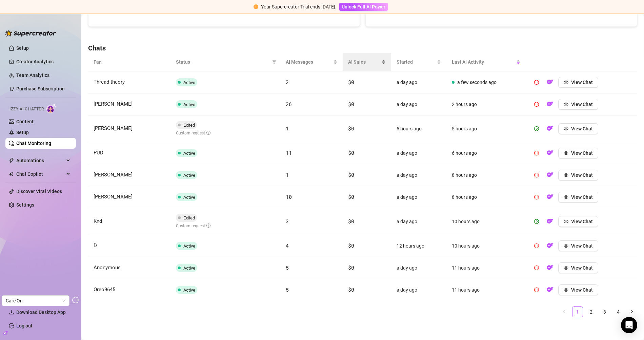
click at [349, 58] on div "AI Sales" at bounding box center [367, 61] width 38 height 7
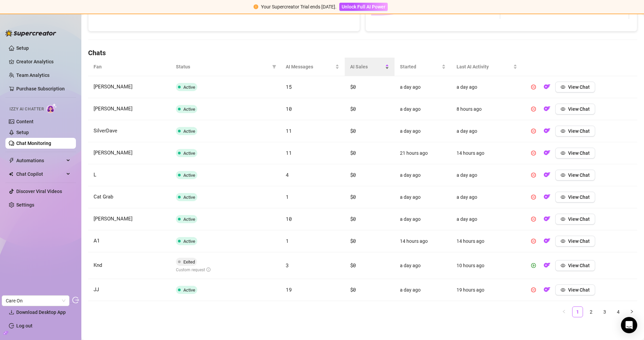
click at [357, 65] on span "AI Sales" at bounding box center [367, 66] width 34 height 7
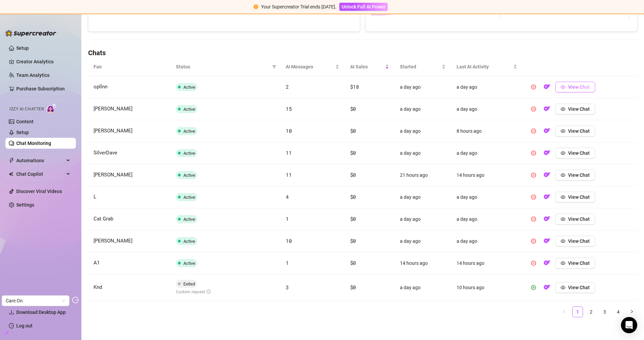
click at [568, 88] on span "View Chat" at bounding box center [579, 86] width 22 height 5
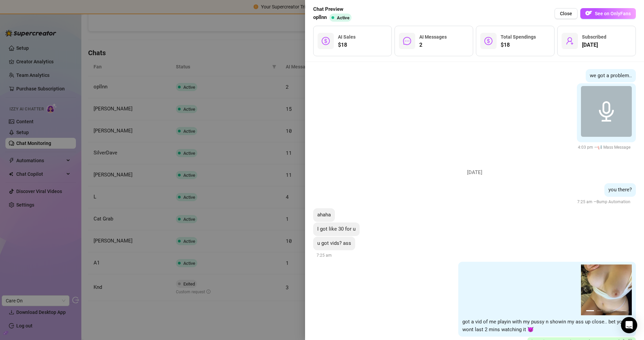
scroll to position [165, 0]
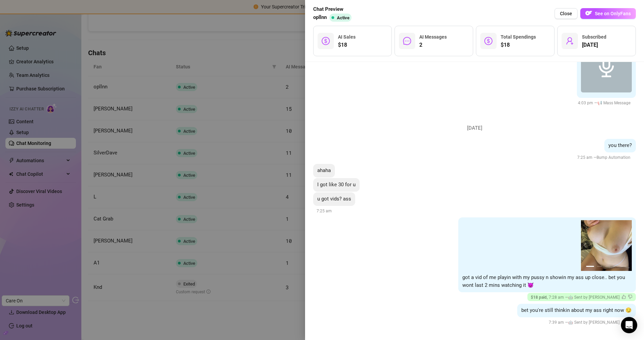
click at [237, 85] on div at bounding box center [322, 170] width 644 height 340
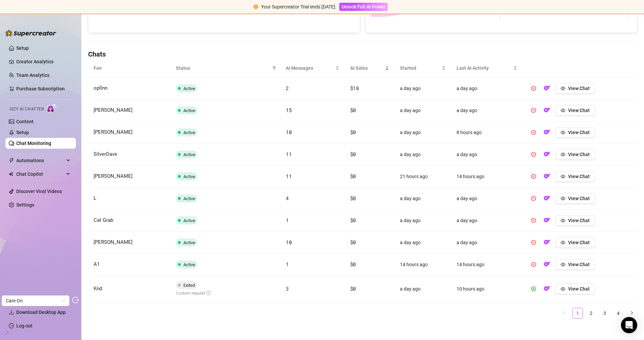
scroll to position [207, 0]
click at [273, 70] on span at bounding box center [274, 68] width 7 height 10
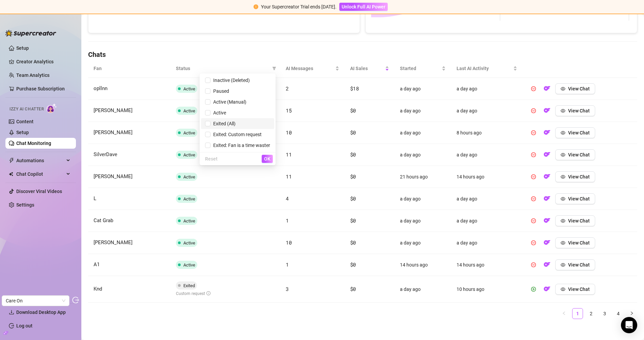
click at [234, 126] on span "Exited (All)" at bounding box center [222, 123] width 25 height 5
checkbox input "true"
click at [268, 158] on span "OK" at bounding box center [267, 158] width 6 height 5
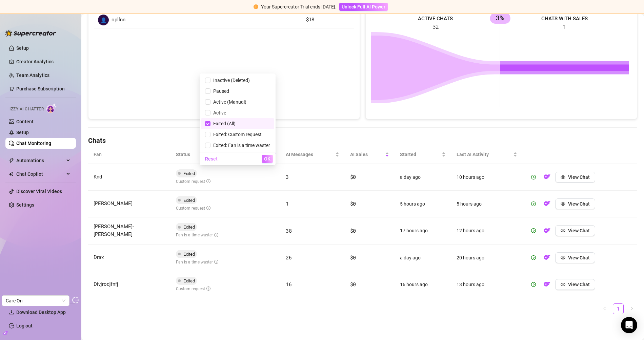
scroll to position [118, 0]
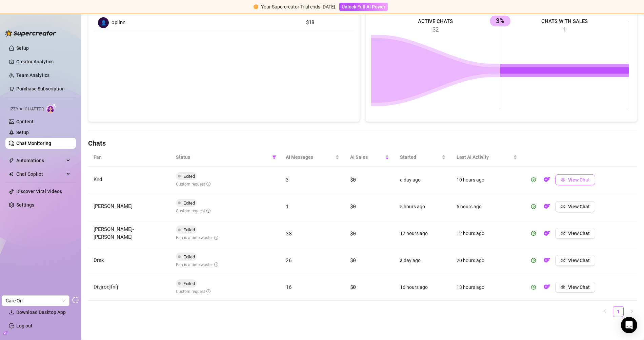
click at [586, 180] on button "View Chat" at bounding box center [575, 179] width 40 height 11
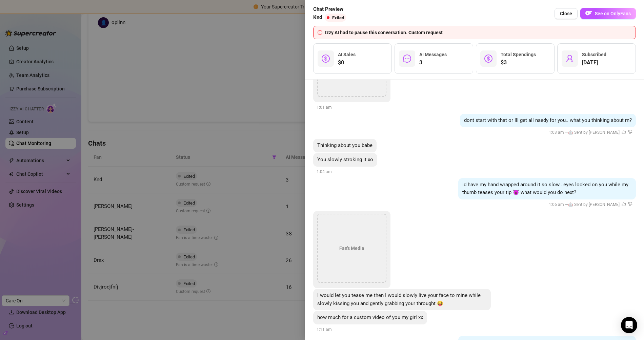
scroll to position [1435, 0]
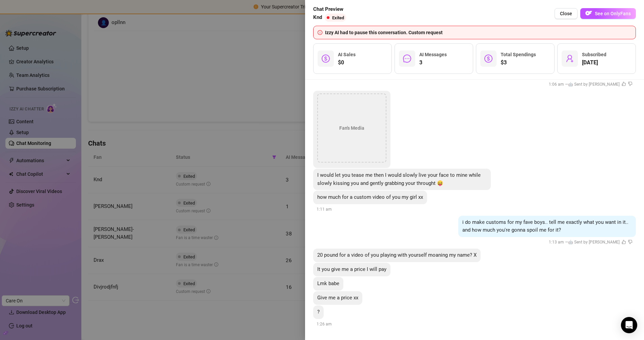
click at [221, 89] on div at bounding box center [322, 170] width 644 height 340
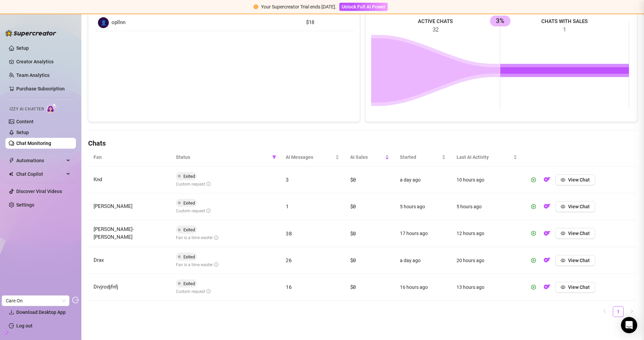
scroll to position [0, 0]
click at [580, 206] on span "View Chat" at bounding box center [579, 206] width 22 height 5
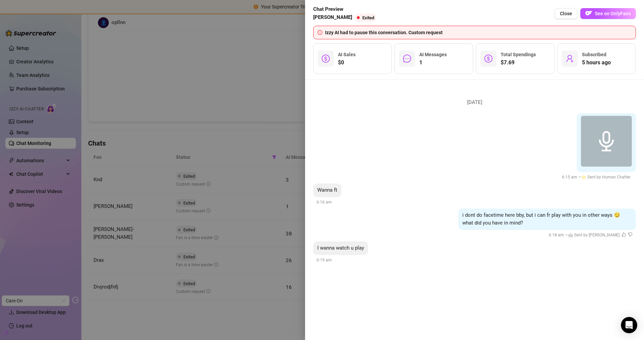
click at [290, 129] on div at bounding box center [322, 170] width 644 height 340
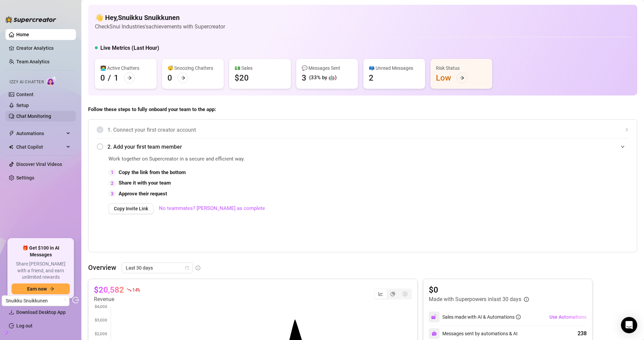
click at [51, 118] on link "Chat Monitoring" at bounding box center [33, 115] width 35 height 5
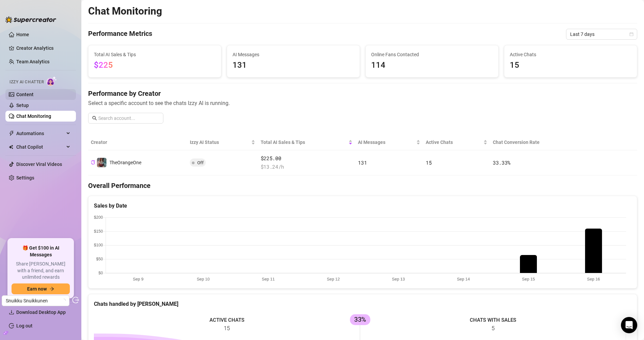
click at [34, 93] on link "Content" at bounding box center [24, 94] width 17 height 5
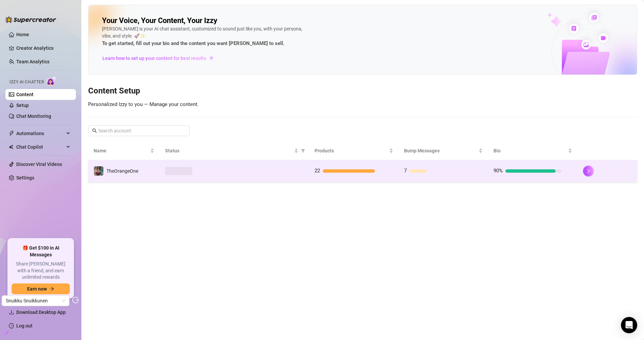
click at [316, 177] on td "22" at bounding box center [353, 171] width 89 height 22
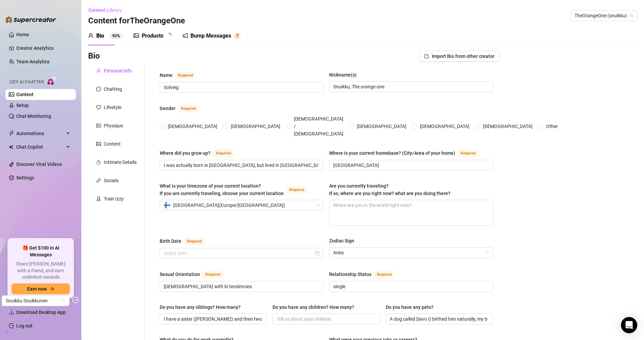
radio input "true"
type input "[DATE]"
click at [118, 140] on div "Content" at bounding box center [112, 143] width 17 height 7
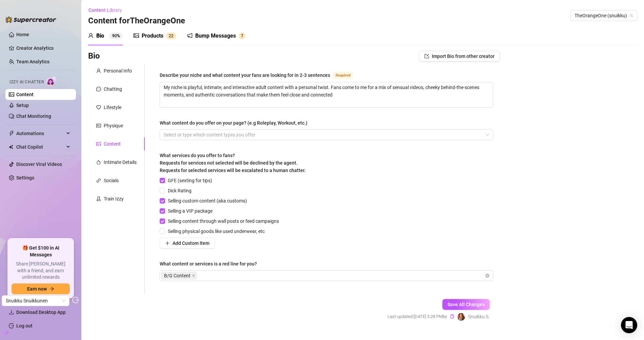
click at [156, 42] on div "Products 2 2" at bounding box center [154, 35] width 43 height 19
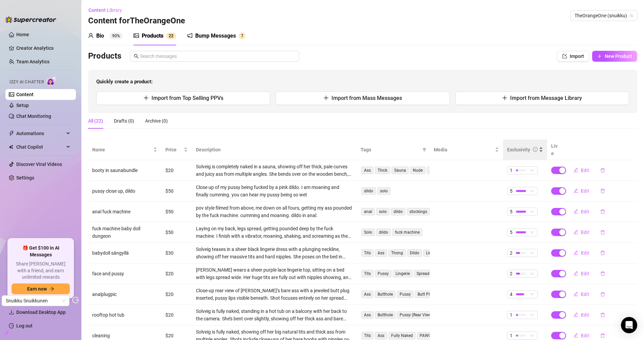
click at [526, 146] on div "Exclusivity" at bounding box center [522, 149] width 30 height 7
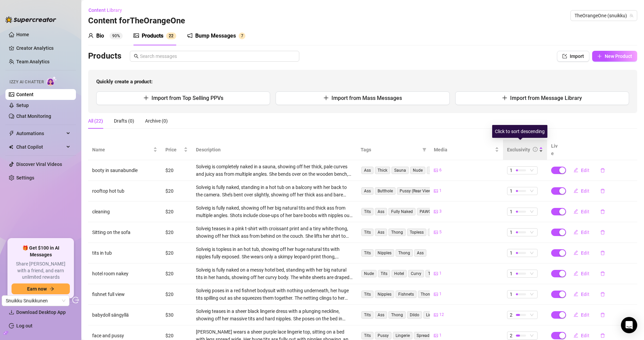
click at [526, 146] on div "Exclusivity" at bounding box center [522, 149] width 30 height 7
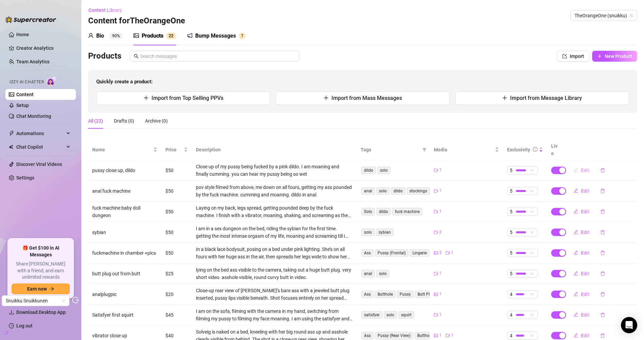
click at [585, 166] on button "Edit" at bounding box center [581, 170] width 27 height 11
type textarea "My pussy being fucked with a pink dildo❤️ you can hear me, and my lips 😜🙊"
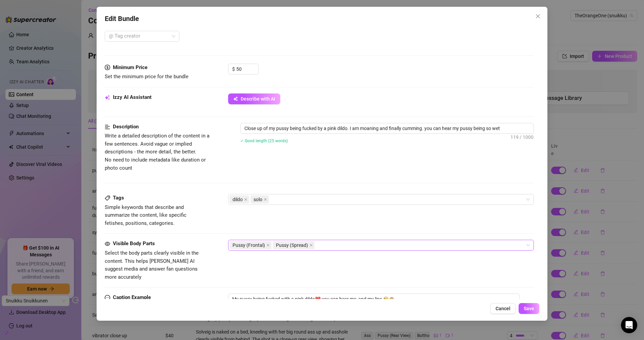
scroll to position [303, 0]
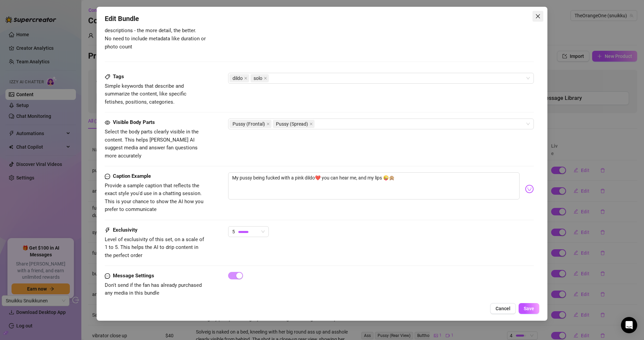
click at [533, 18] on span "Close" at bounding box center [537, 16] width 11 height 5
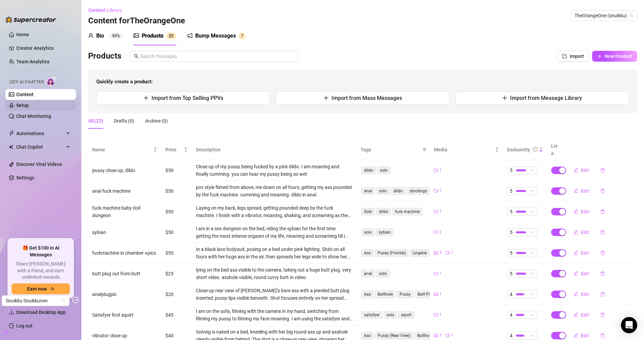
click at [29, 103] on link "Setup" at bounding box center [22, 105] width 13 height 5
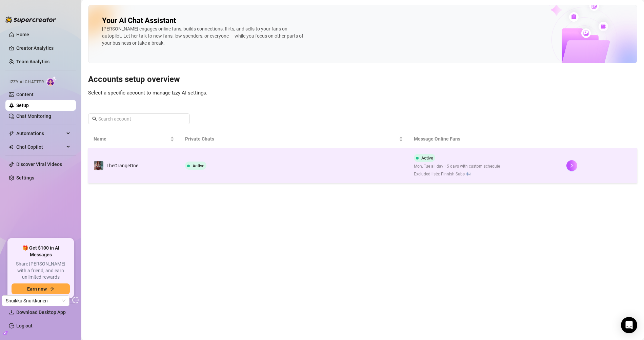
click at [250, 175] on td "Active" at bounding box center [294, 165] width 229 height 35
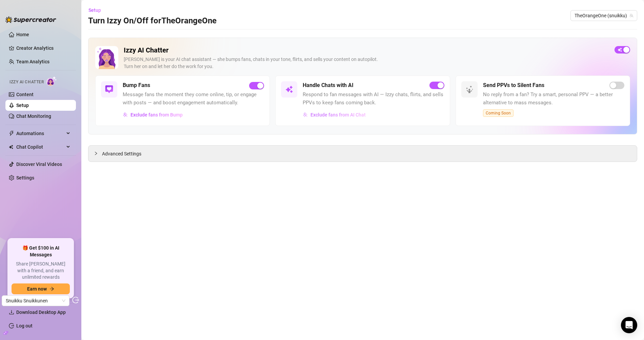
click at [325, 117] on span "Exclude fans from AI Chat" at bounding box center [337, 114] width 55 height 5
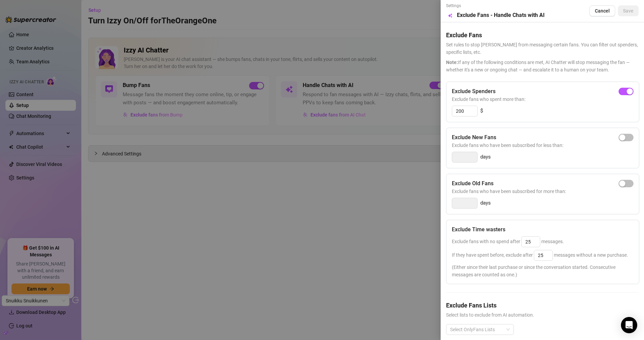
click at [286, 217] on div at bounding box center [322, 170] width 644 height 340
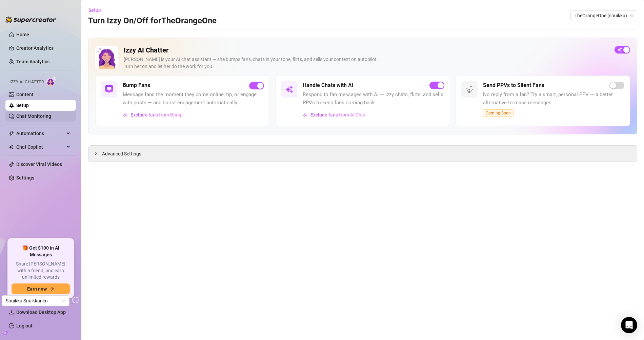
click at [34, 117] on link "Chat Monitoring" at bounding box center [33, 115] width 35 height 5
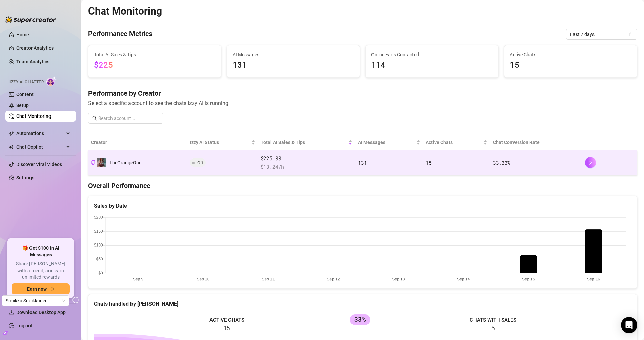
click at [315, 156] on span "$225.00" at bounding box center [306, 158] width 92 height 8
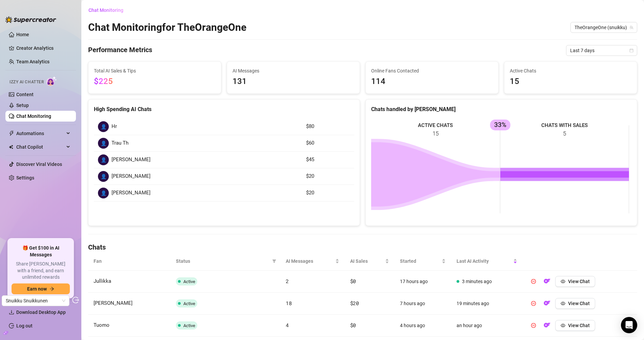
scroll to position [64, 0]
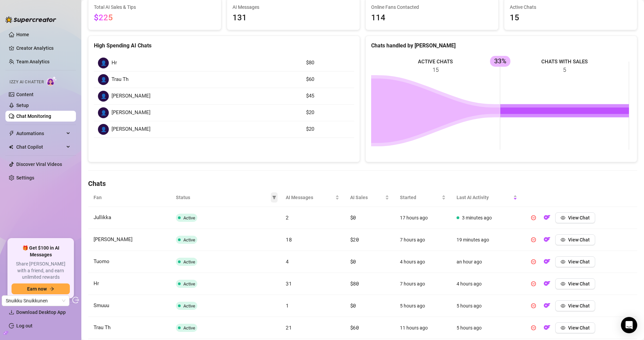
click at [271, 195] on span at bounding box center [274, 197] width 7 height 10
click at [244, 249] on li "Exited" at bounding box center [247, 252] width 53 height 11
checkbox input "true"
click at [270, 265] on span "OK" at bounding box center [267, 266] width 6 height 5
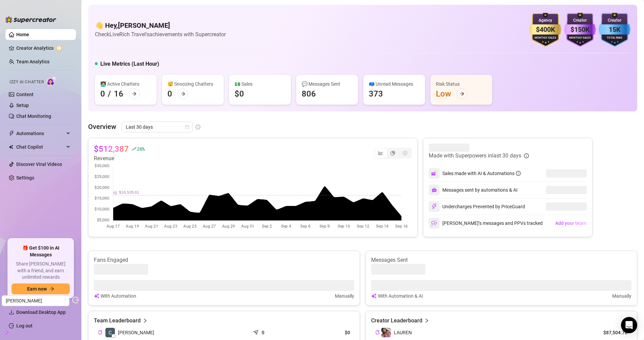
click at [41, 171] on ul "Home Creator Analytics Team Analytics Izzy AI Chatter Content Setup Chat Monito…" at bounding box center [40, 131] width 70 height 210
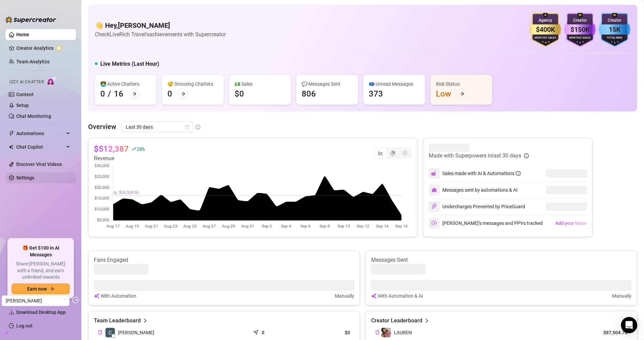
click at [34, 176] on link "Settings" at bounding box center [25, 177] width 18 height 5
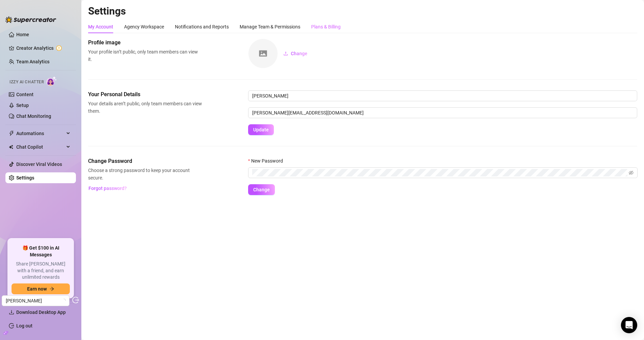
click at [320, 22] on div "Plans & Billing" at bounding box center [325, 26] width 29 height 13
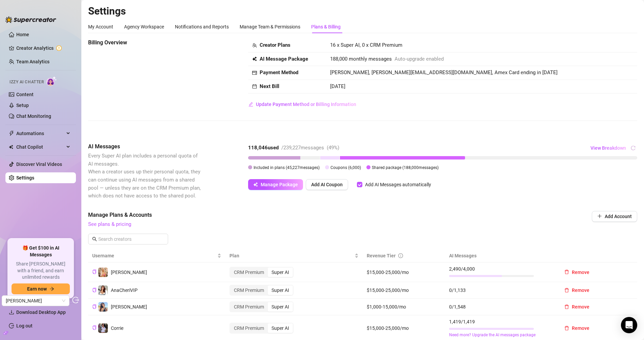
click at [374, 69] on td "[PERSON_NAME], [PERSON_NAME][EMAIL_ADDRESS][DOMAIN_NAME], Amex Card ending in […" at bounding box center [481, 73] width 311 height 14
click at [375, 69] on td "[PERSON_NAME], [PERSON_NAME][EMAIL_ADDRESS][DOMAIN_NAME], Amex Card ending in […" at bounding box center [481, 73] width 311 height 14
click at [409, 73] on span "[PERSON_NAME], [PERSON_NAME][EMAIL_ADDRESS][DOMAIN_NAME], Amex Card ending in […" at bounding box center [443, 72] width 227 height 6
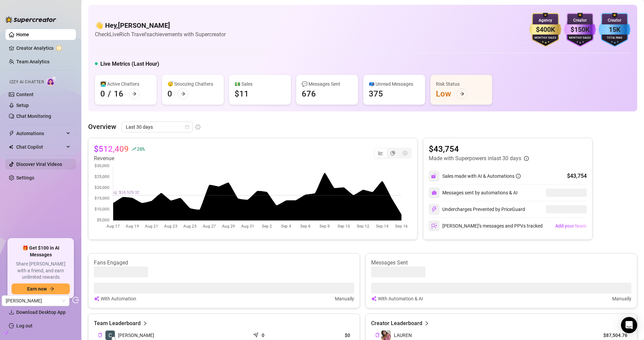
drag, startPoint x: 22, startPoint y: 179, endPoint x: 57, endPoint y: 162, distance: 38.5
click at [22, 179] on link "Settings" at bounding box center [25, 177] width 18 height 5
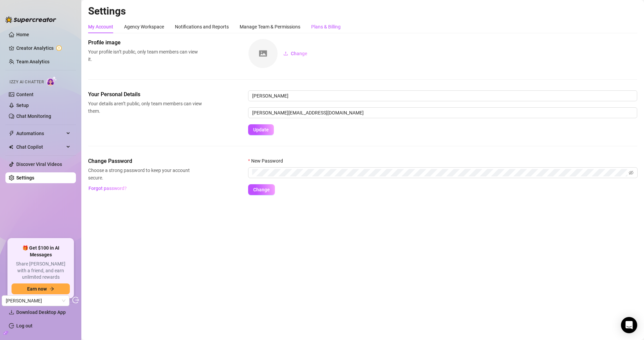
click at [332, 26] on div "Plans & Billing" at bounding box center [325, 26] width 29 height 7
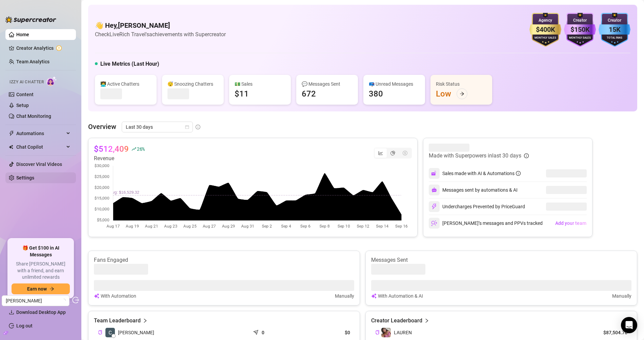
click at [34, 179] on link "Settings" at bounding box center [25, 177] width 18 height 5
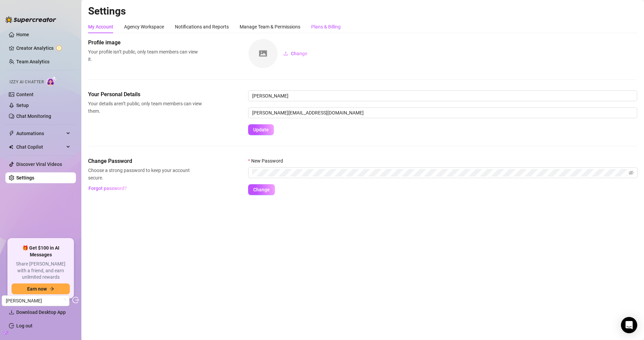
click at [318, 25] on div "Plans & Billing" at bounding box center [325, 26] width 29 height 7
